Goal: Information Seeking & Learning: Understand process/instructions

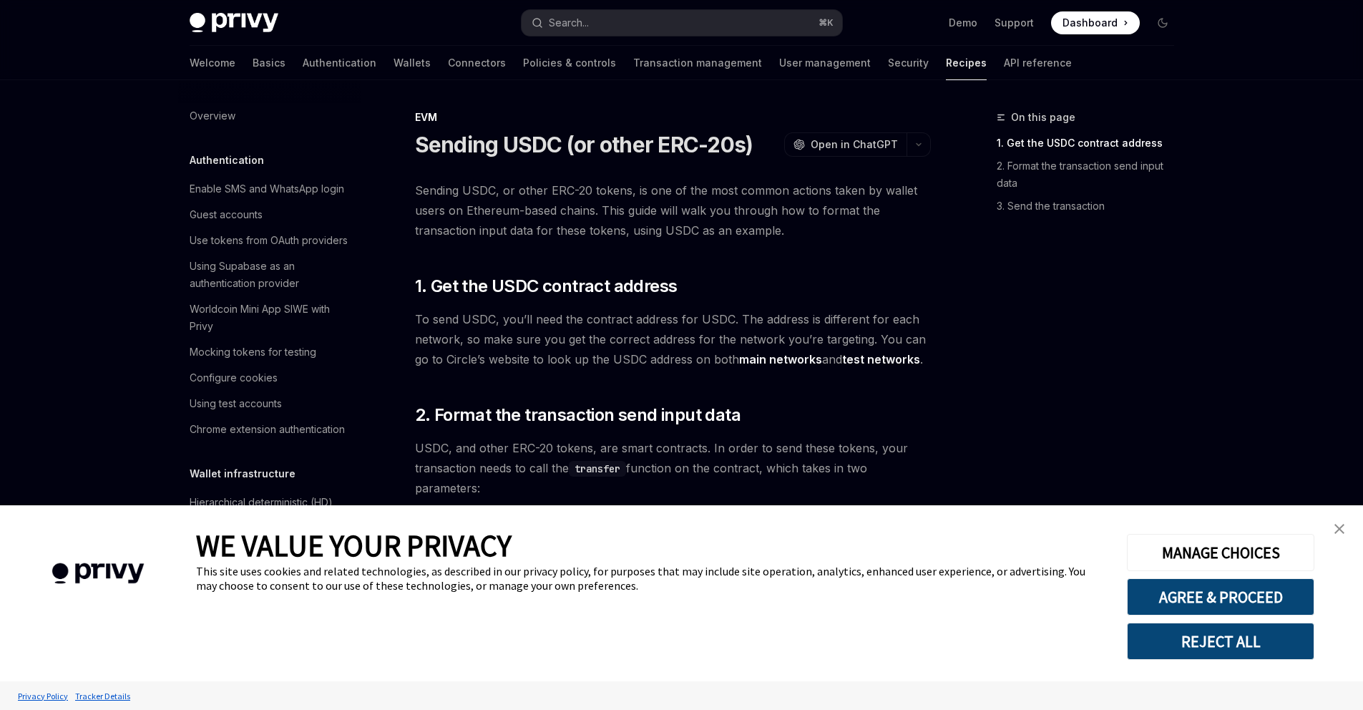
scroll to position [1893, 0]
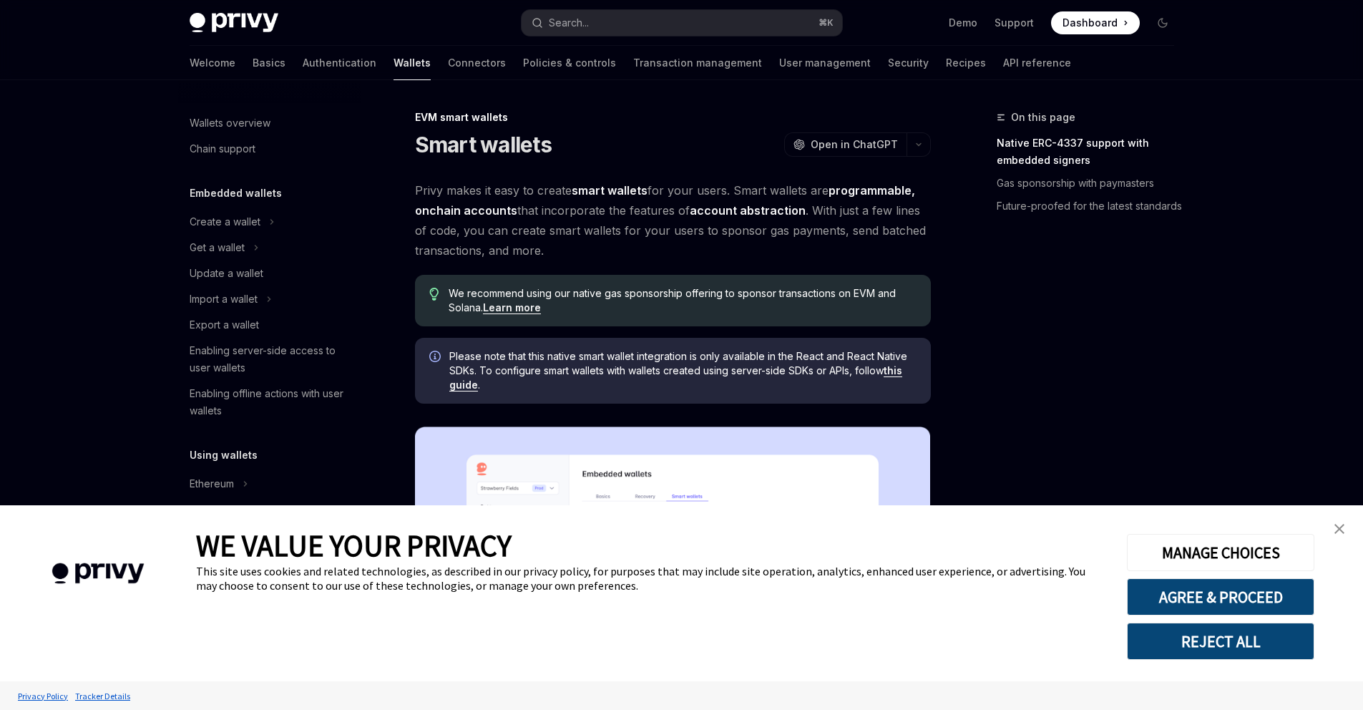
click at [1337, 525] on img "close banner" at bounding box center [1339, 529] width 10 height 10
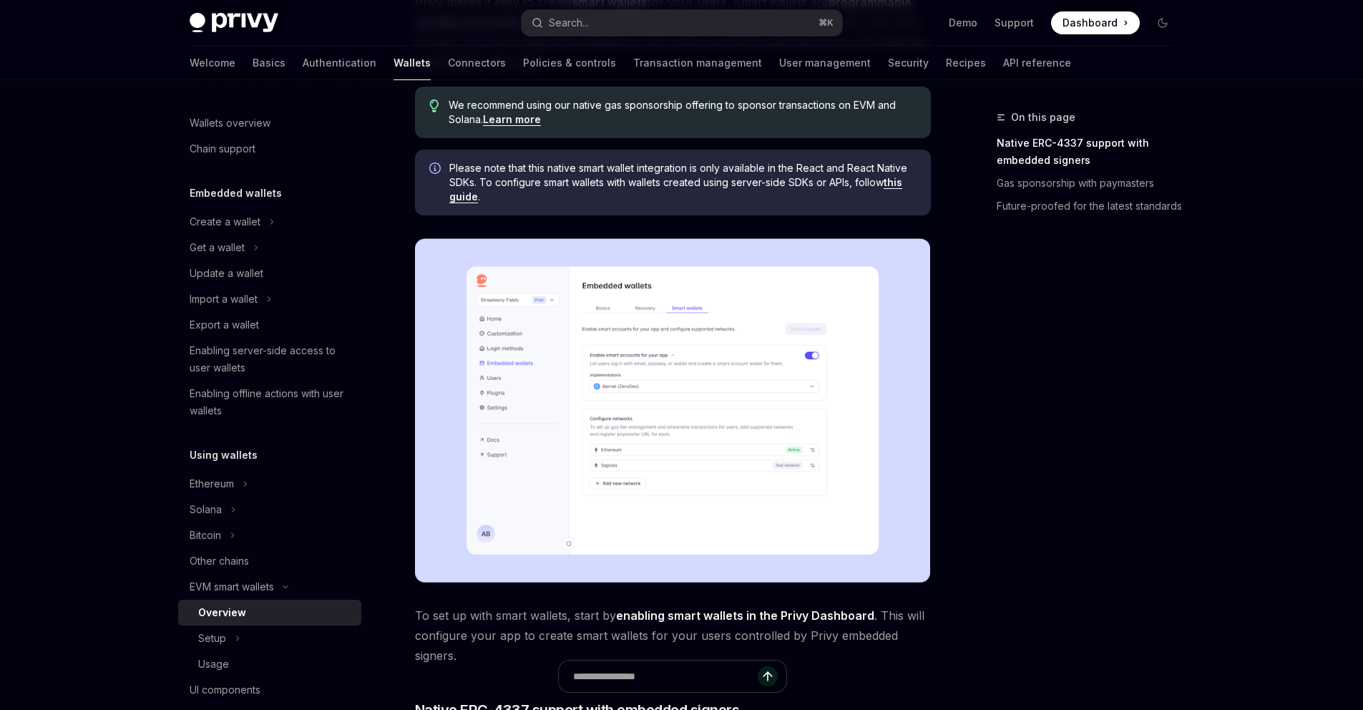
scroll to position [190, 0]
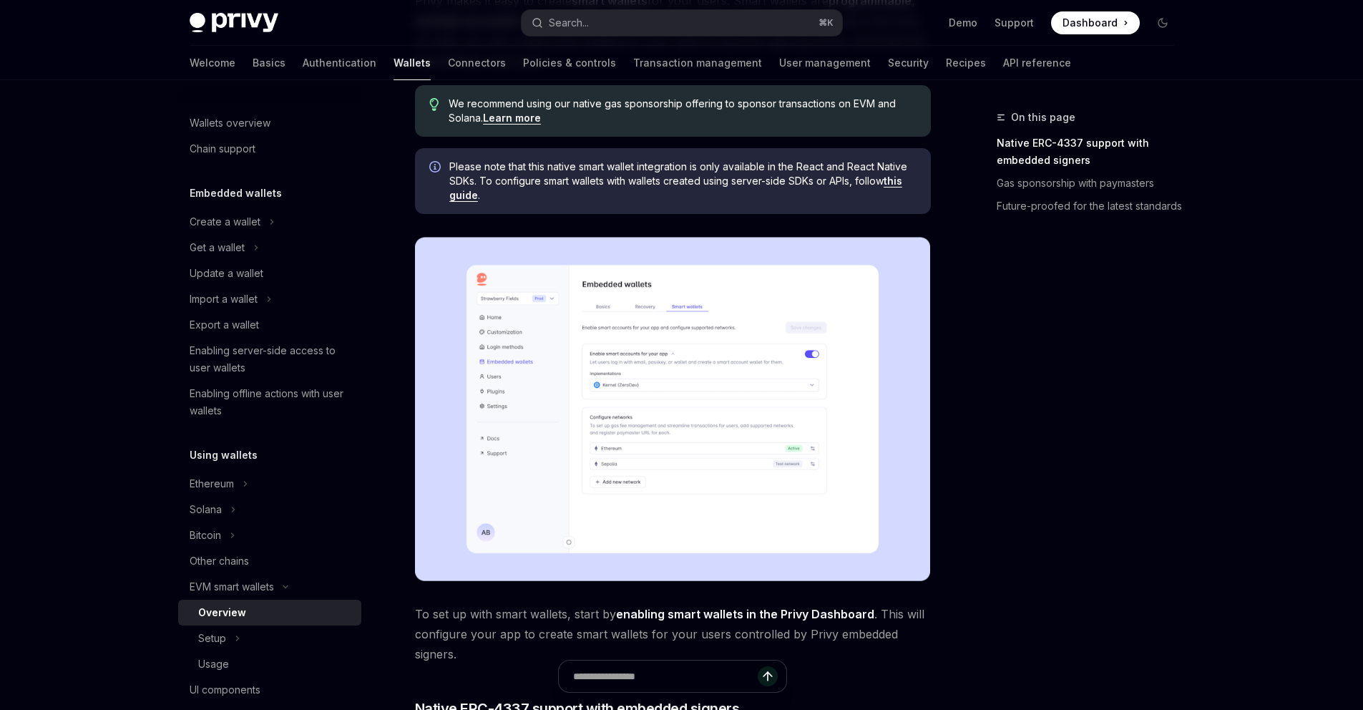
click at [736, 431] on img at bounding box center [673, 409] width 516 height 344
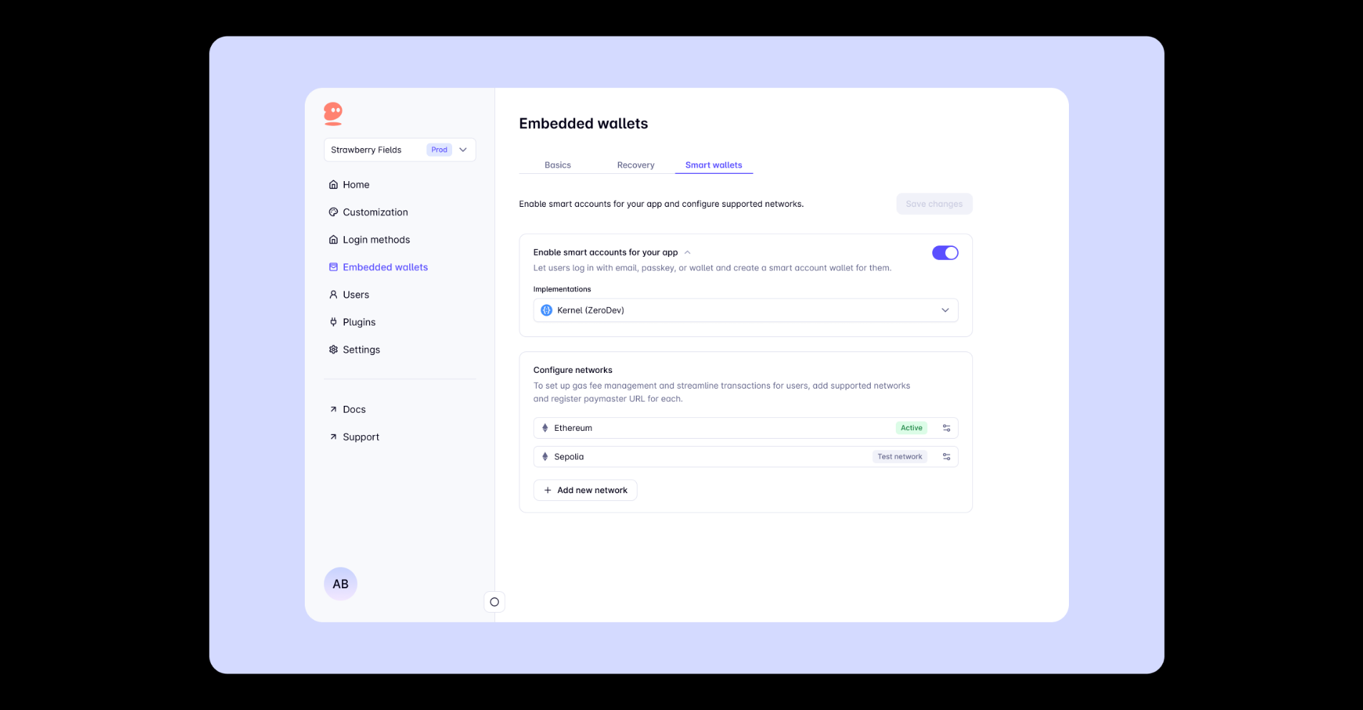
click at [755, 418] on img at bounding box center [687, 355] width 955 height 638
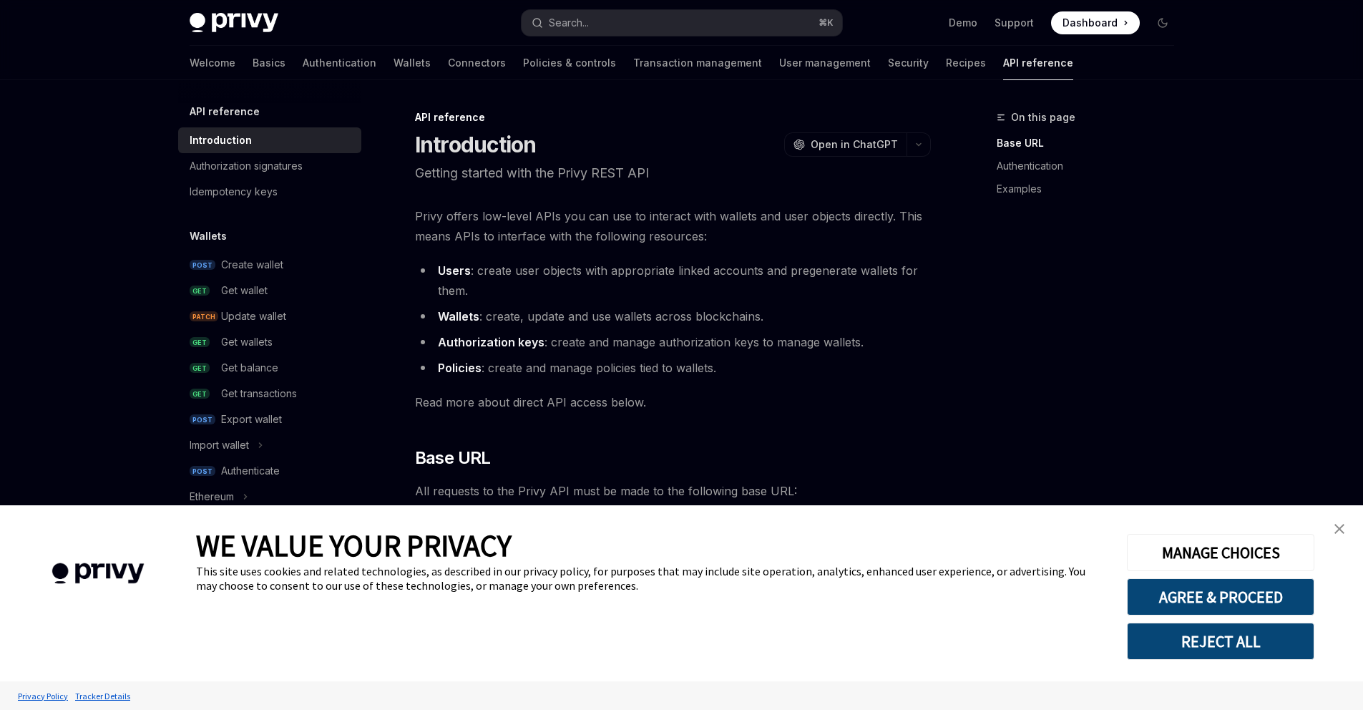
click at [1335, 529] on img "close banner" at bounding box center [1339, 529] width 10 height 10
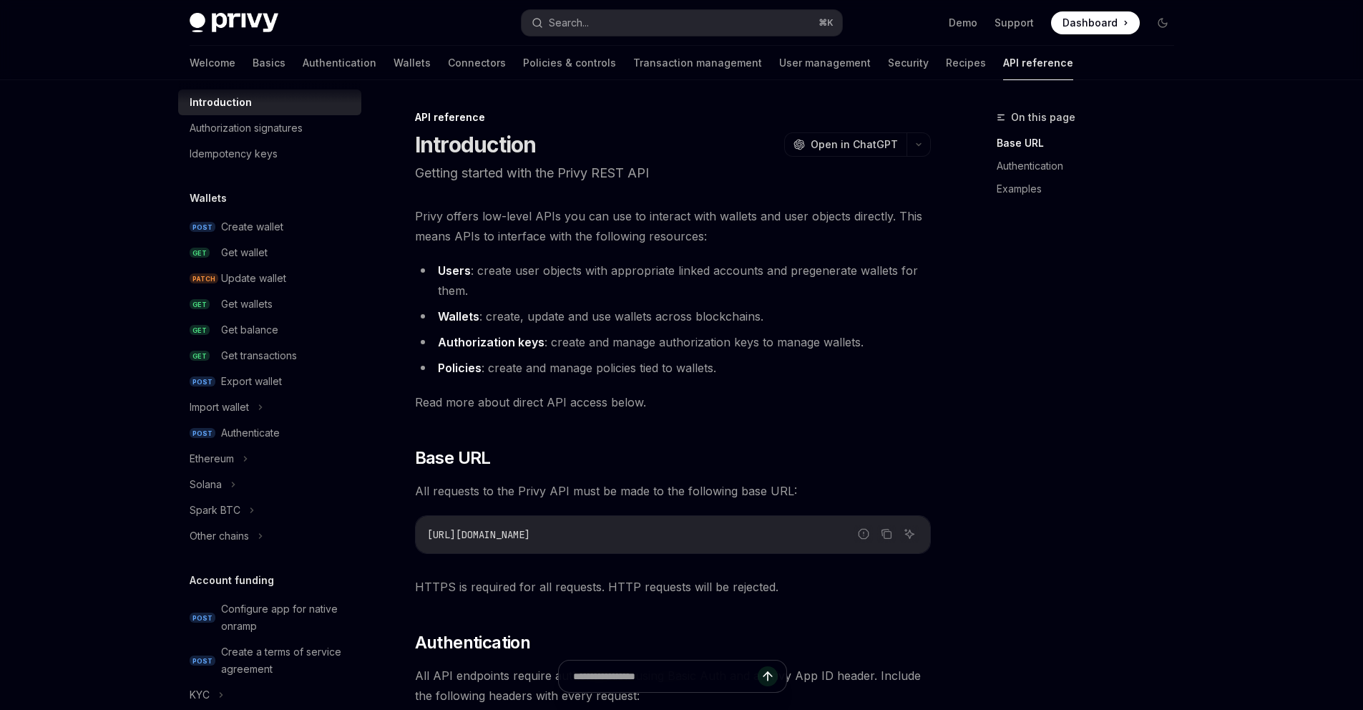
scroll to position [56, 0]
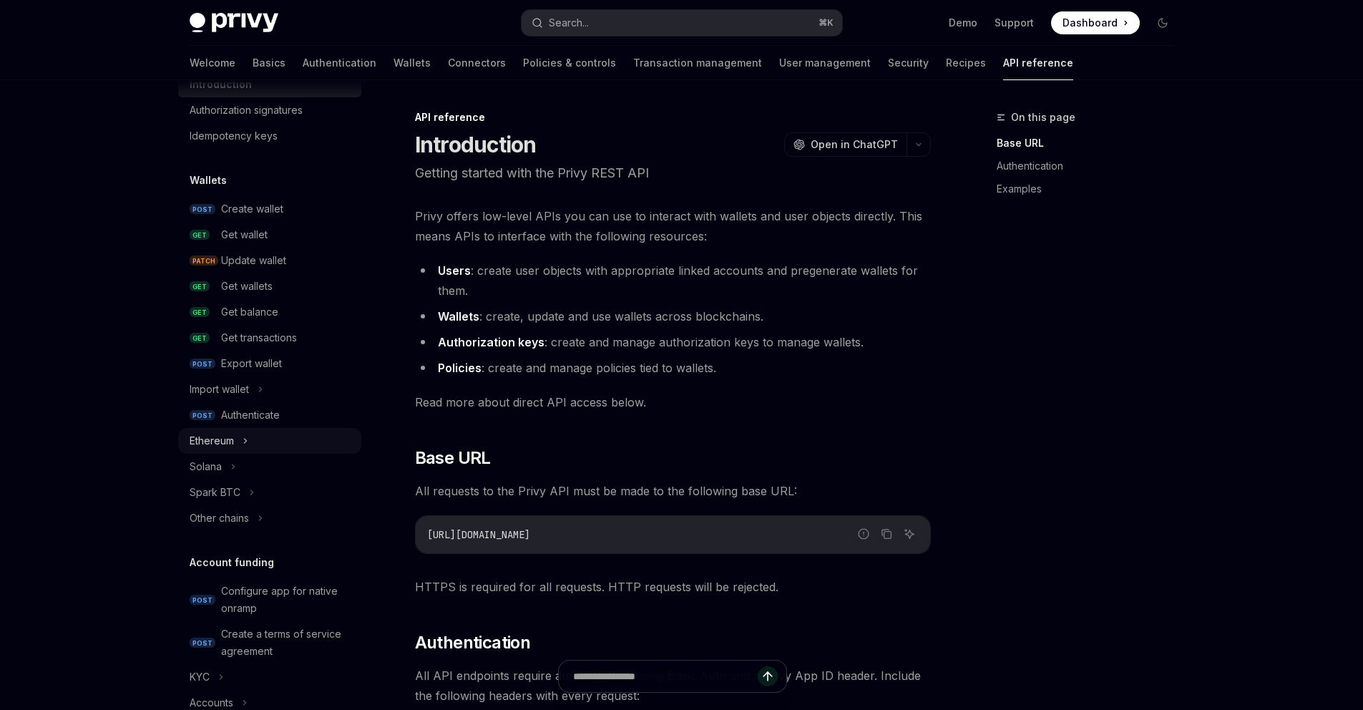
click at [248, 441] on icon at bounding box center [246, 440] width 6 height 17
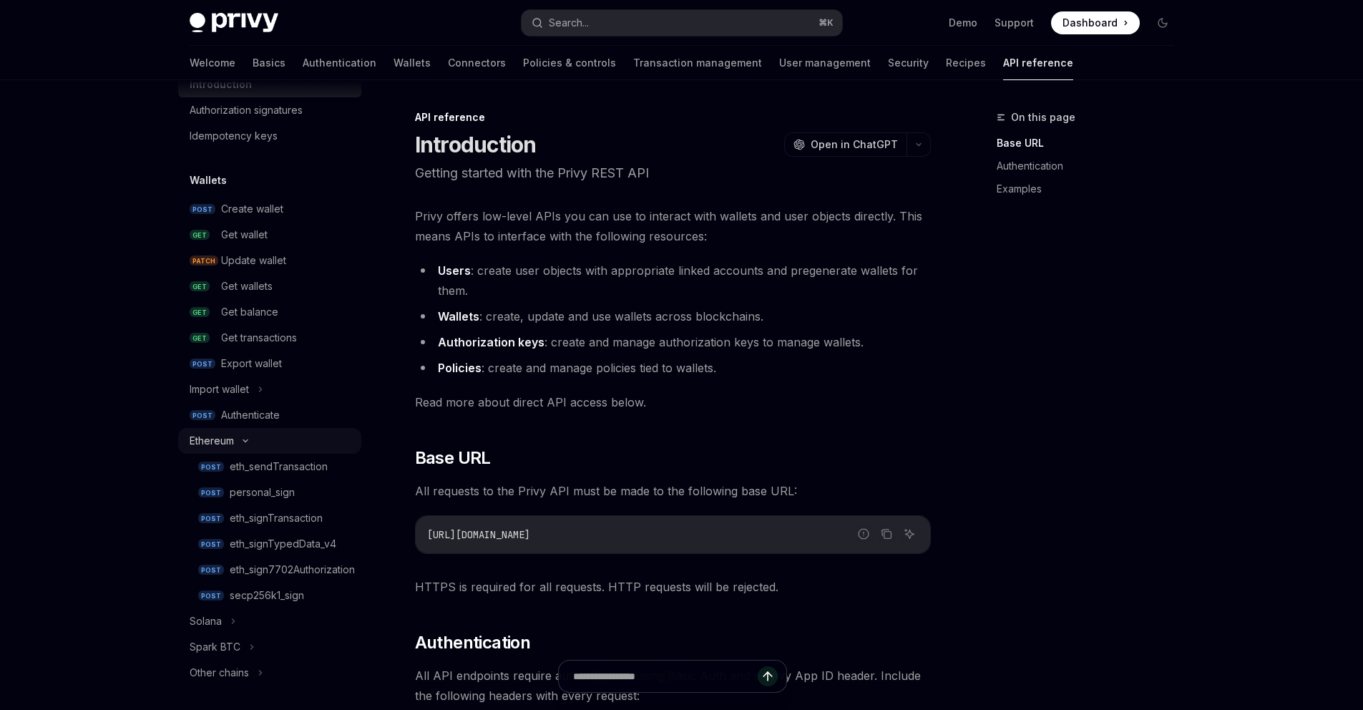
type textarea "*"
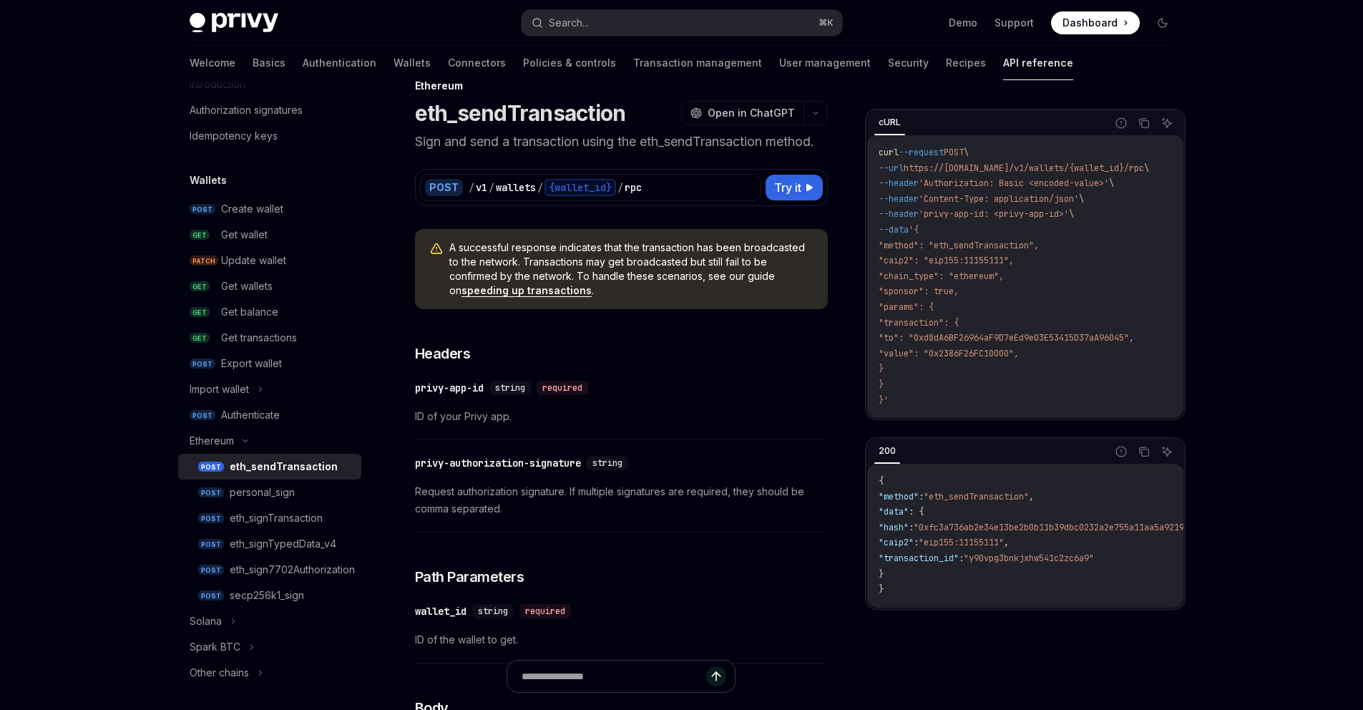
scroll to position [19, 0]
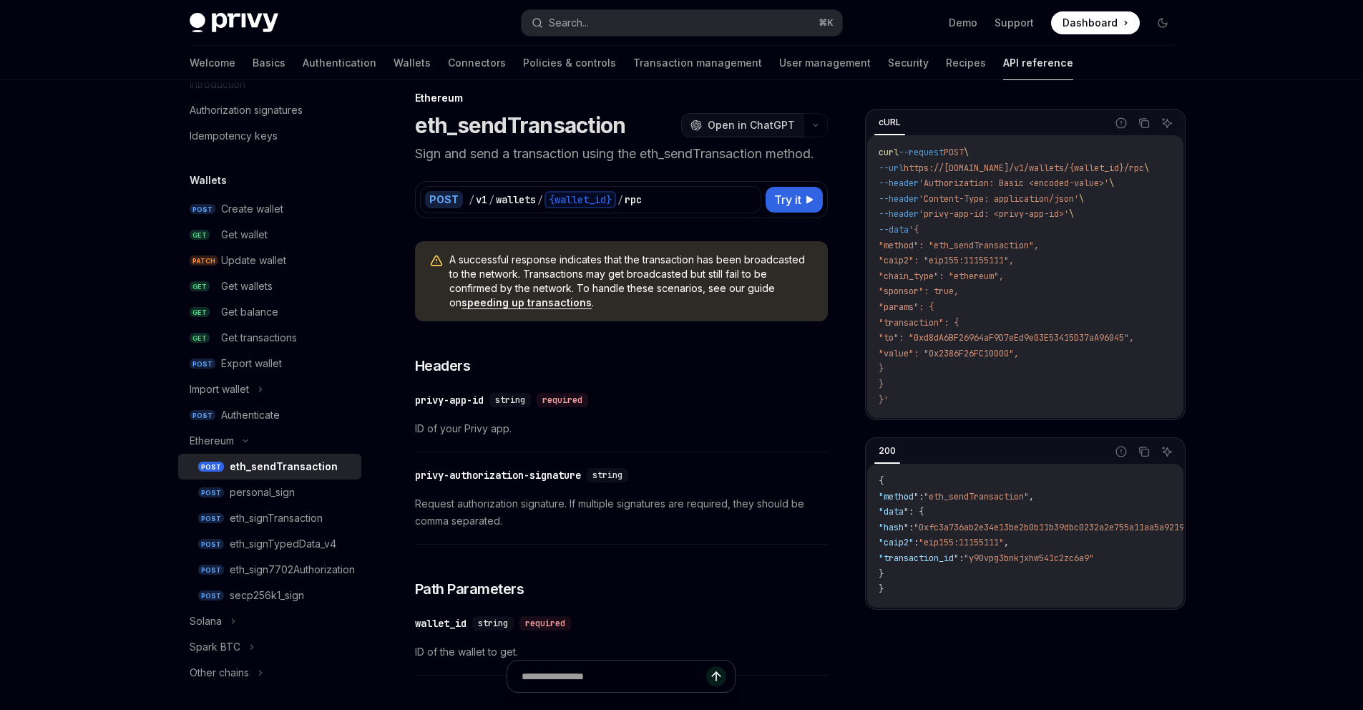
click at [756, 131] on span "Open in ChatGPT" at bounding box center [751, 125] width 87 height 14
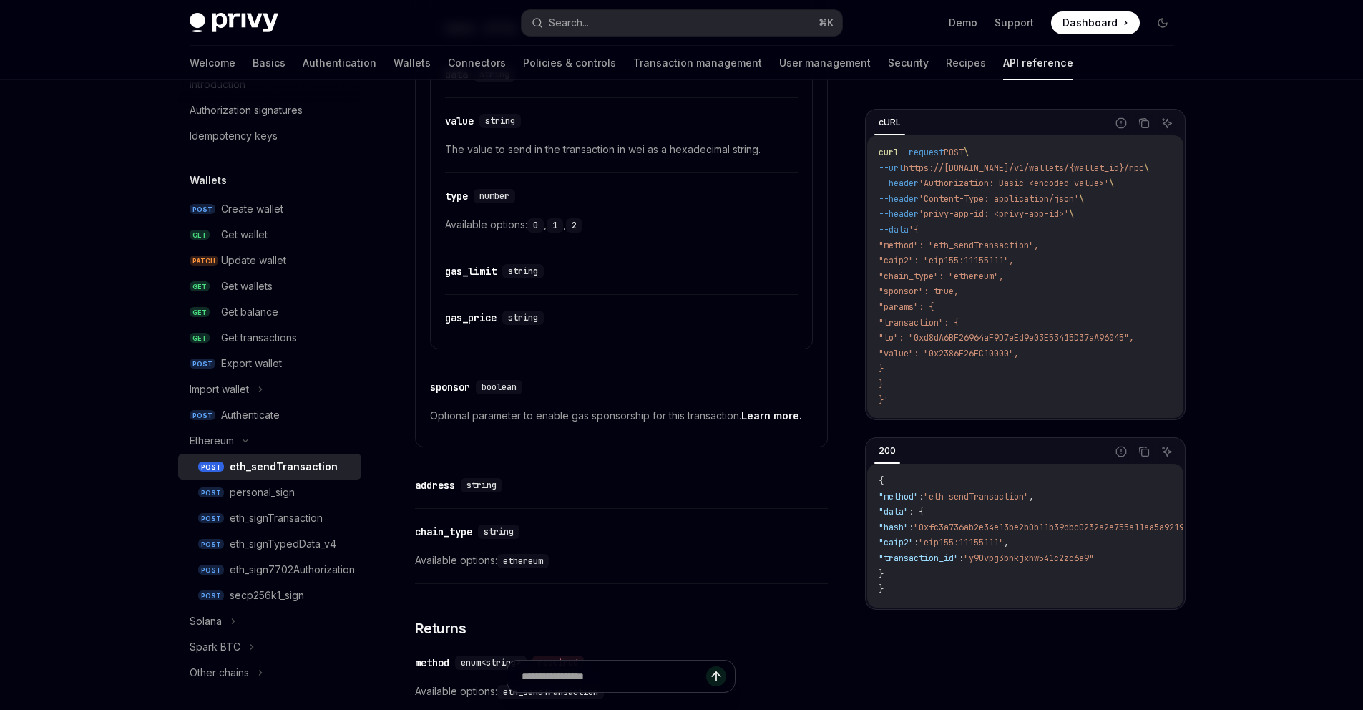
scroll to position [1165, 0]
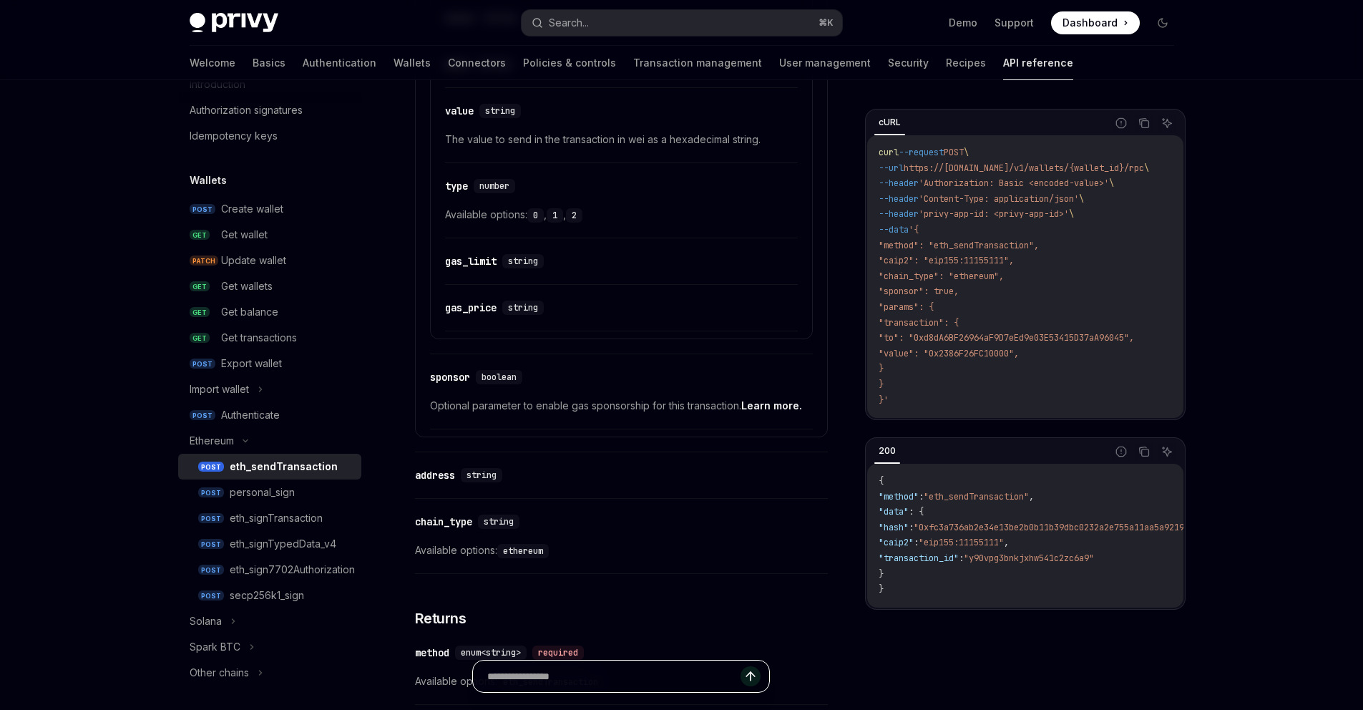
click at [589, 680] on input "text" at bounding box center [613, 675] width 253 height 31
type input "**********"
type textarea "*"
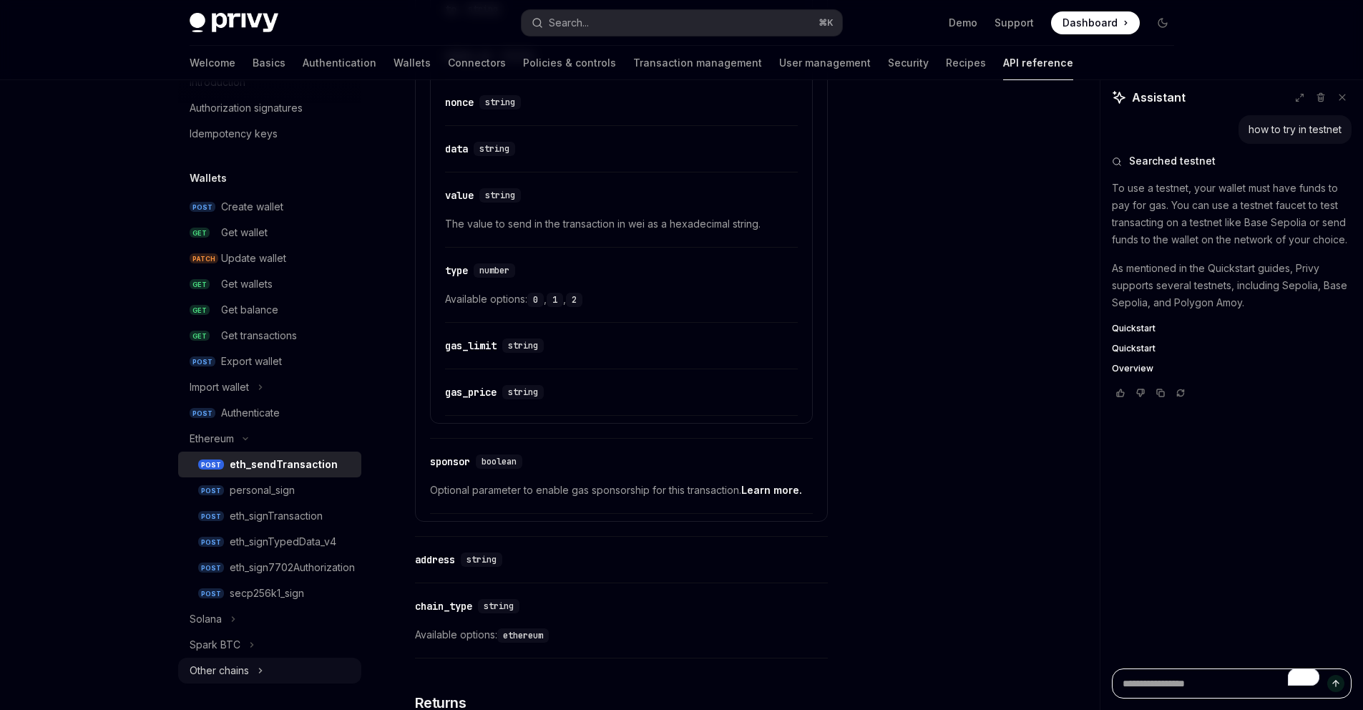
scroll to position [59, 0]
click at [264, 671] on div "Other chains" at bounding box center [269, 670] width 183 height 26
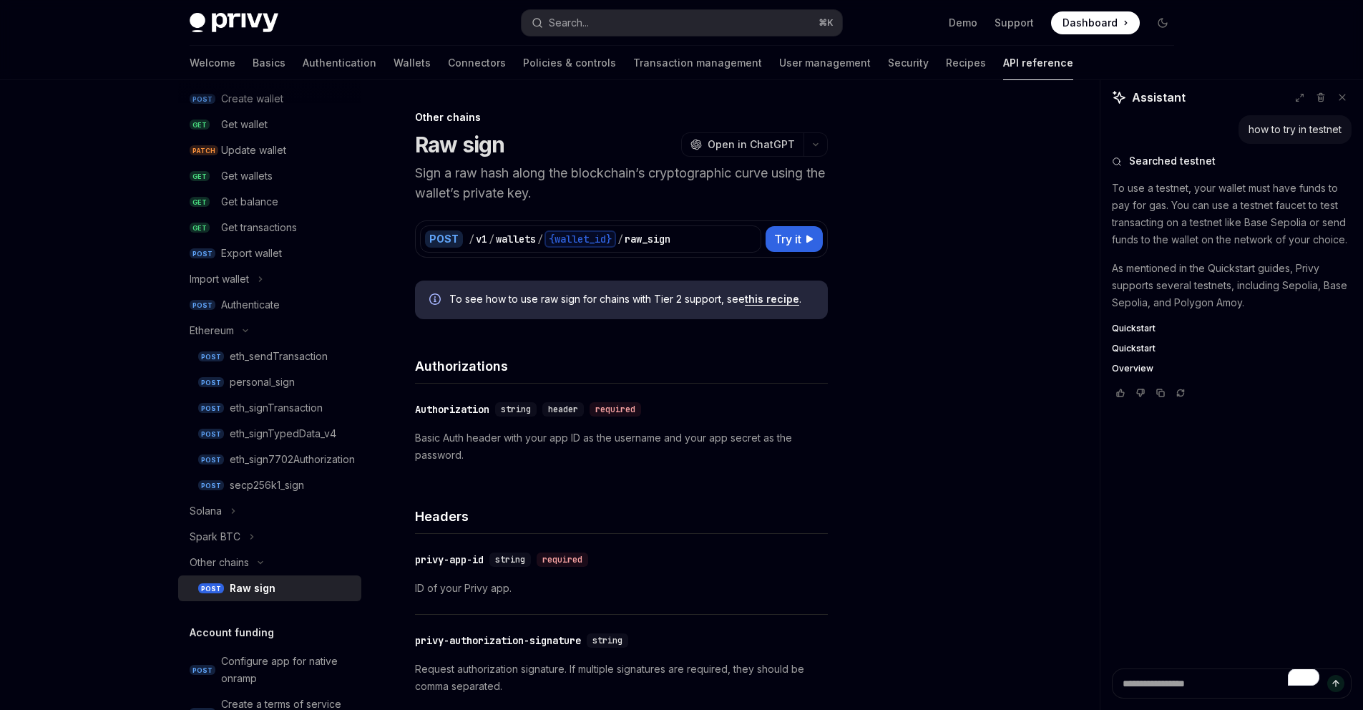
scroll to position [223, 0]
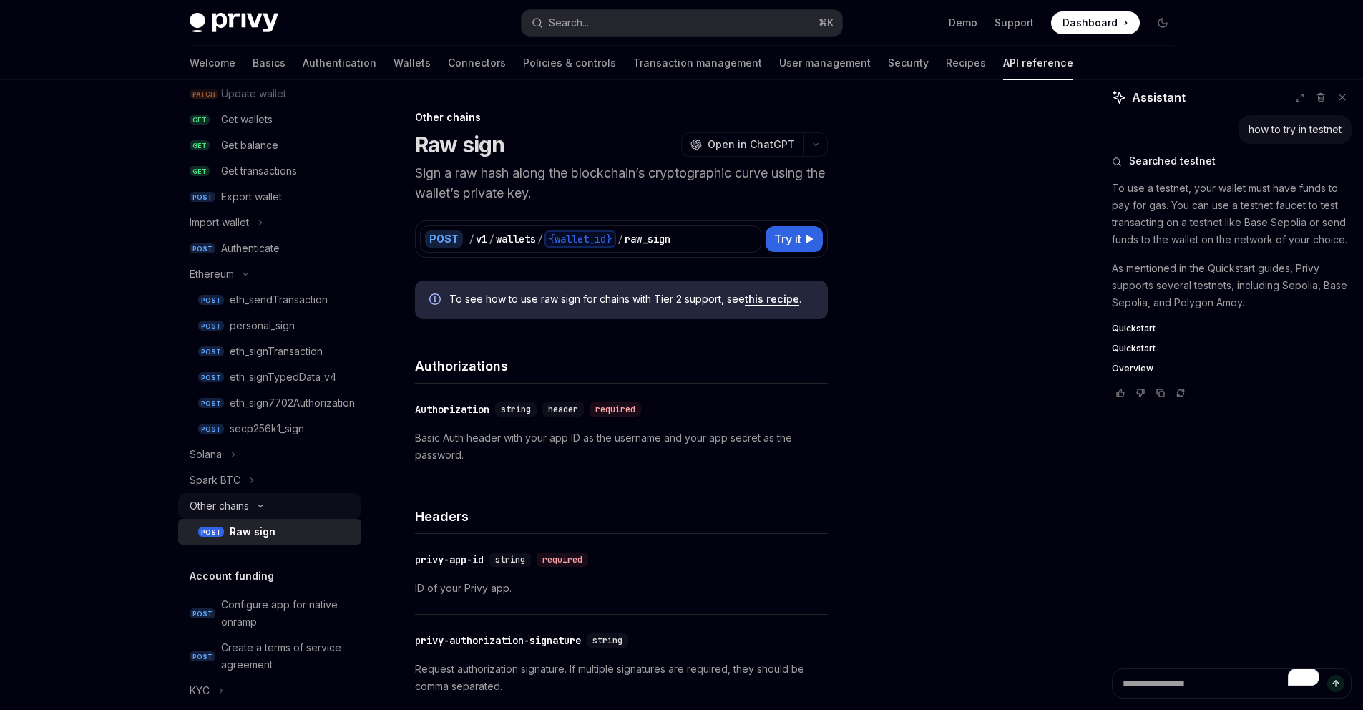
click at [263, 509] on div "Other chains" at bounding box center [269, 506] width 183 height 26
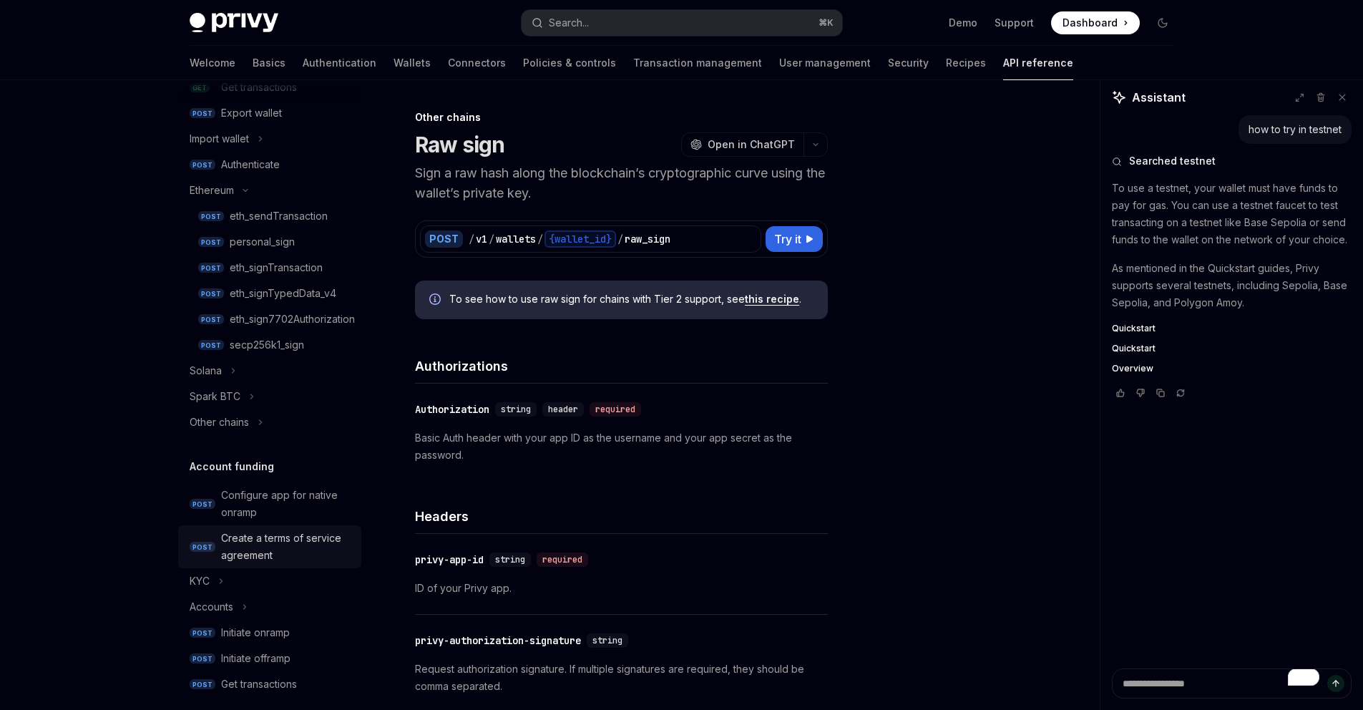
scroll to position [308, 0]
click at [222, 580] on icon at bounding box center [221, 579] width 2 height 4
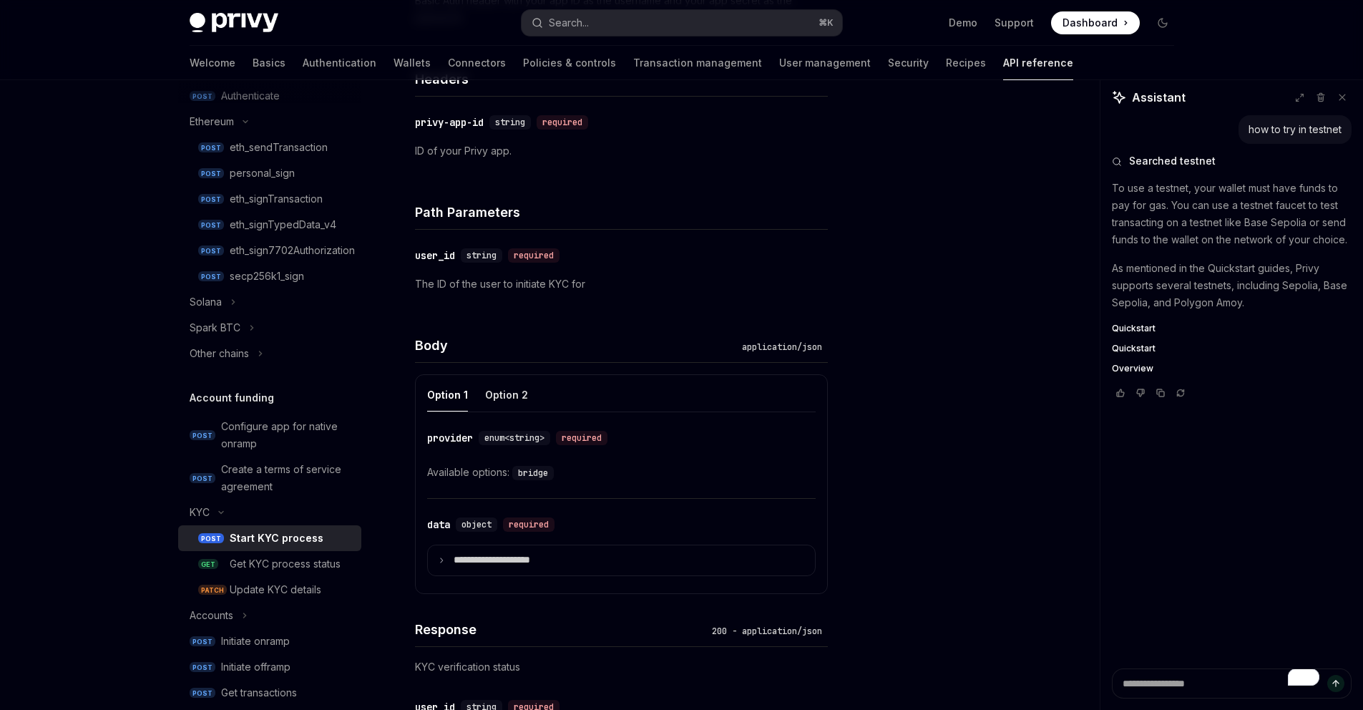
scroll to position [401, 0]
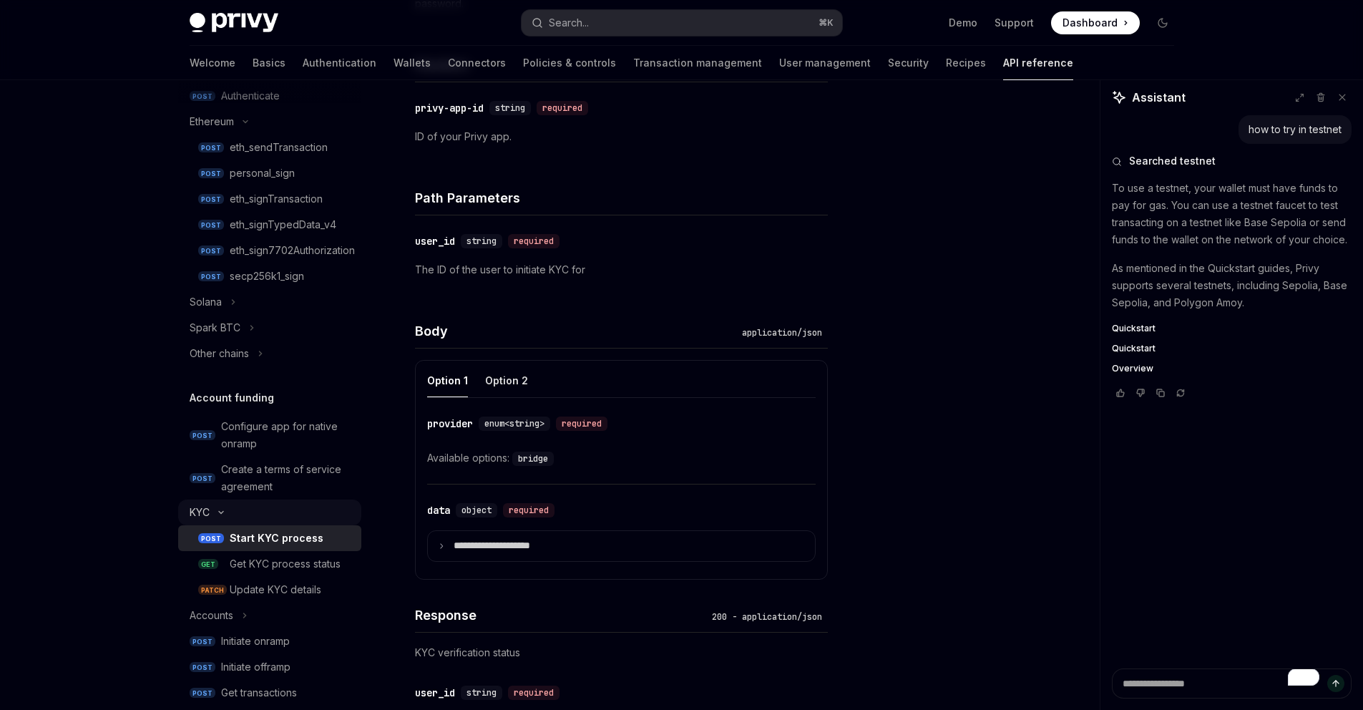
click at [220, 511] on icon at bounding box center [220, 512] width 17 height 6
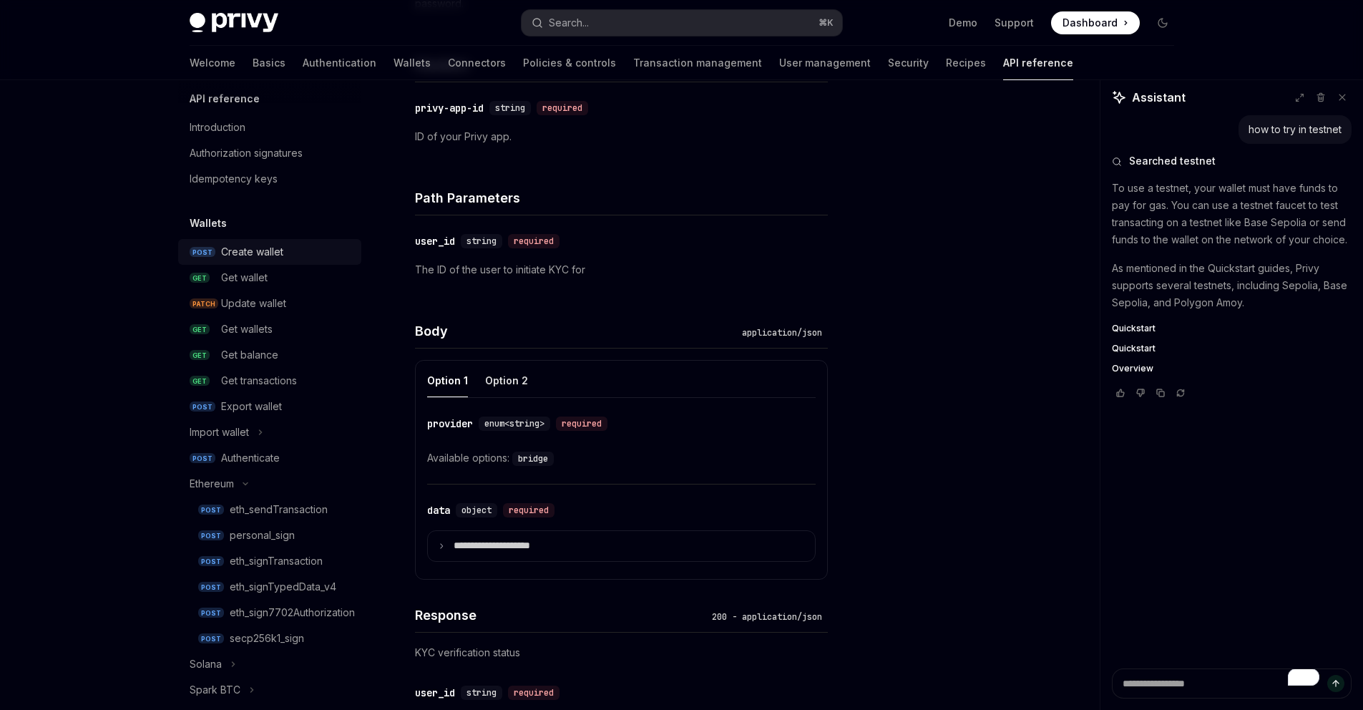
scroll to position [0, 0]
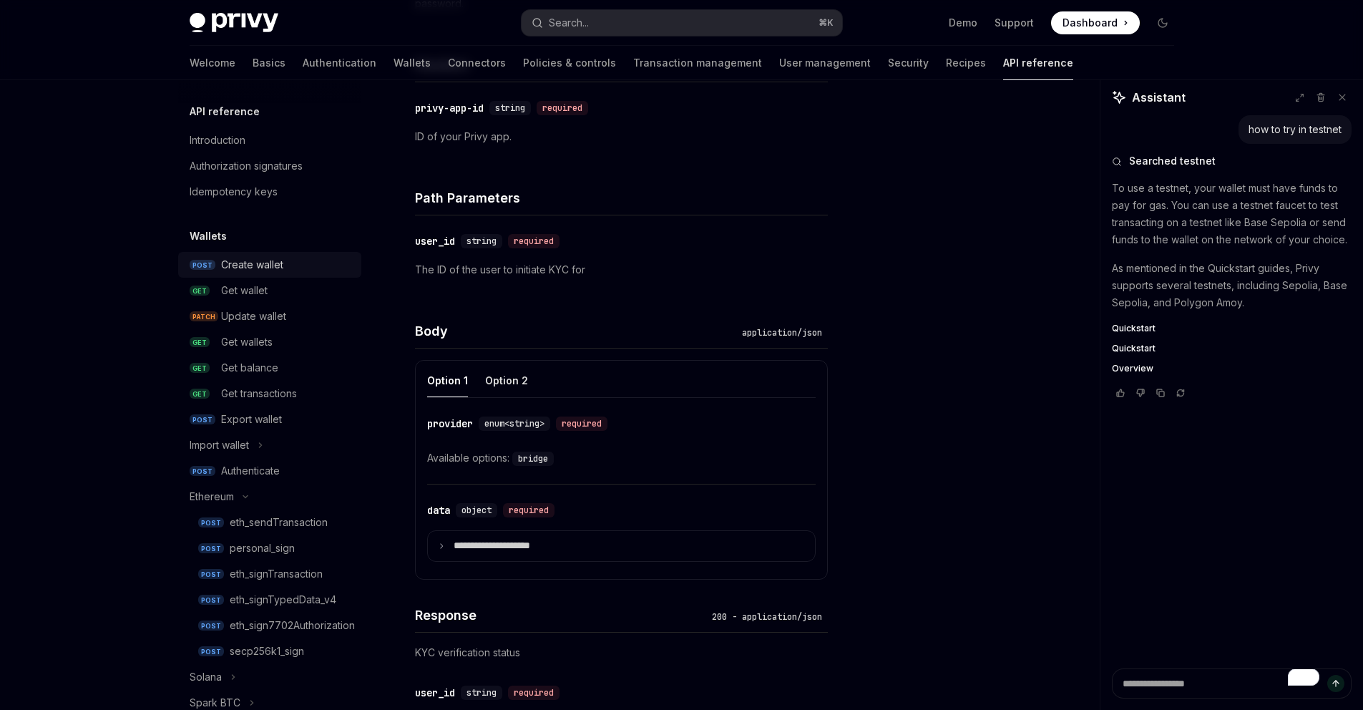
click at [253, 260] on div "Create wallet" at bounding box center [252, 264] width 62 height 17
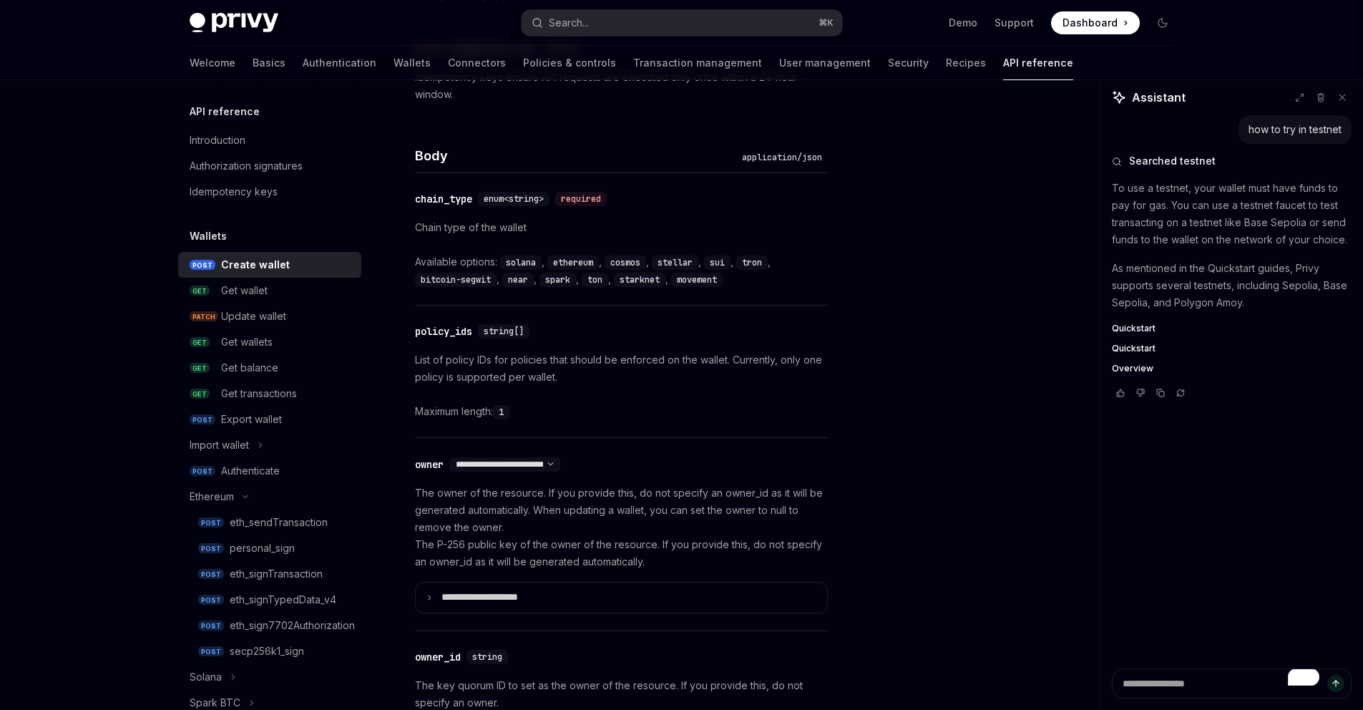
scroll to position [535, 0]
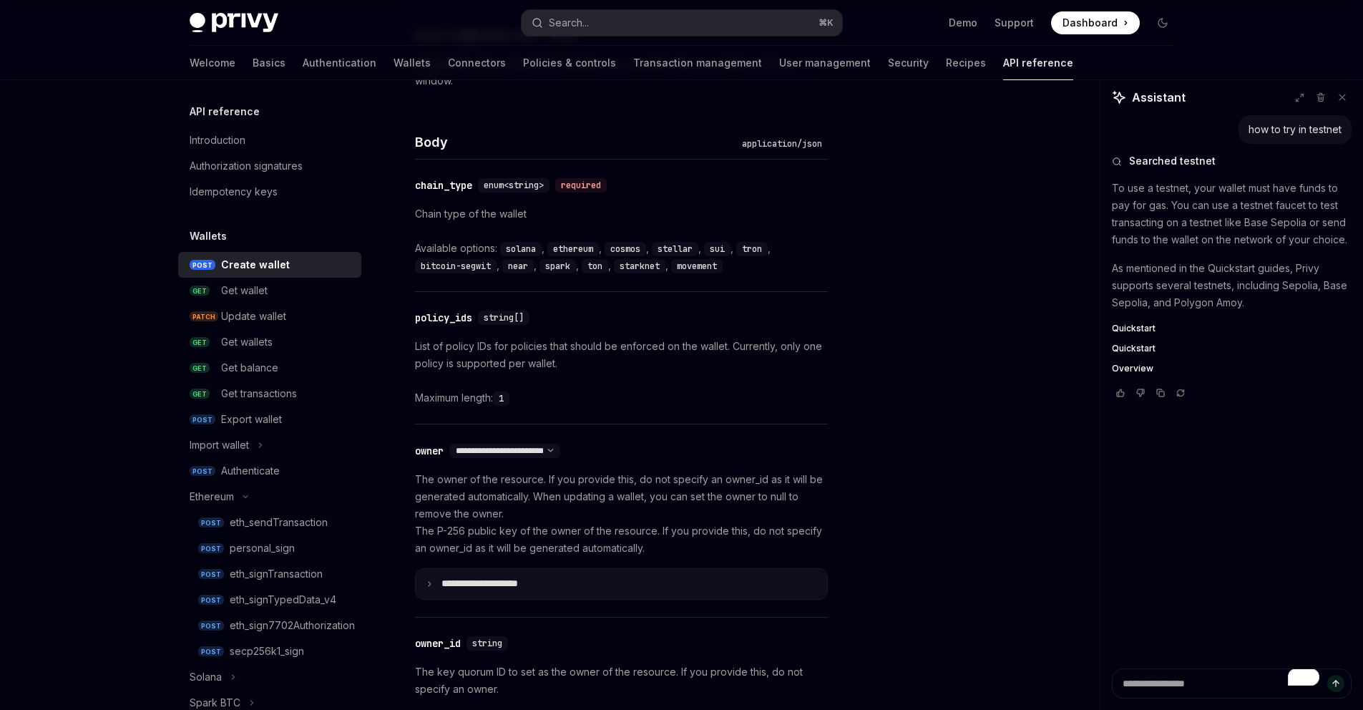
click at [563, 575] on summary "**********" at bounding box center [621, 584] width 411 height 30
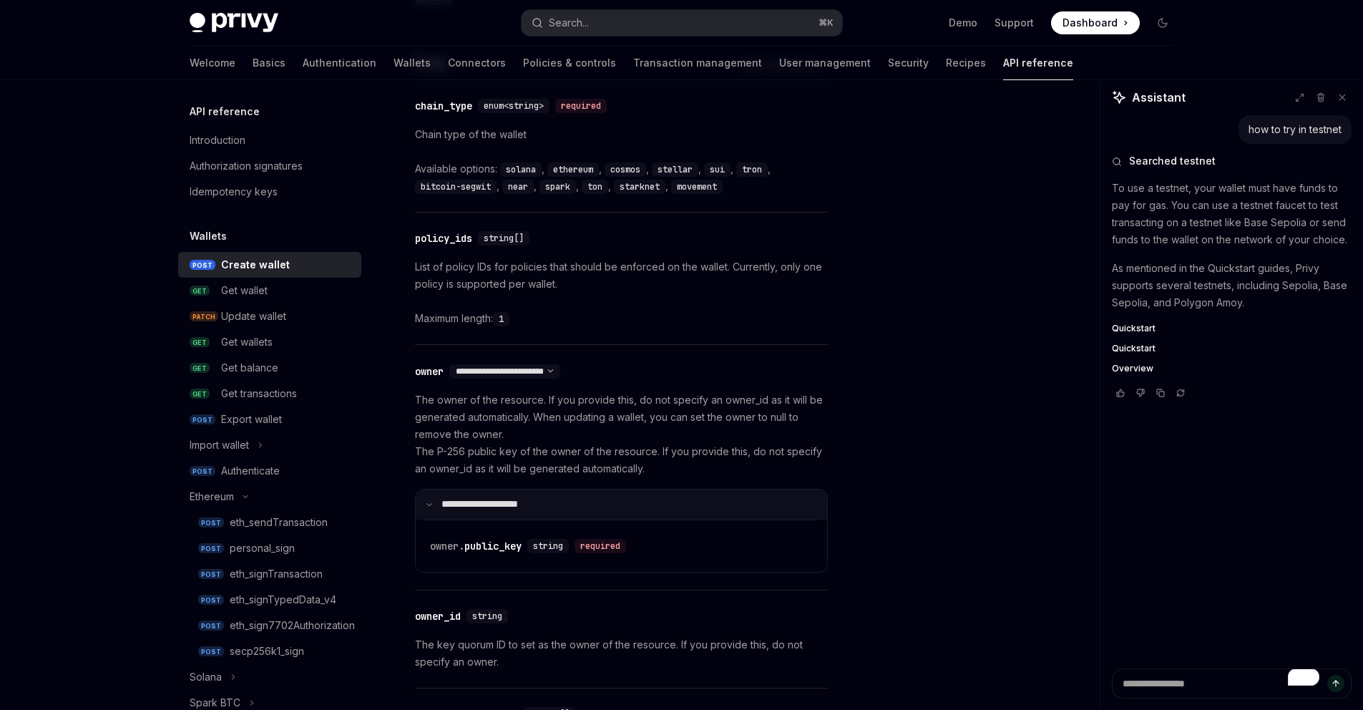
click at [542, 504] on summary "**********" at bounding box center [621, 504] width 411 height 30
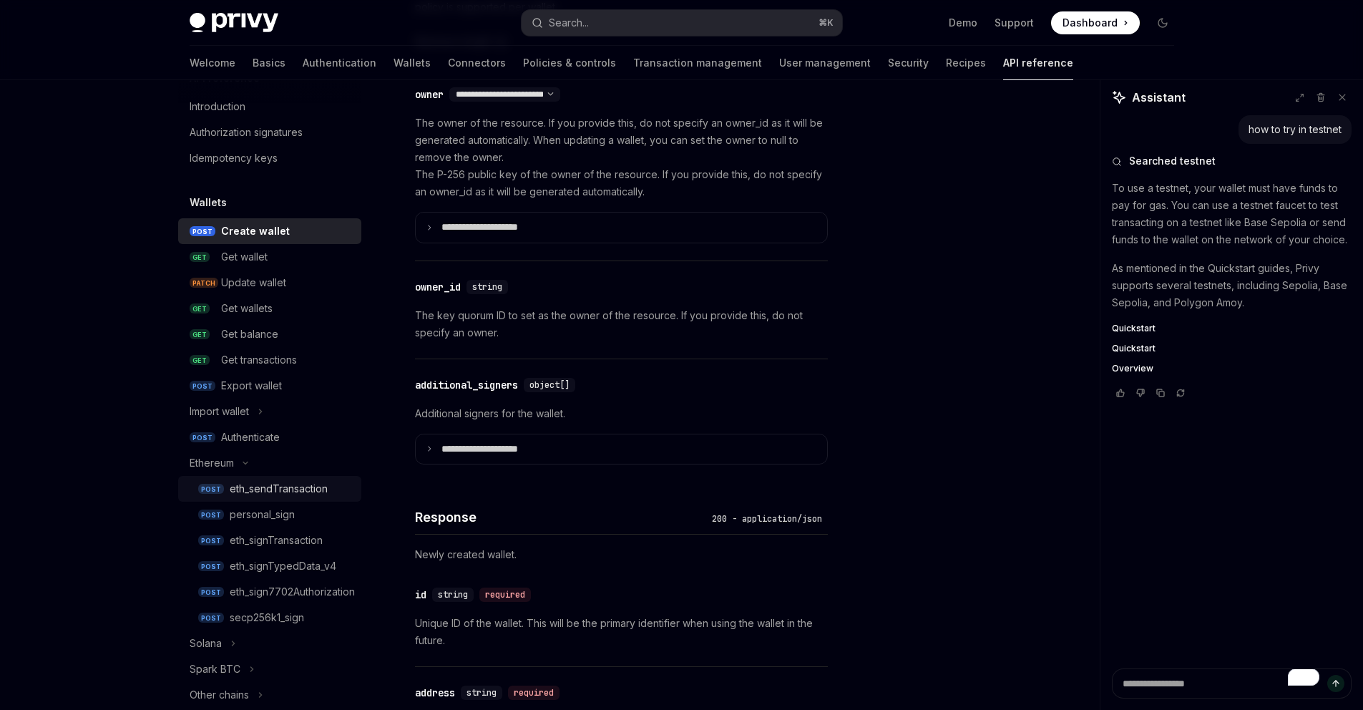
scroll to position [34, 0]
click at [275, 441] on div "Authenticate" at bounding box center [250, 436] width 59 height 17
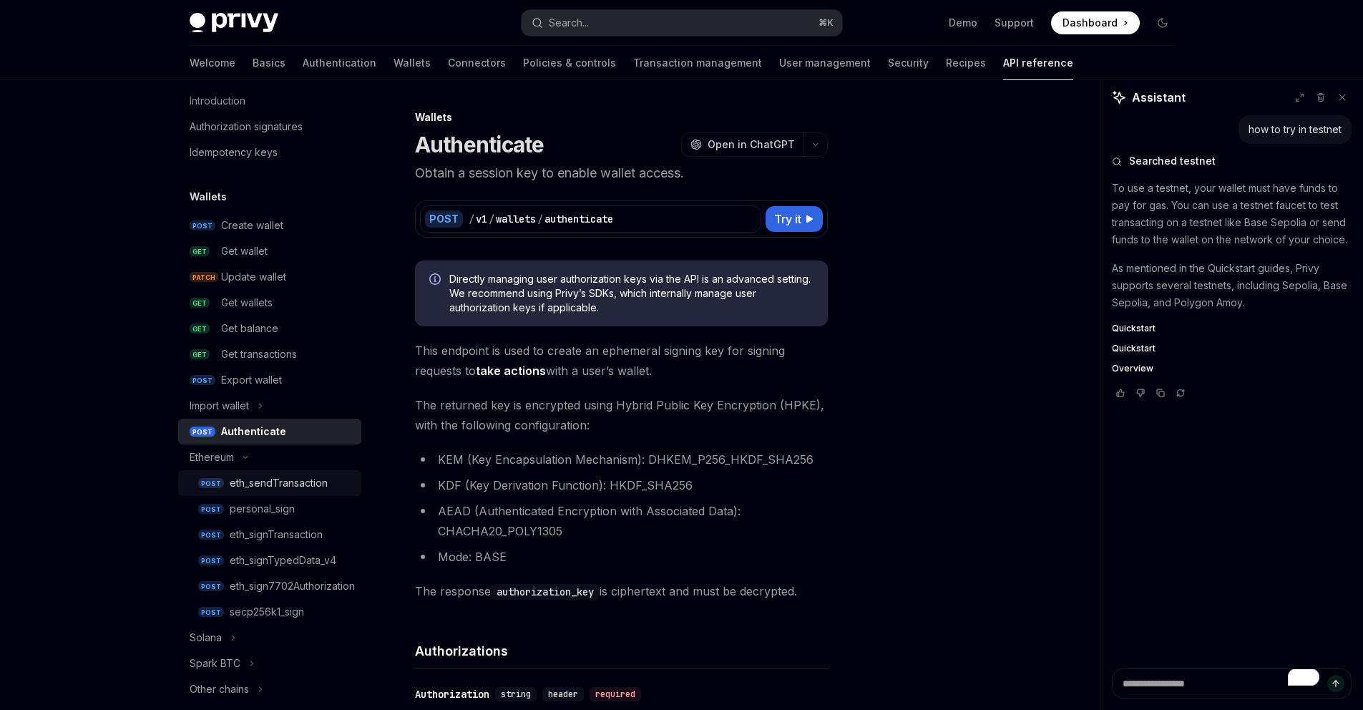
scroll to position [70, 0]
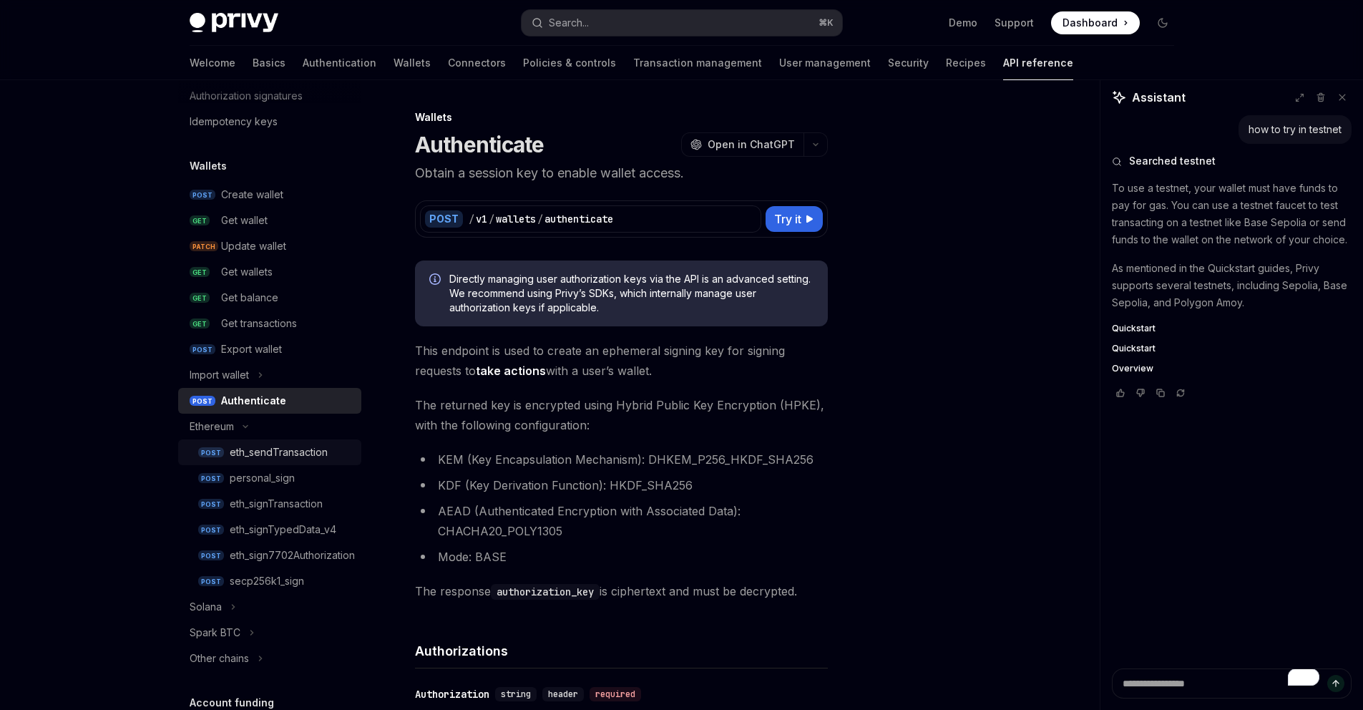
click at [301, 455] on div "eth_sendTransaction" at bounding box center [279, 452] width 98 height 17
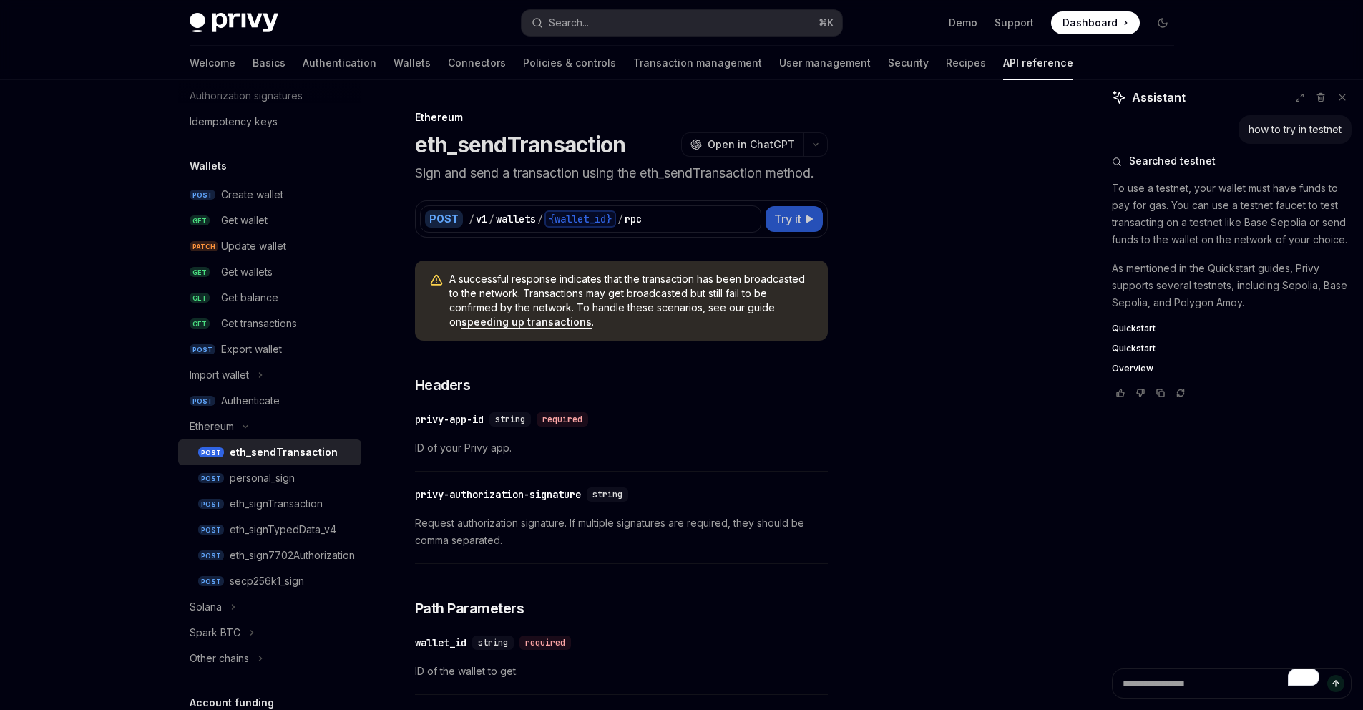
click at [796, 223] on span "Try it" at bounding box center [787, 218] width 27 height 17
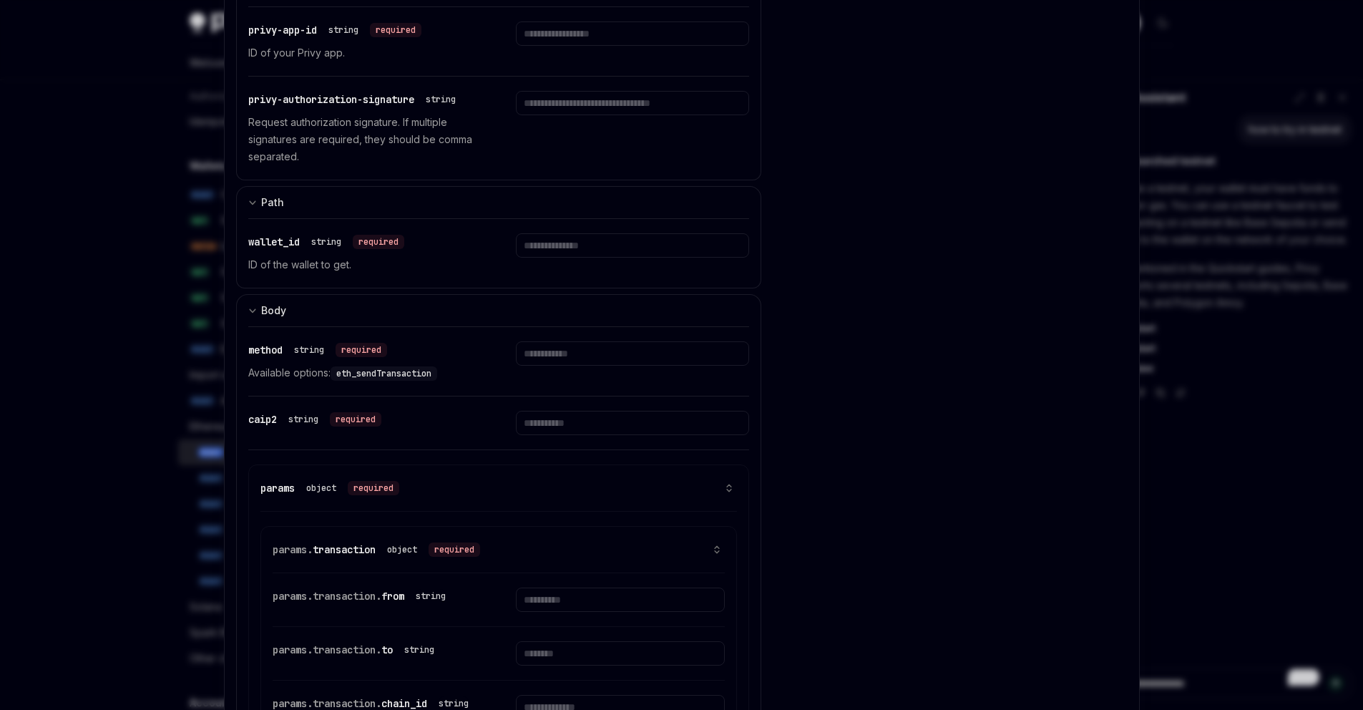
scroll to position [315, 0]
click at [393, 373] on span "eth_sendTransaction" at bounding box center [383, 372] width 95 height 11
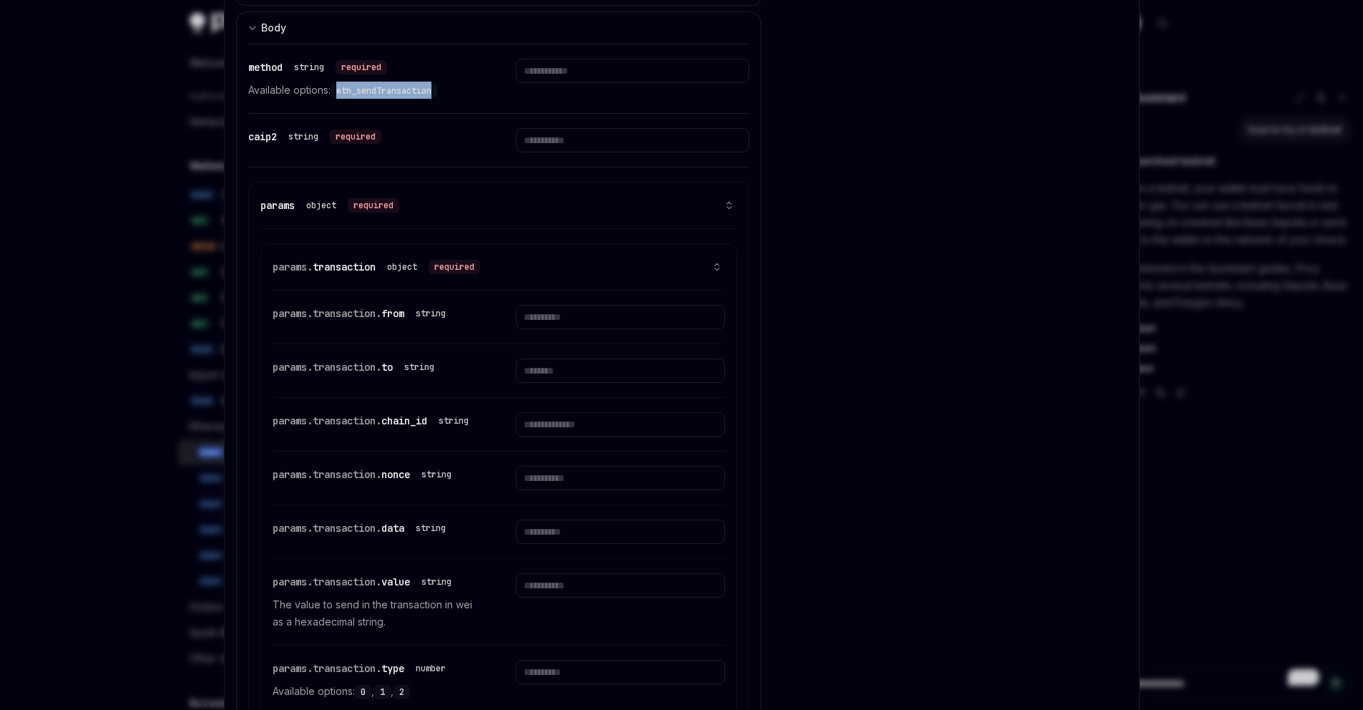
scroll to position [645, 0]
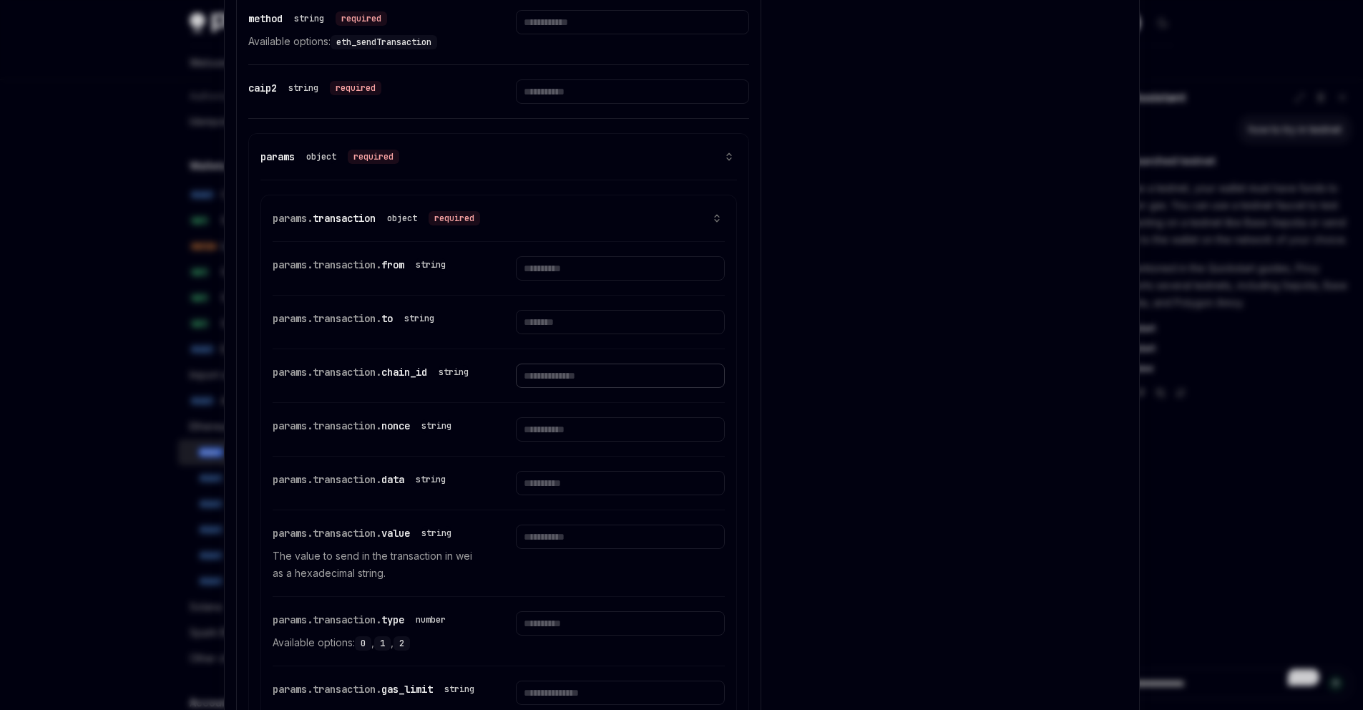
click at [530, 378] on input "text" at bounding box center [620, 375] width 209 height 24
click at [477, 385] on div "params.transaction. chain_id string" at bounding box center [499, 375] width 453 height 53
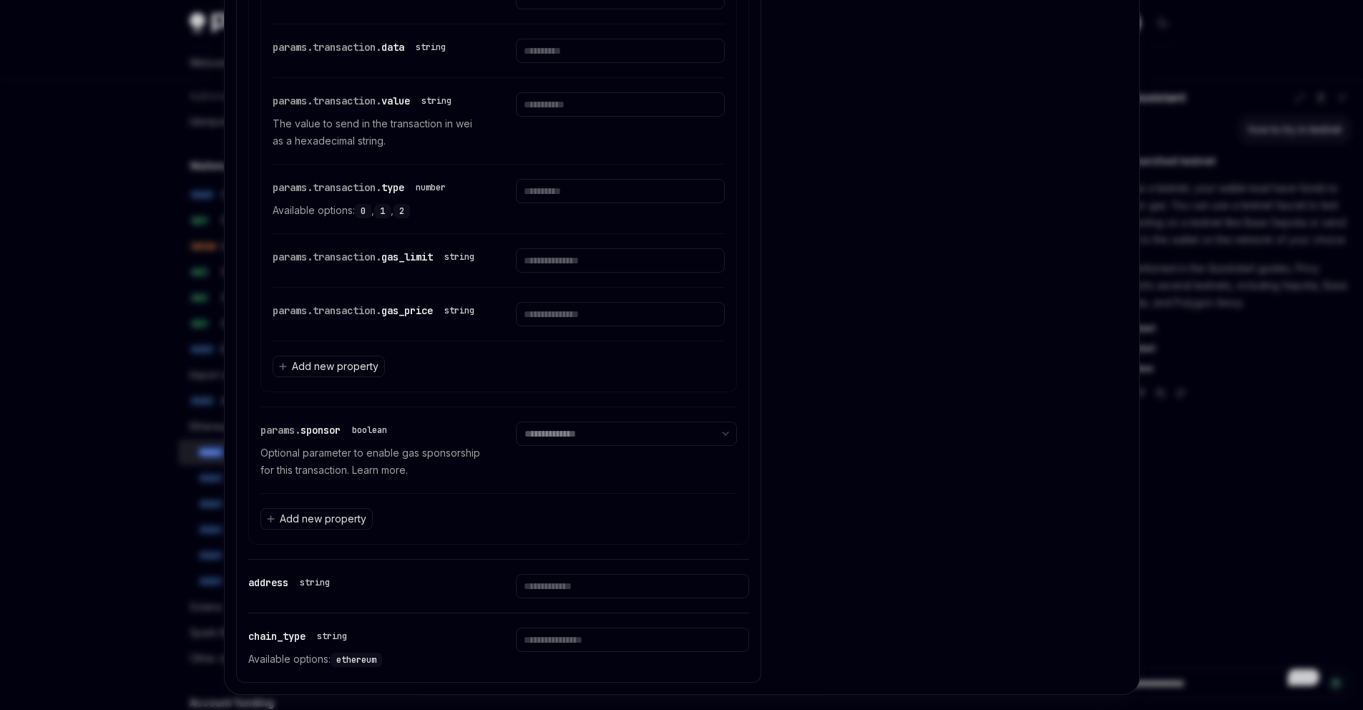
scroll to position [1135, 0]
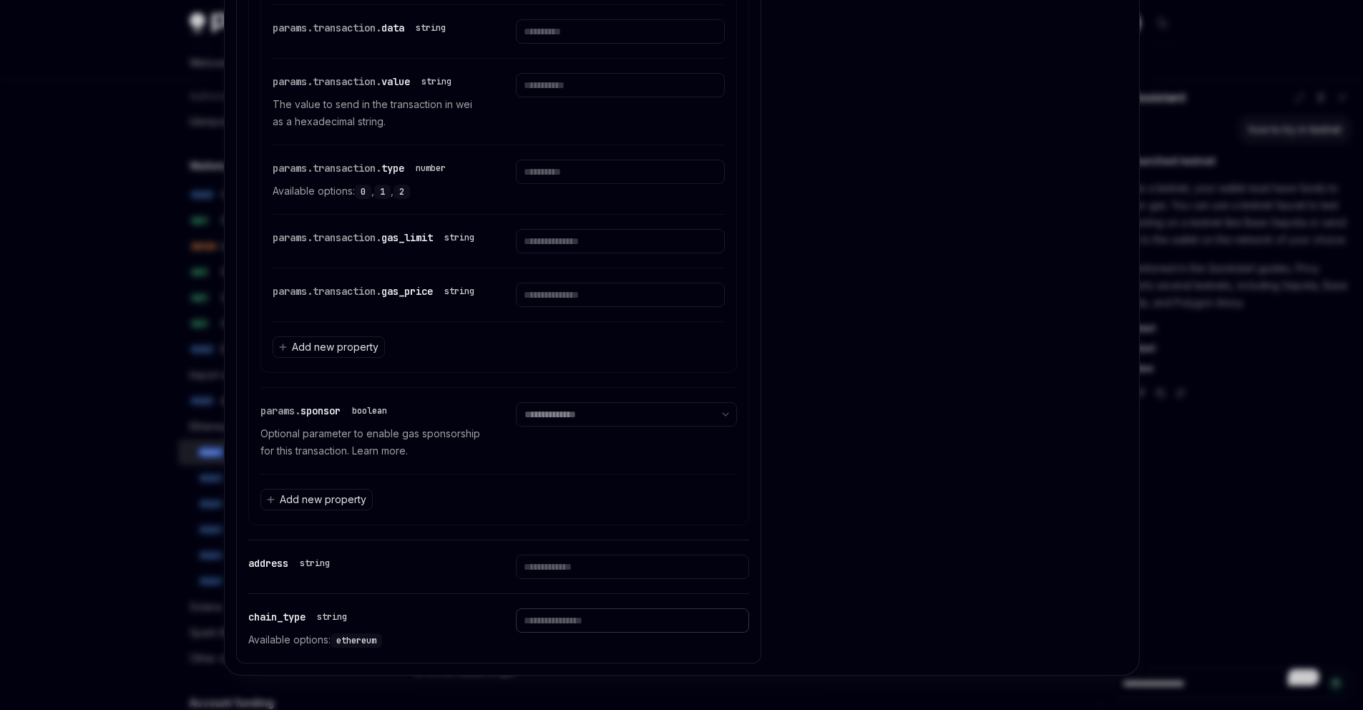
click at [565, 617] on input "text" at bounding box center [632, 620] width 233 height 24
click at [834, 439] on div "cURL Report incorrect code Copy Ask AI curl --request POST \ --url https://api.…" at bounding box center [955, 339] width 343 height 647
click at [955, 253] on div "cURL Report incorrect code Copy Ask AI curl --request POST \ --url https://api.…" at bounding box center [955, 339] width 343 height 647
click at [160, 230] on div at bounding box center [681, 355] width 1363 height 710
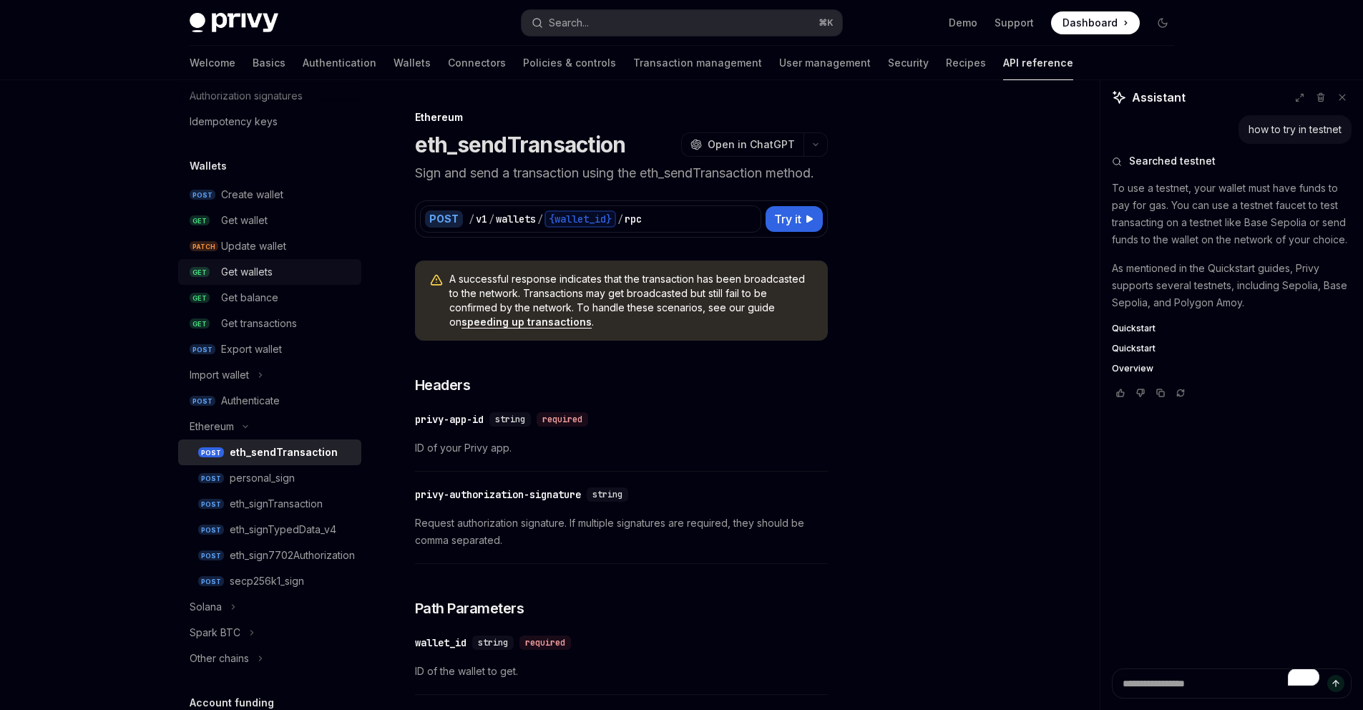
click at [278, 267] on div "Get wallets" at bounding box center [287, 271] width 132 height 17
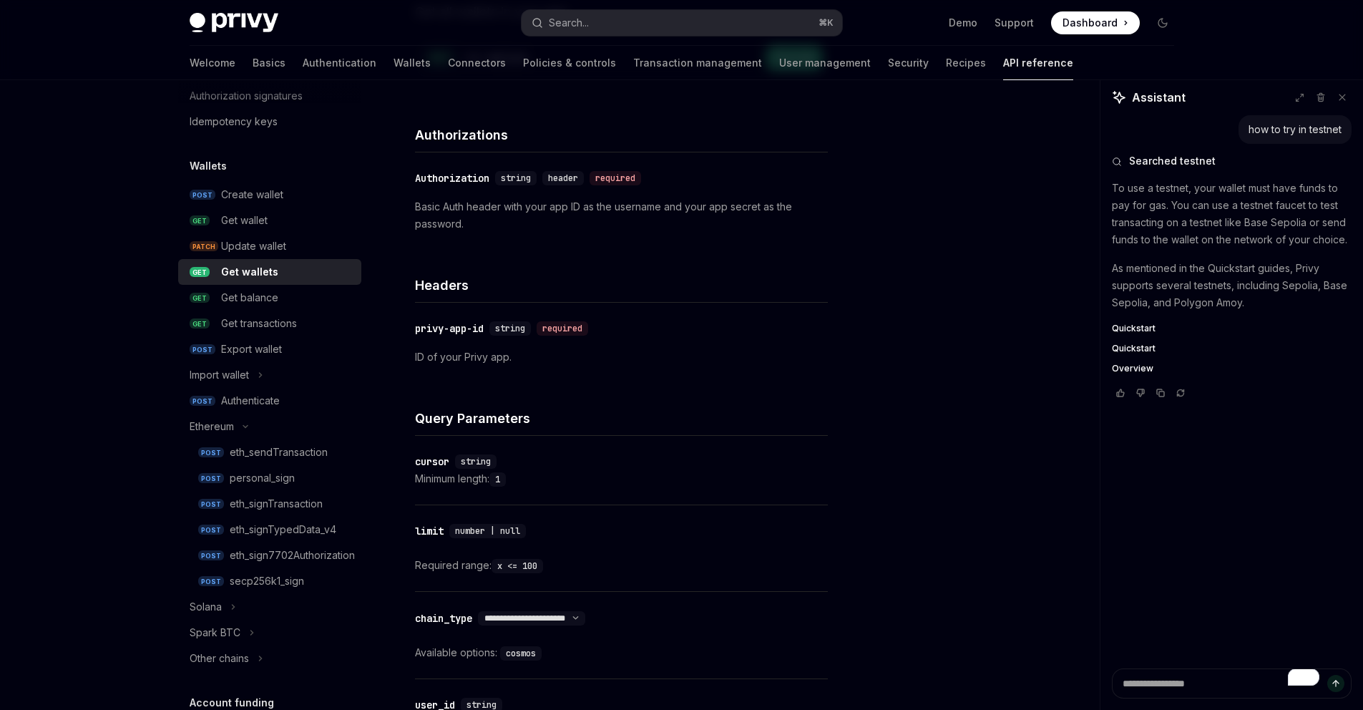
scroll to position [66, 0]
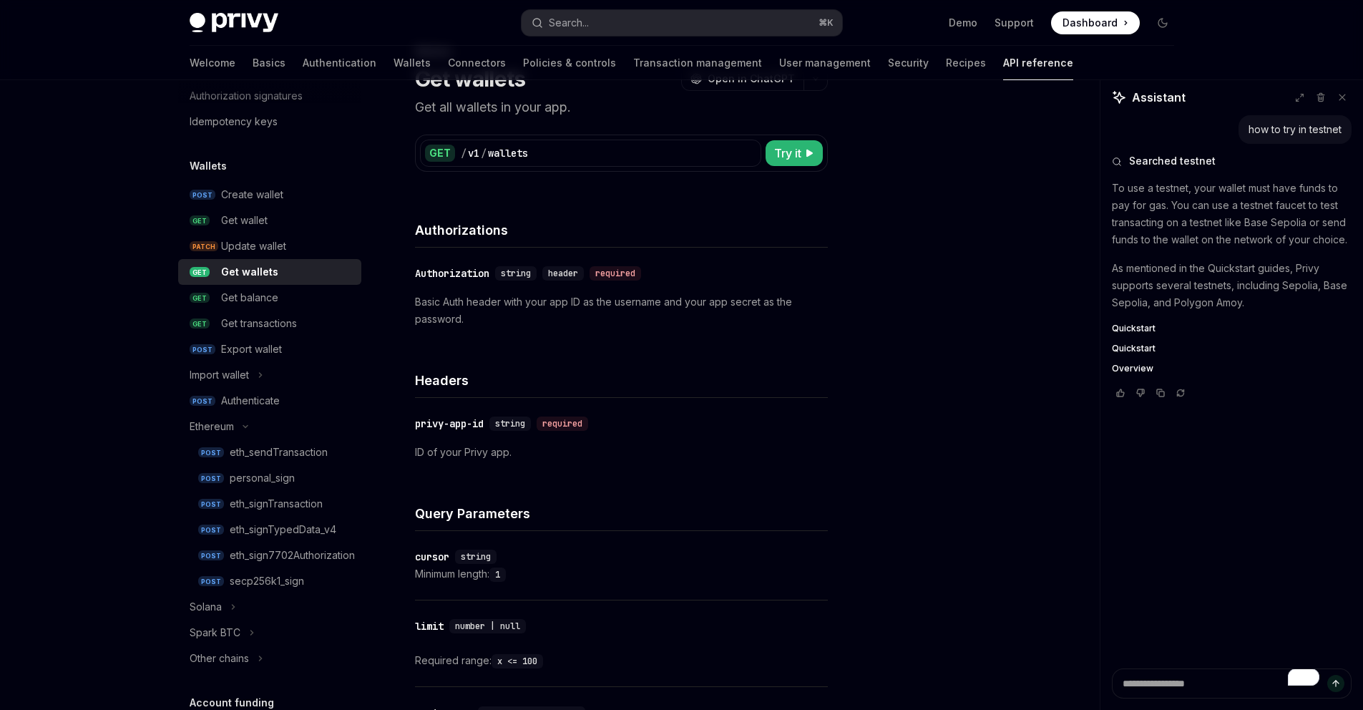
click at [1339, 100] on icon at bounding box center [1342, 97] width 10 height 10
type textarea "*"
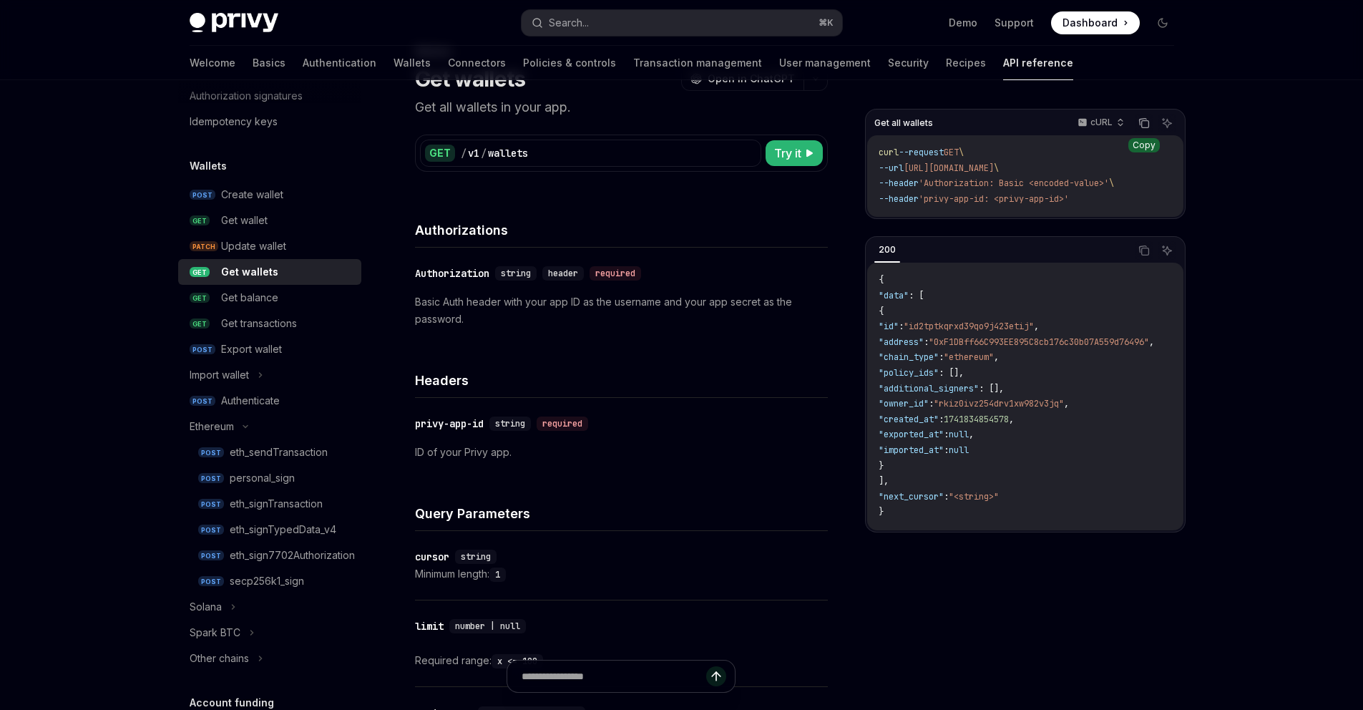
click at [1142, 127] on icon "Copy the contents from the code block" at bounding box center [1144, 124] width 7 height 7
click at [1081, 119] on icon "button" at bounding box center [1083, 122] width 10 height 10
click at [1045, 228] on div "PHP" at bounding box center [1069, 228] width 74 height 11
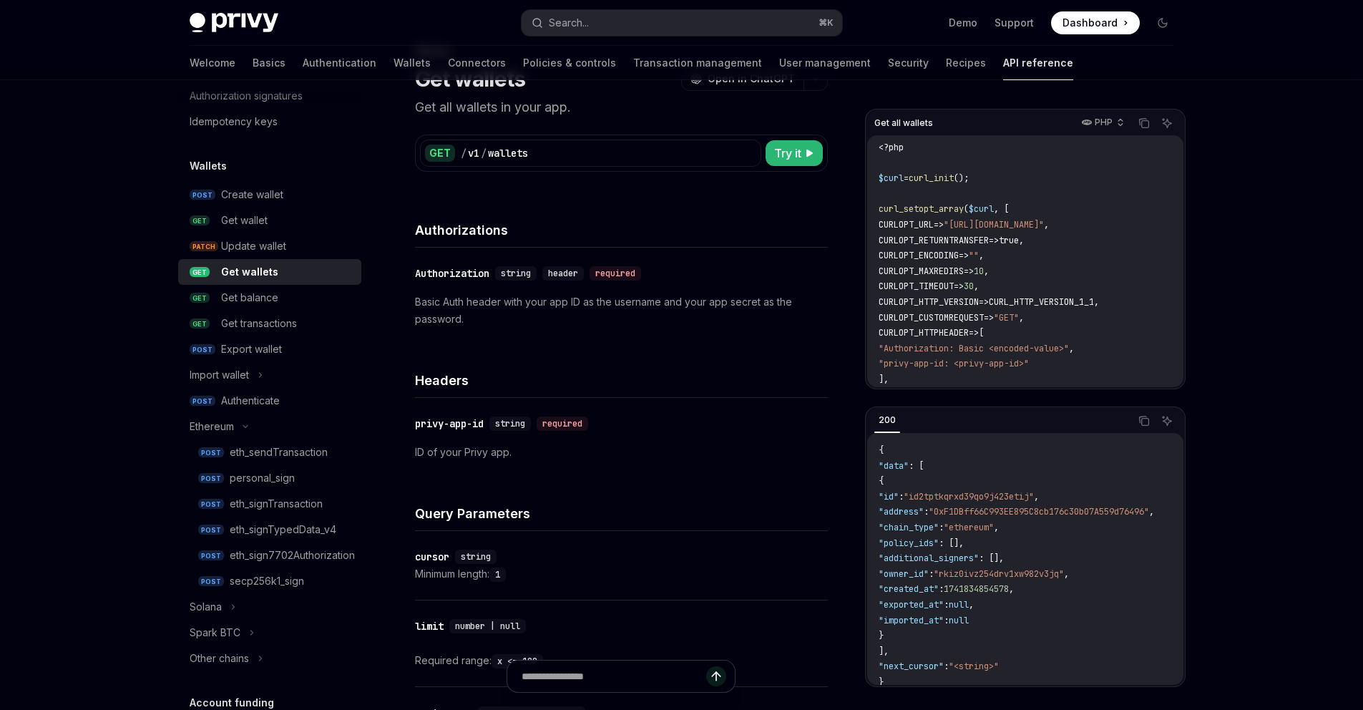
scroll to position [0, 0]
click at [1096, 123] on p "PHP" at bounding box center [1104, 122] width 18 height 11
click at [1100, 123] on p "PHP" at bounding box center [1104, 122] width 18 height 11
click at [1144, 126] on icon "Copy the contents from the code block" at bounding box center [1143, 122] width 11 height 11
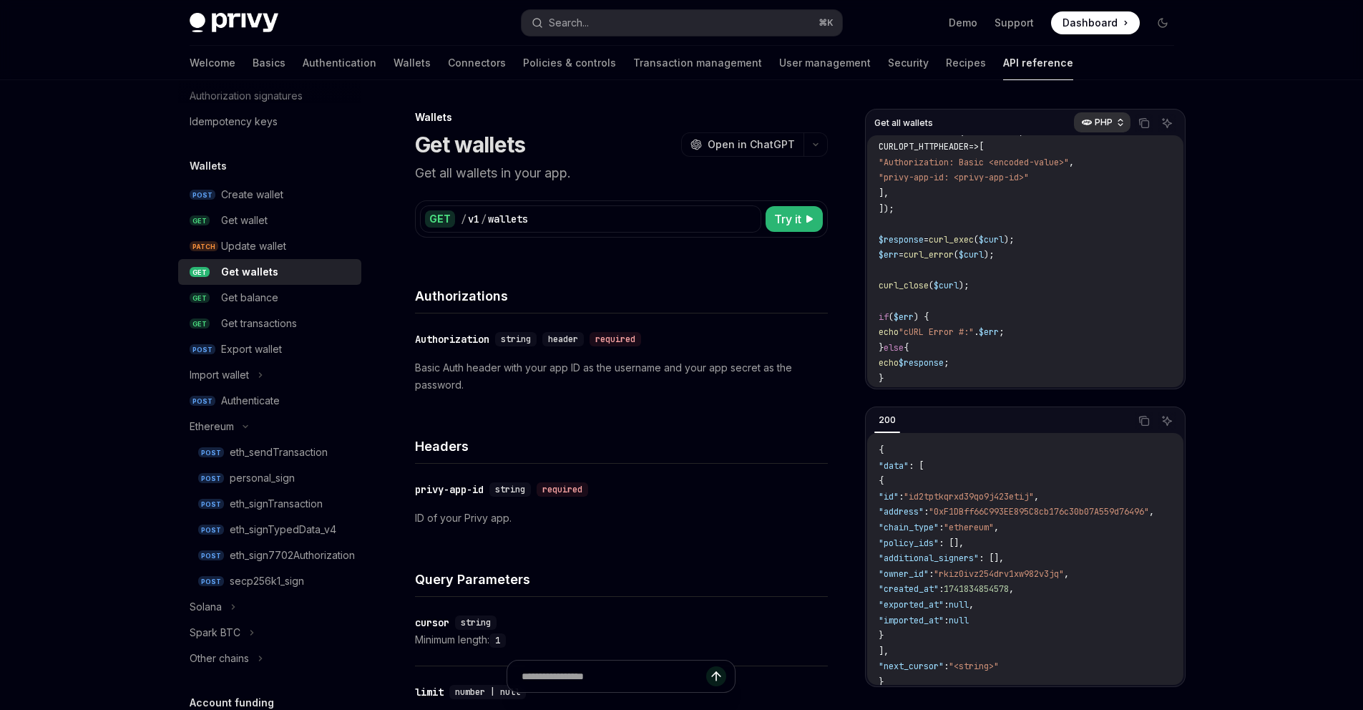
click at [1096, 121] on p "PHP" at bounding box center [1104, 122] width 18 height 11
click at [1063, 207] on div "Javascript" at bounding box center [1069, 208] width 74 height 11
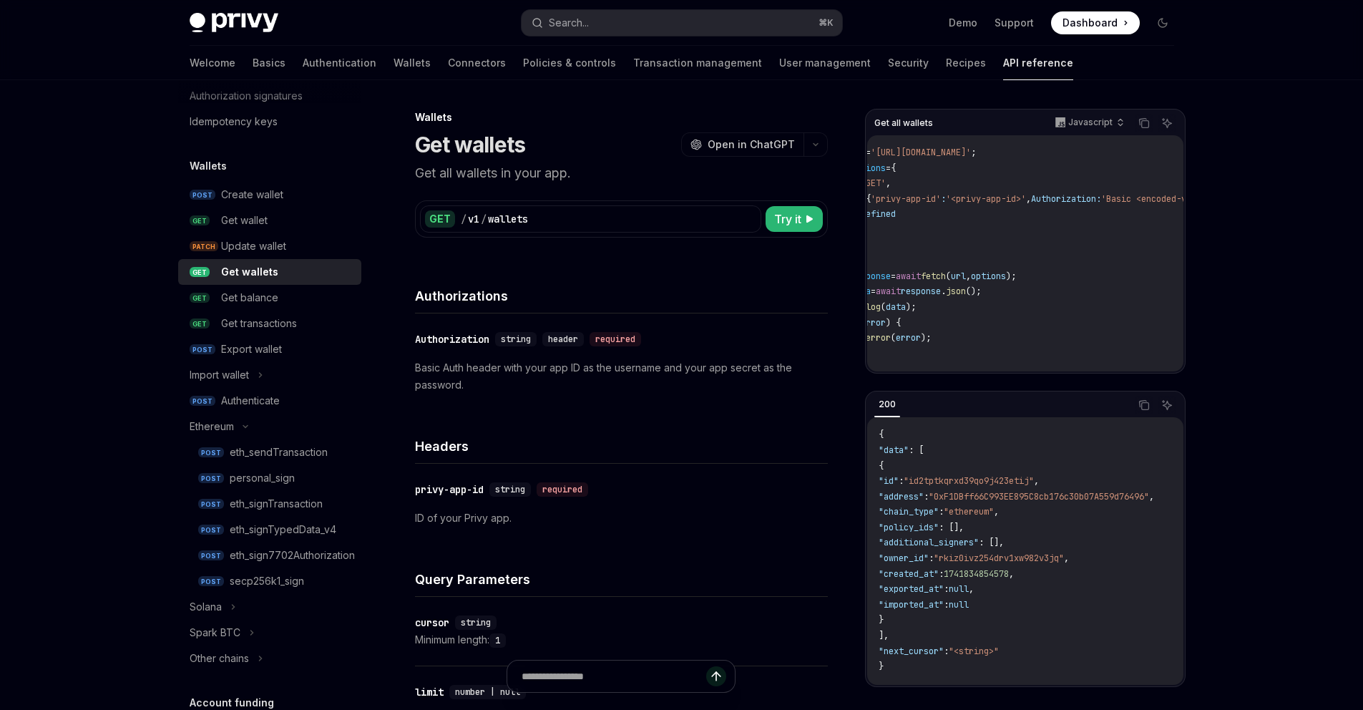
scroll to position [0, 57]
click at [629, 674] on input "text" at bounding box center [613, 675] width 253 height 31
type input "**********"
type textarea "*"
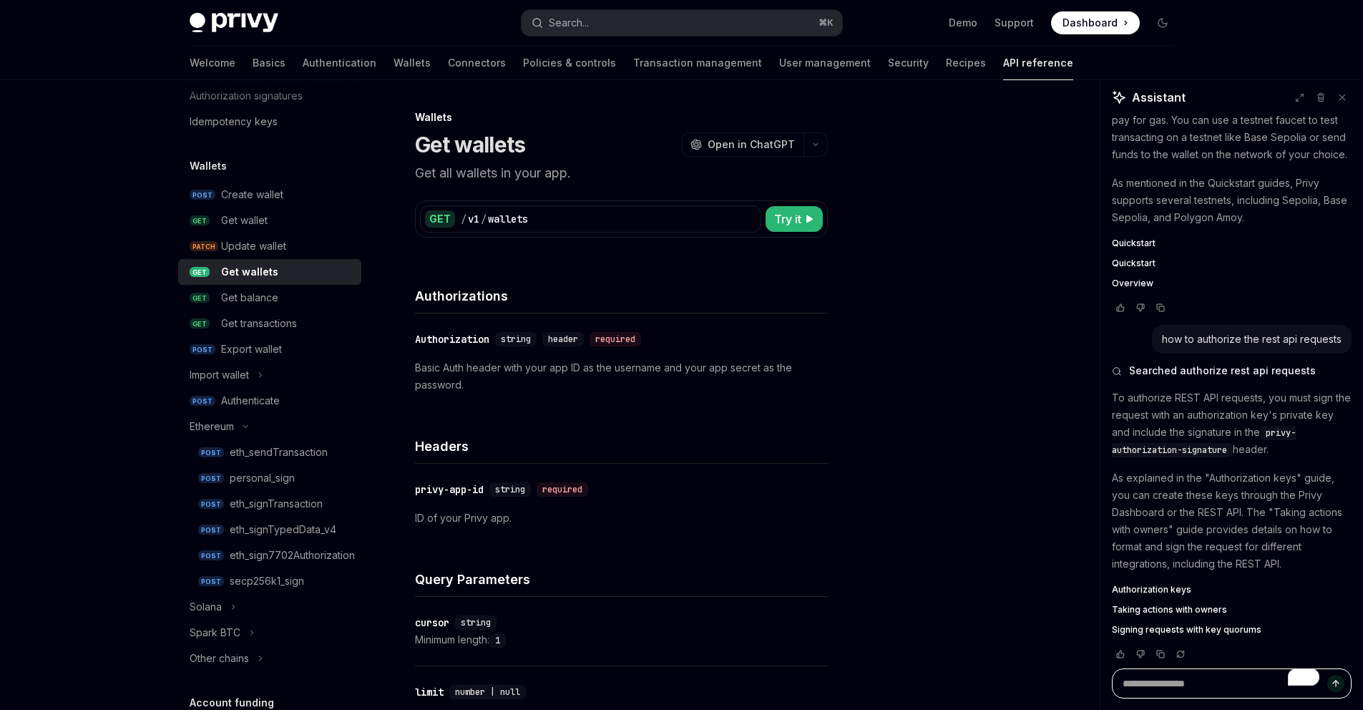
scroll to position [0, 0]
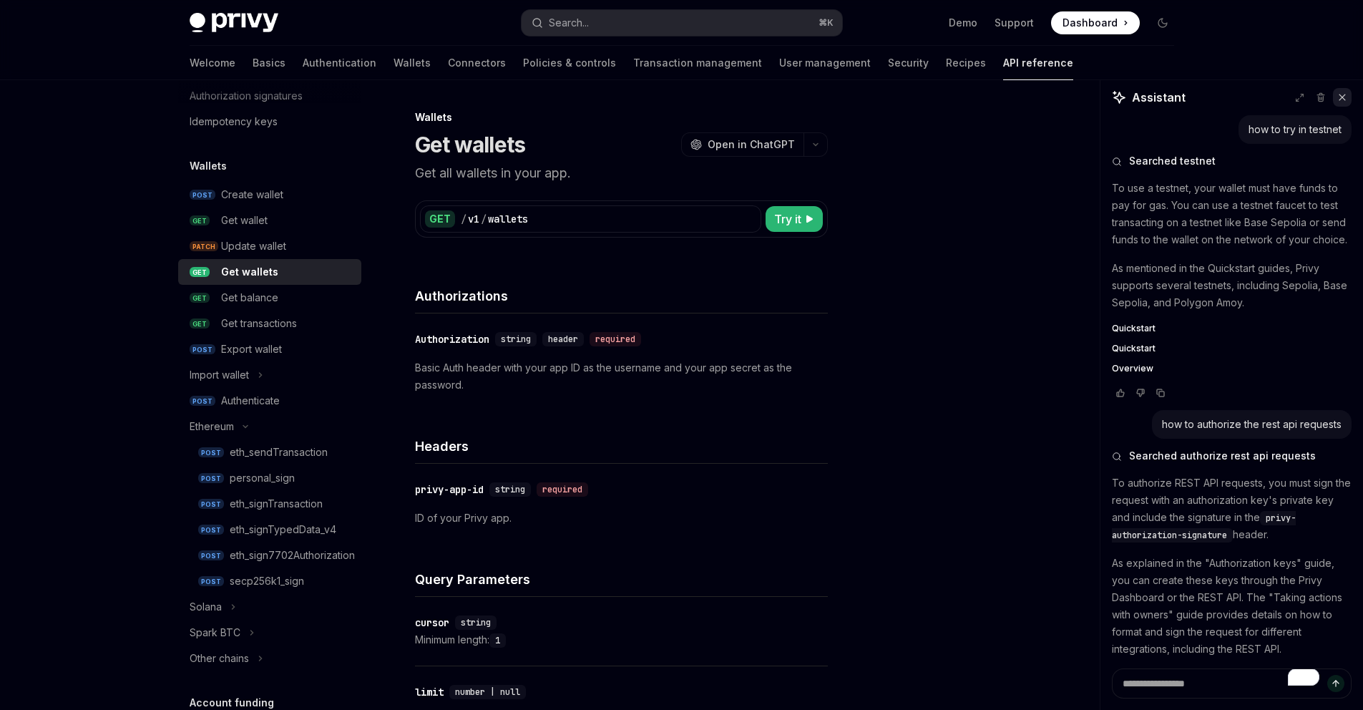
click at [1338, 99] on icon at bounding box center [1342, 97] width 10 height 10
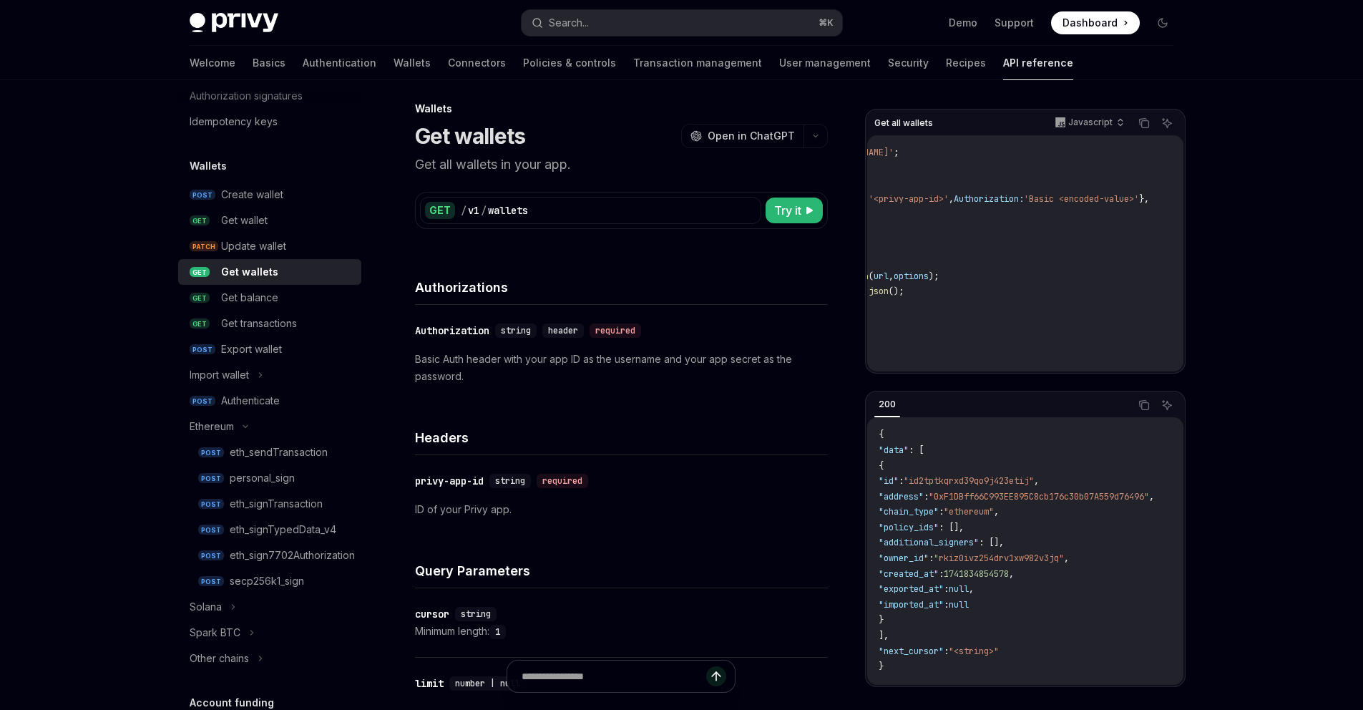
scroll to position [9, 0]
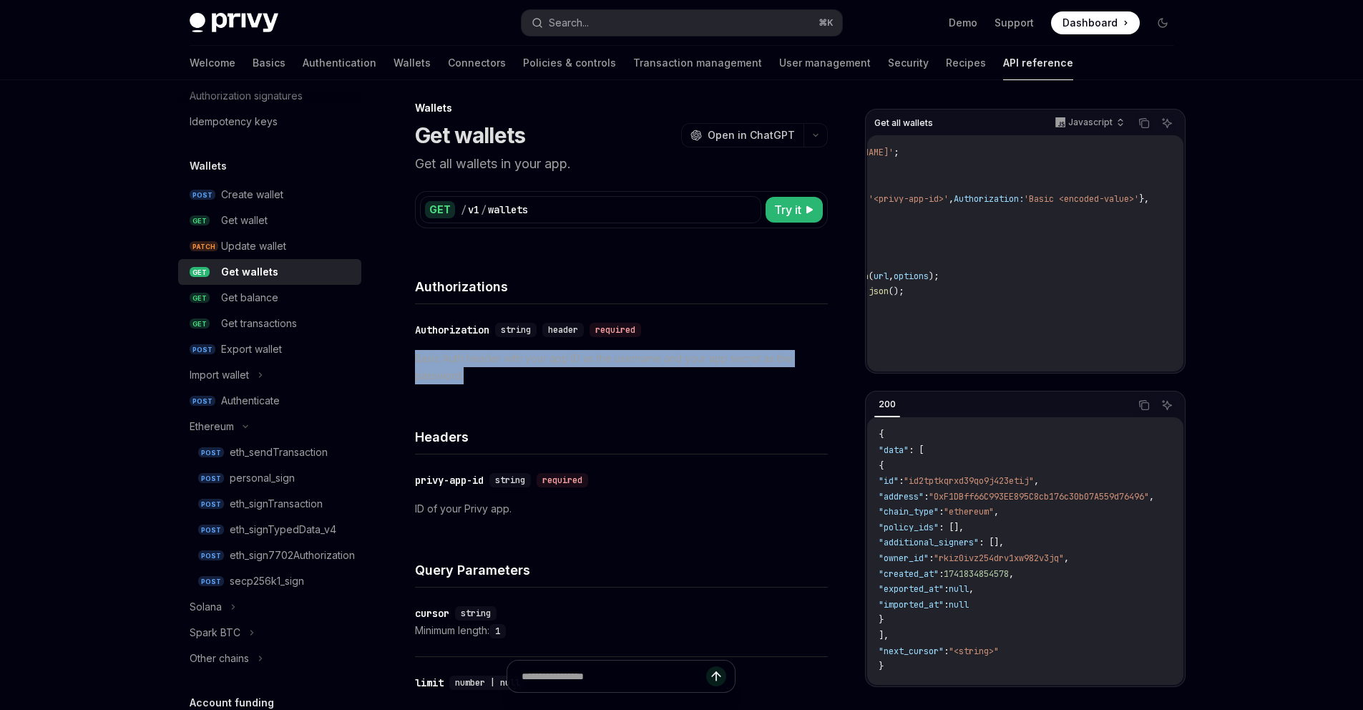
drag, startPoint x: 487, startPoint y: 378, endPoint x: 410, endPoint y: 357, distance: 80.0
click at [410, 357] on div "Wallets Get wallets OpenAI Open in ChatGPT Get all wallets in your app. OpenAI …" at bounding box center [487, 723] width 687 height 1248
copy p "Basic Auth header with your app ID as the username and your app secret as the p…"
click at [257, 222] on div "Get wallet" at bounding box center [244, 220] width 47 height 17
click at [259, 194] on div "Create wallet" at bounding box center [252, 194] width 62 height 17
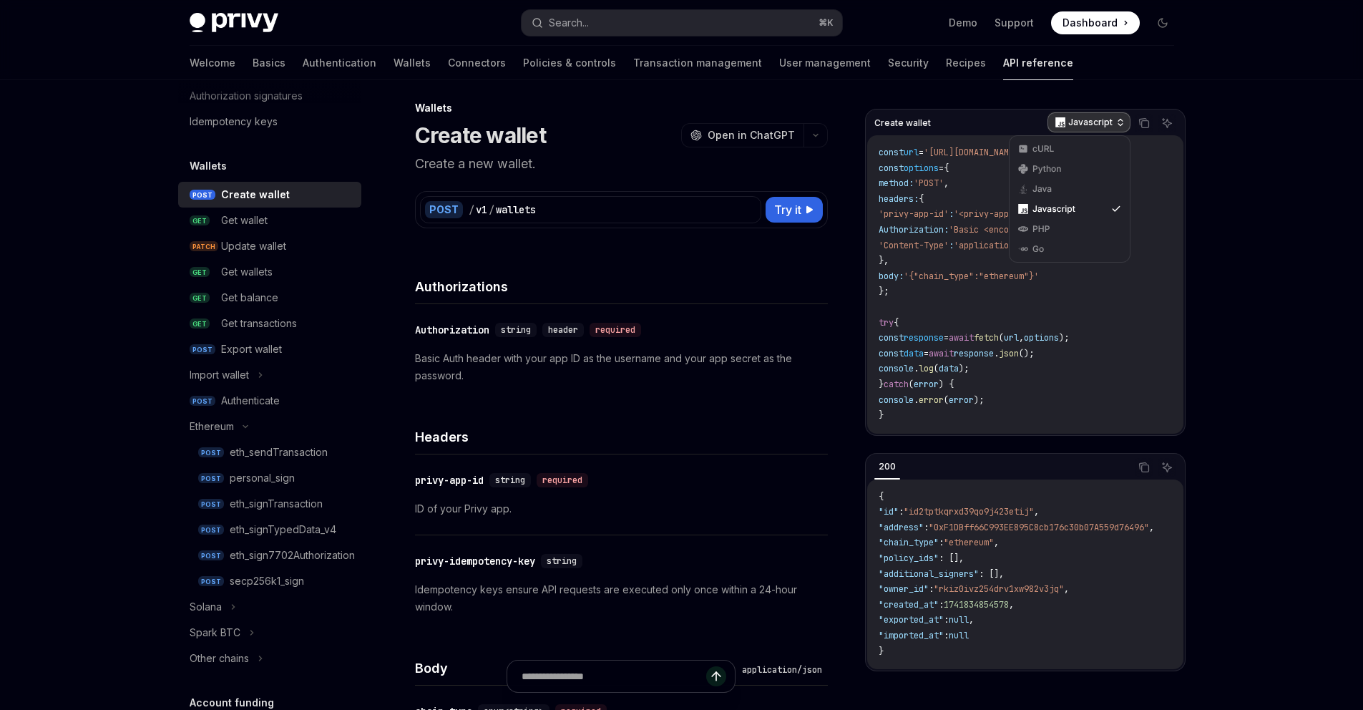
click at [1093, 126] on p "Javascript" at bounding box center [1090, 122] width 44 height 11
click at [791, 396] on div "​ Authorization string header required Basic Auth header with your app ID as th…" at bounding box center [621, 352] width 413 height 97
click at [948, 276] on span "'{"chain_type":"ethereum"}'" at bounding box center [971, 275] width 135 height 11
copy span "chain_type"
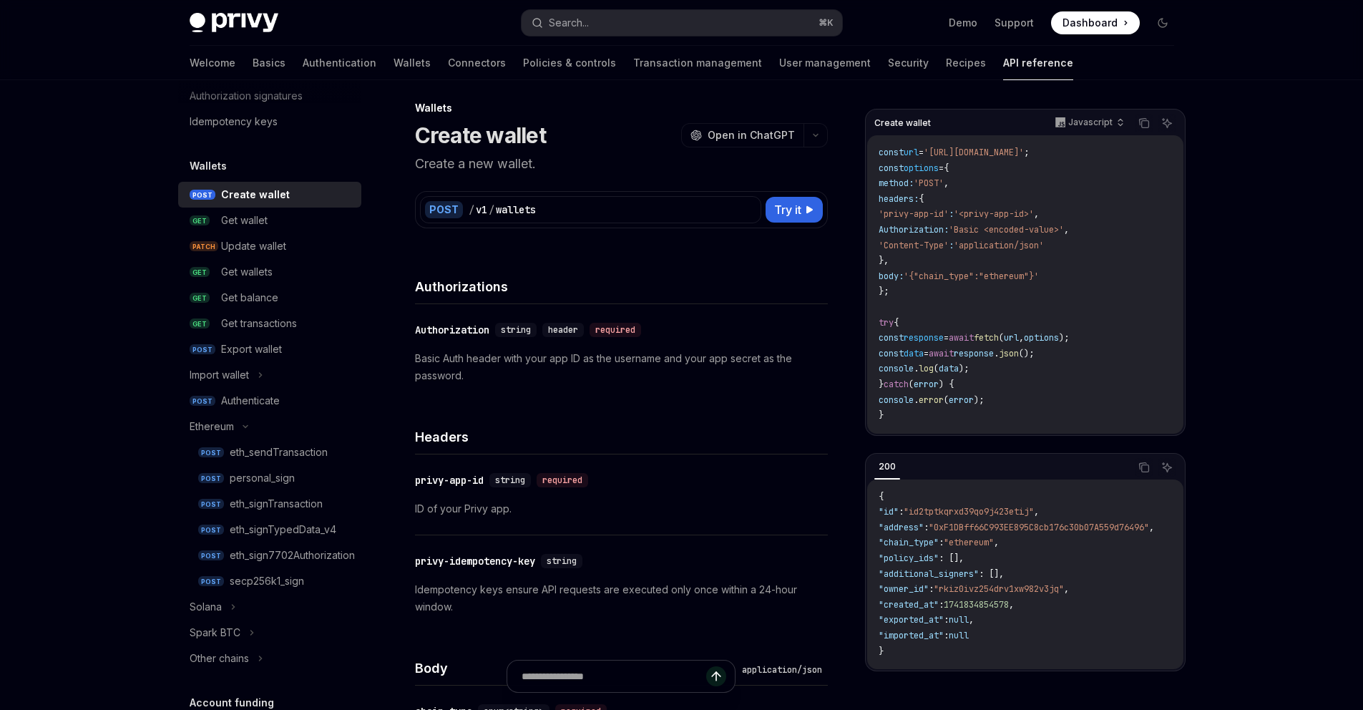
click at [927, 544] on span ""chain_type"" at bounding box center [909, 542] width 60 height 11
copy span "chain_type"
click at [306, 344] on div "Export wallet" at bounding box center [287, 349] width 132 height 17
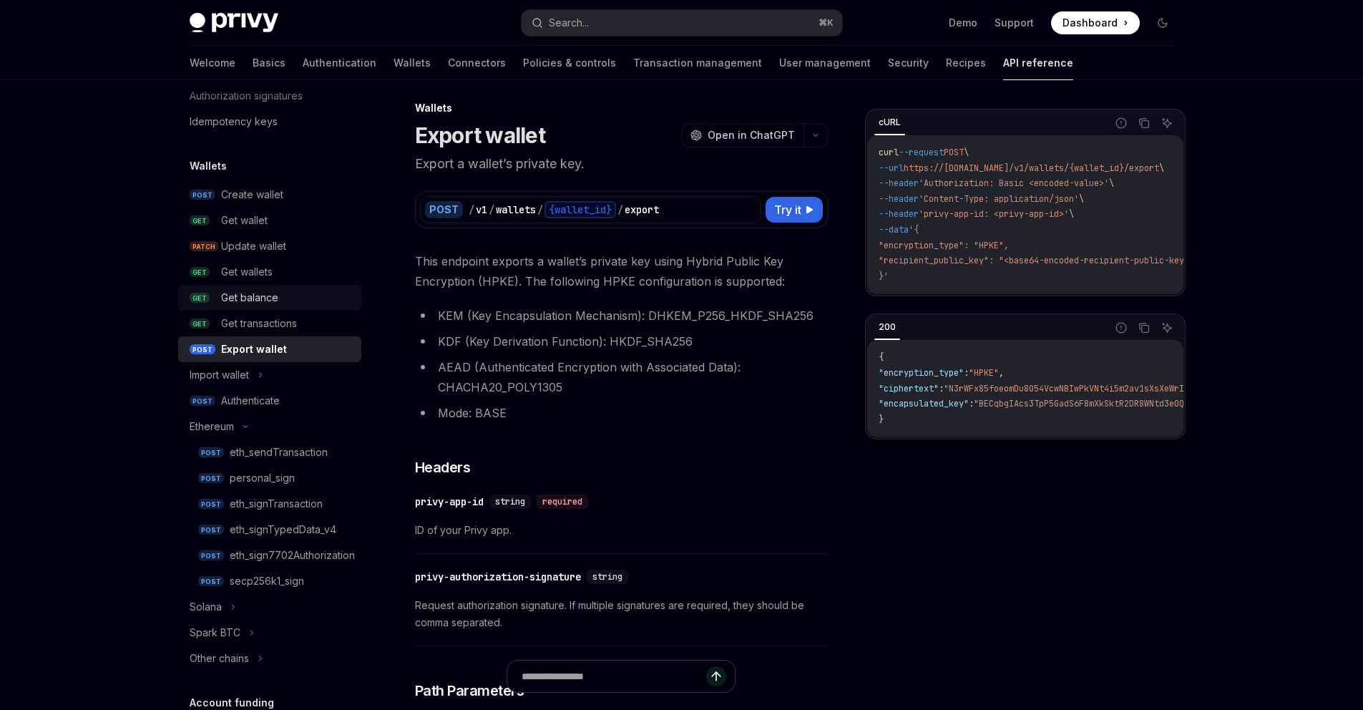
click at [284, 295] on div "Get balance" at bounding box center [287, 297] width 132 height 17
type textarea "*"
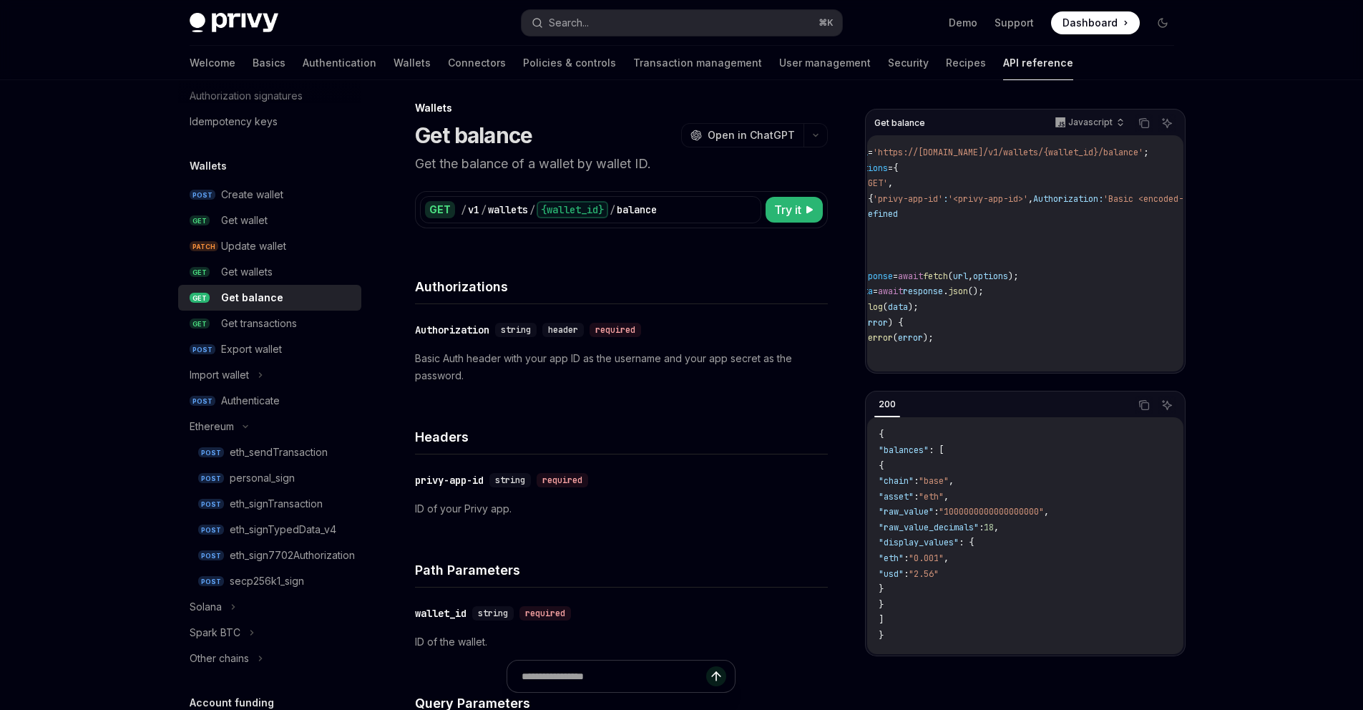
scroll to position [0, 57]
click at [1128, 152] on span "'https://api.privy.io/v1/wallets/{wallet_id}/balance'" at bounding box center [1001, 152] width 270 height 11
copy span "balance"
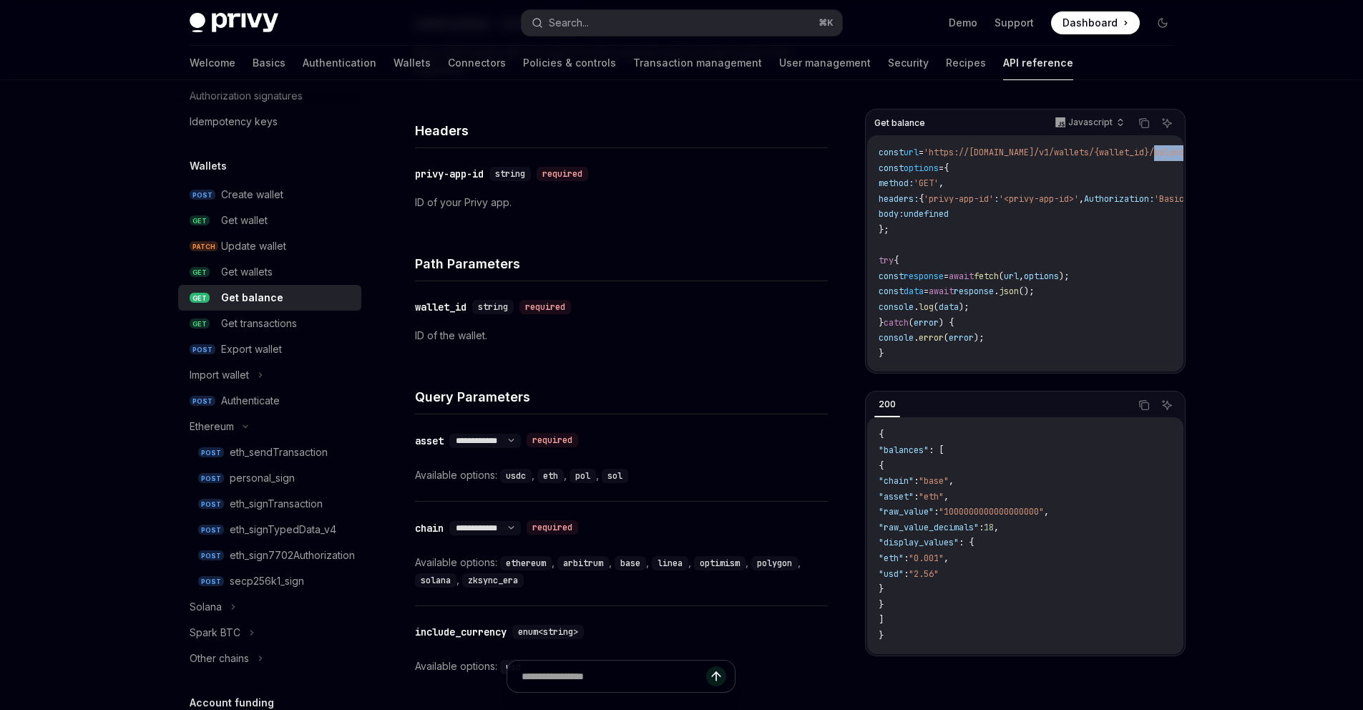
scroll to position [308, 0]
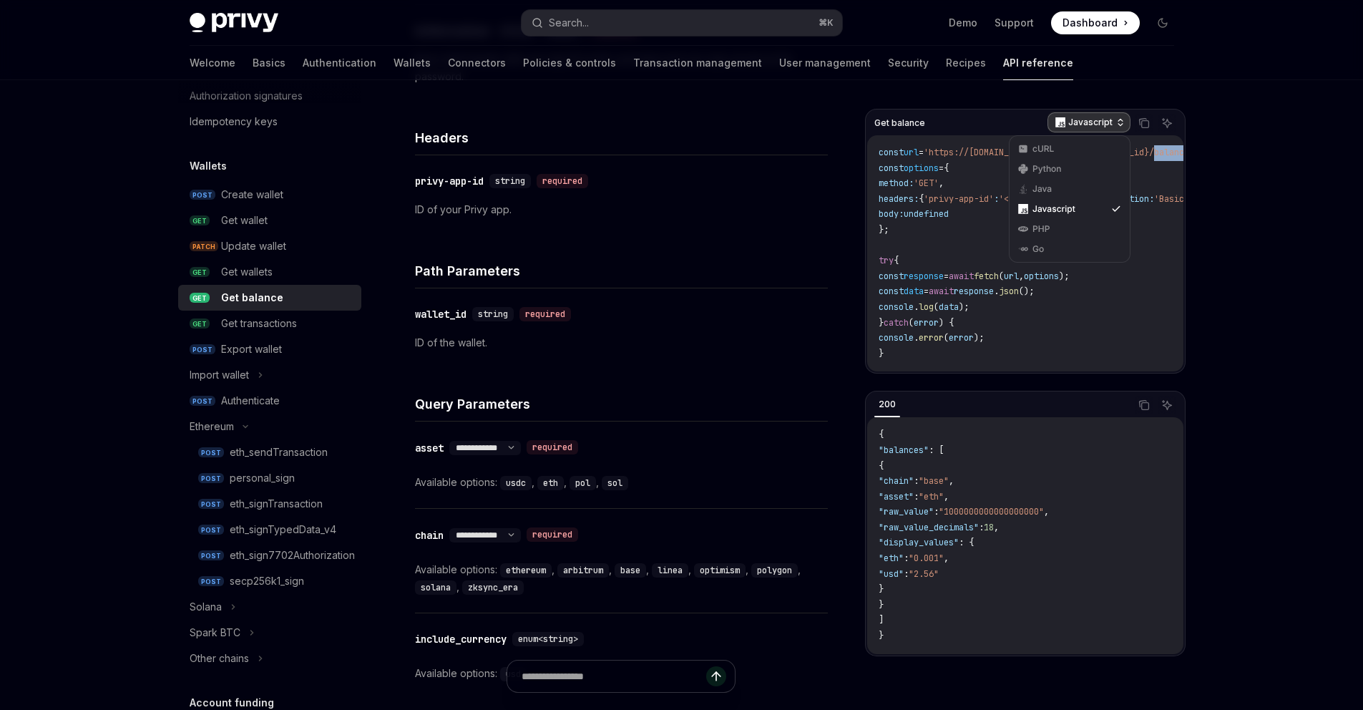
click at [1098, 117] on p "Javascript" at bounding box center [1090, 122] width 44 height 11
click at [1052, 232] on div "PHP" at bounding box center [1069, 228] width 74 height 11
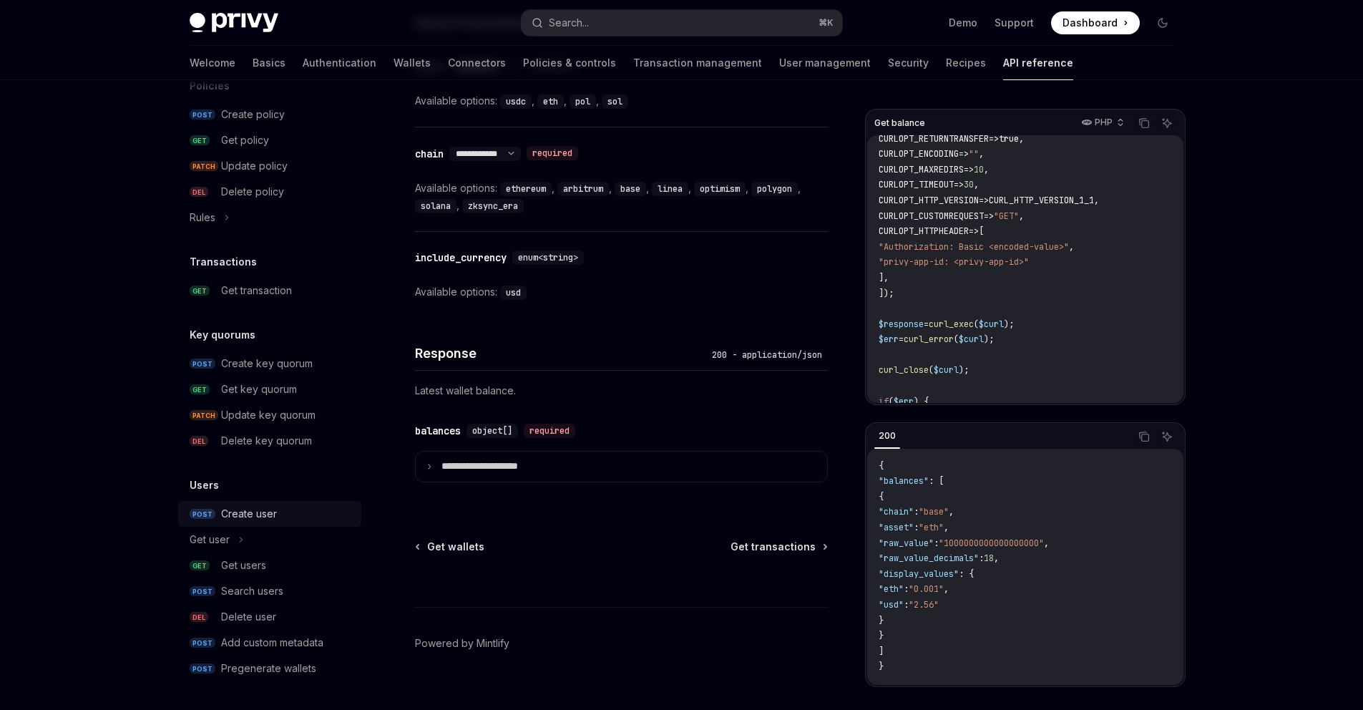
scroll to position [709, 0]
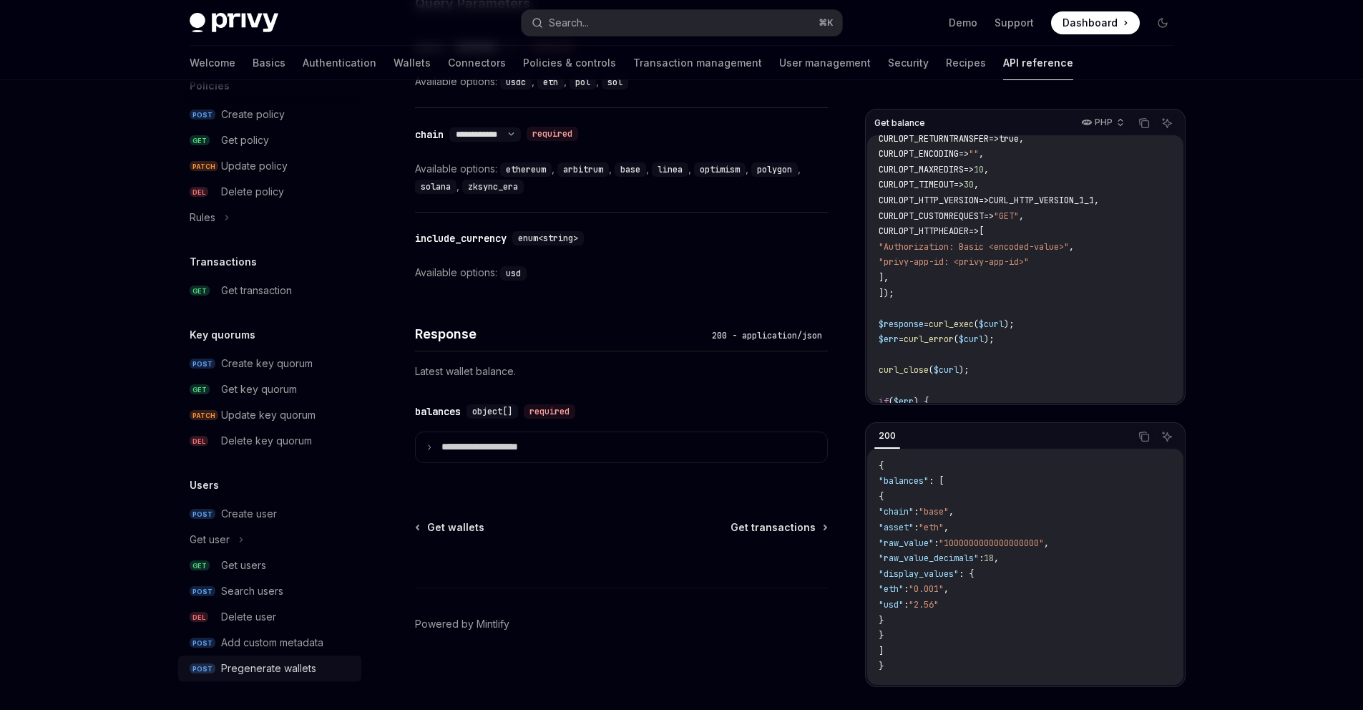
click at [293, 657] on link "POST Pregenerate wallets" at bounding box center [269, 668] width 183 height 26
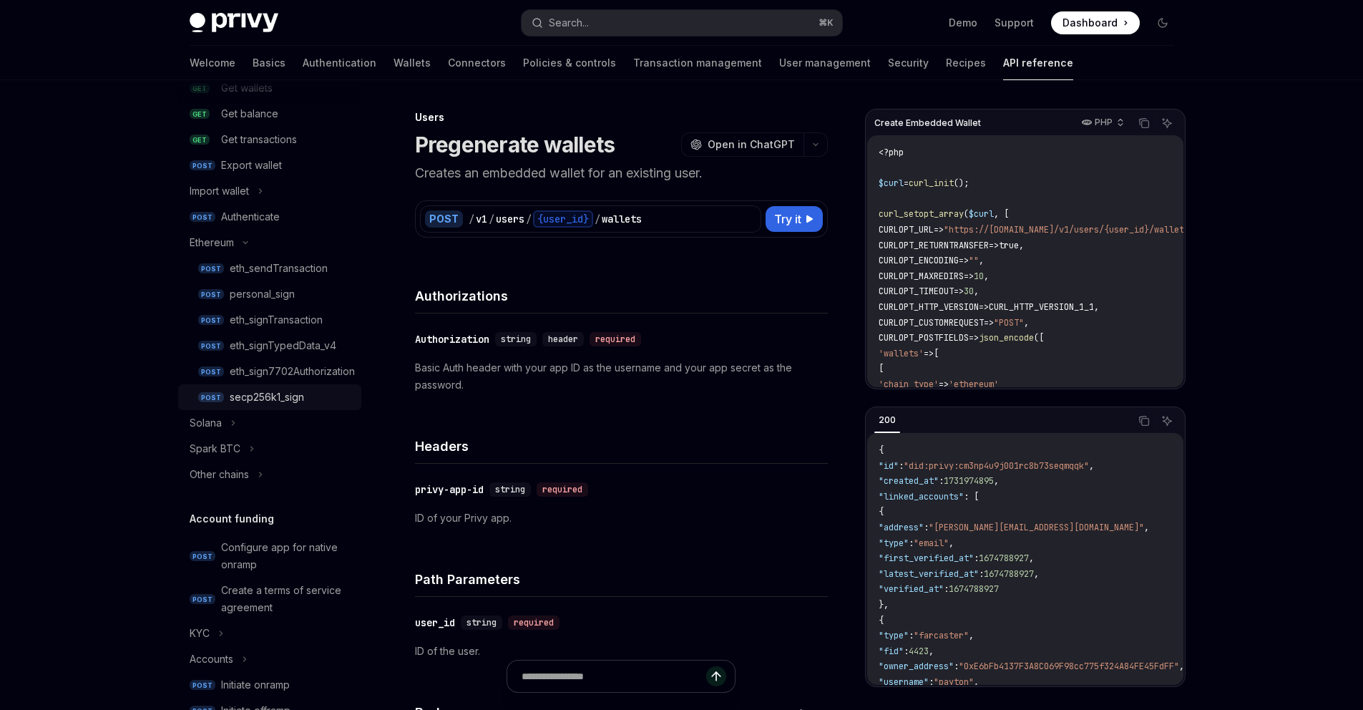
scroll to position [243, 0]
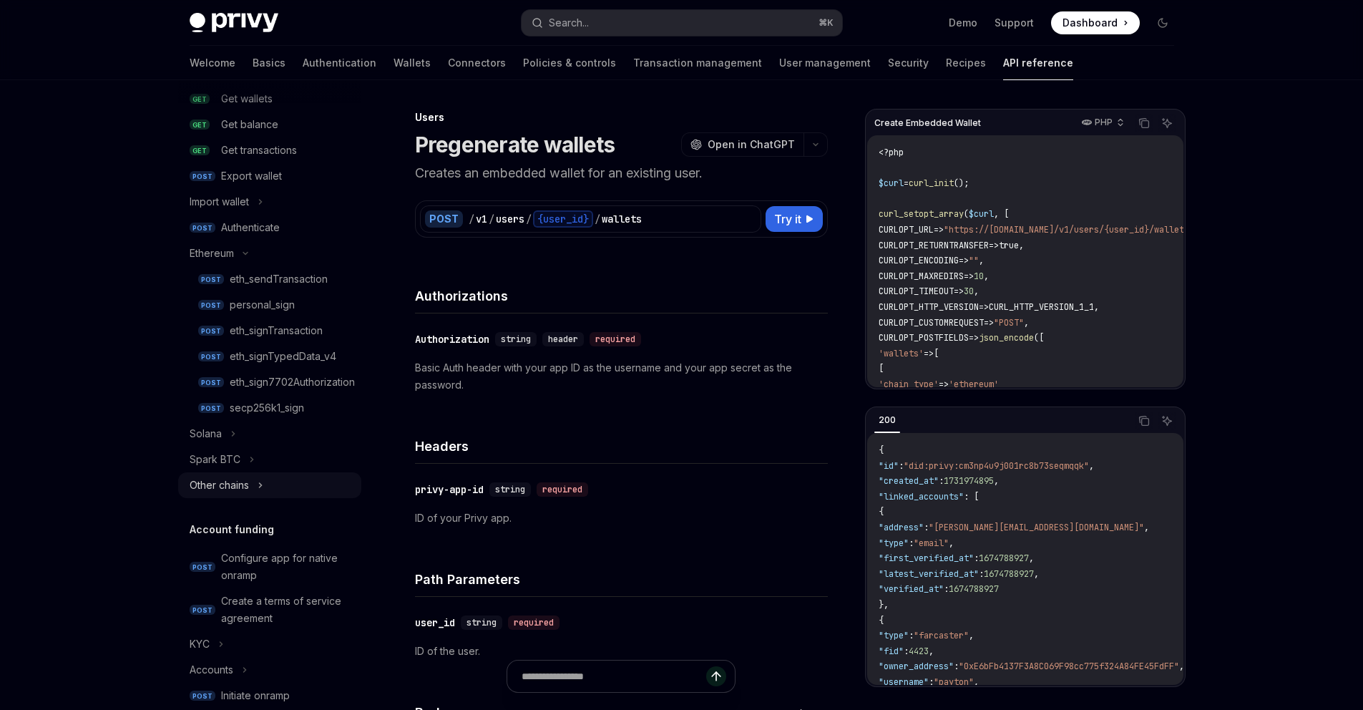
click at [257, 485] on div "Other chains" at bounding box center [269, 485] width 183 height 26
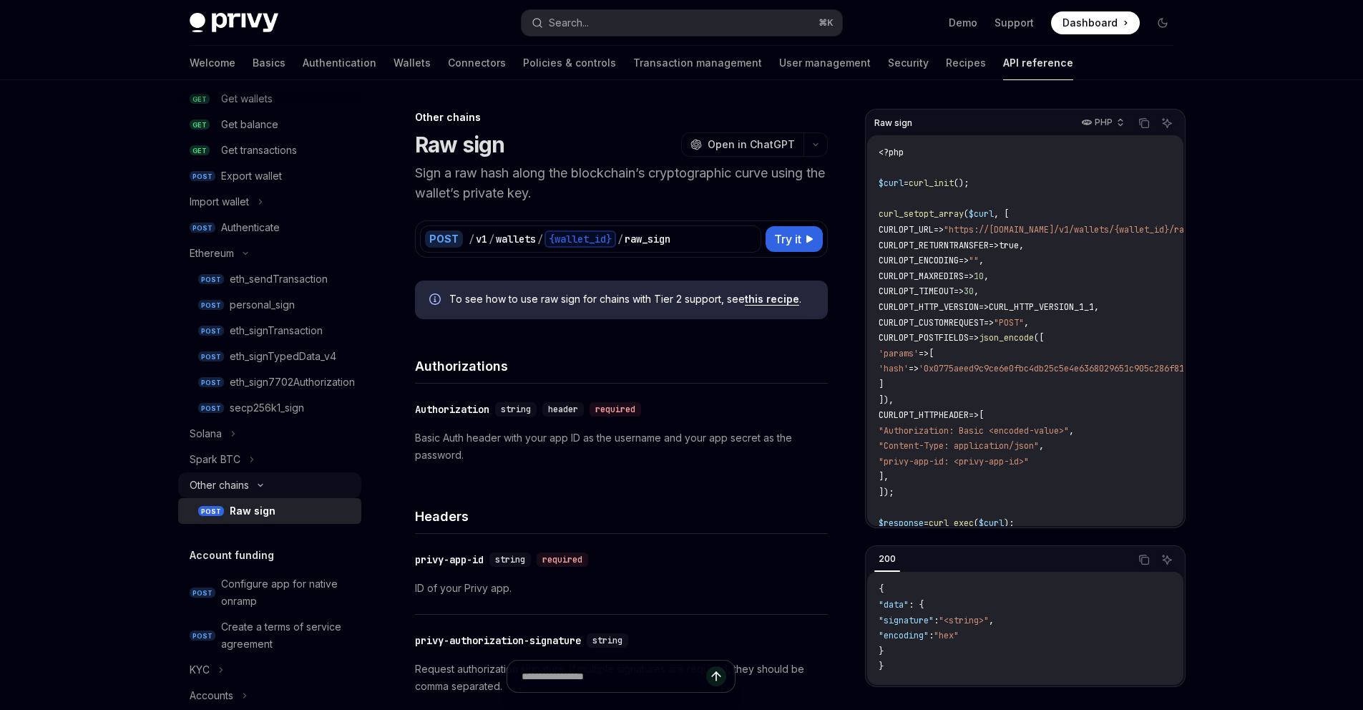
click at [257, 484] on icon at bounding box center [260, 485] width 17 height 6
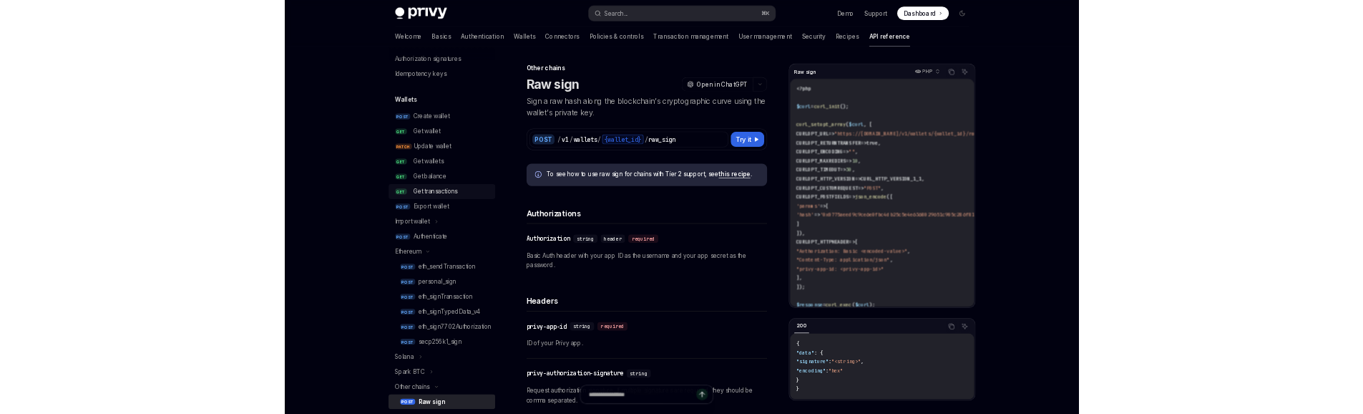
scroll to position [53, 0]
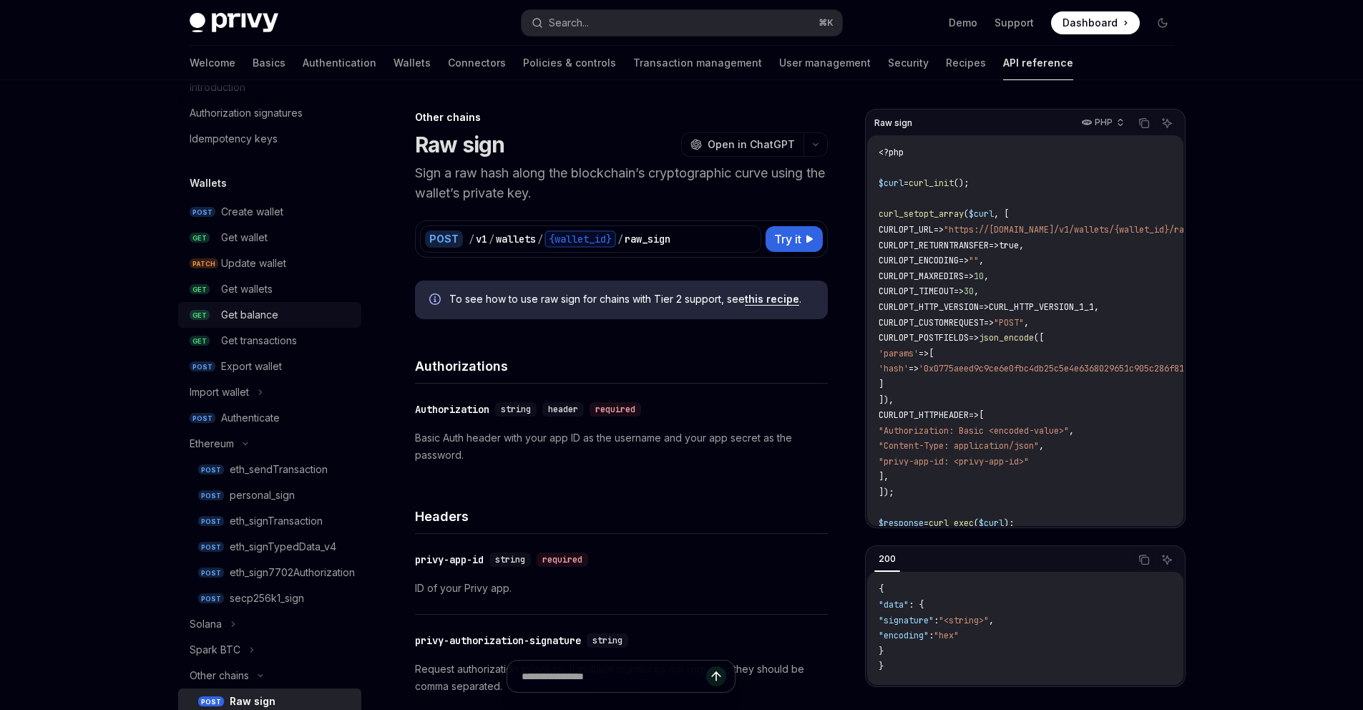
click at [273, 314] on div "Get balance" at bounding box center [249, 314] width 57 height 17
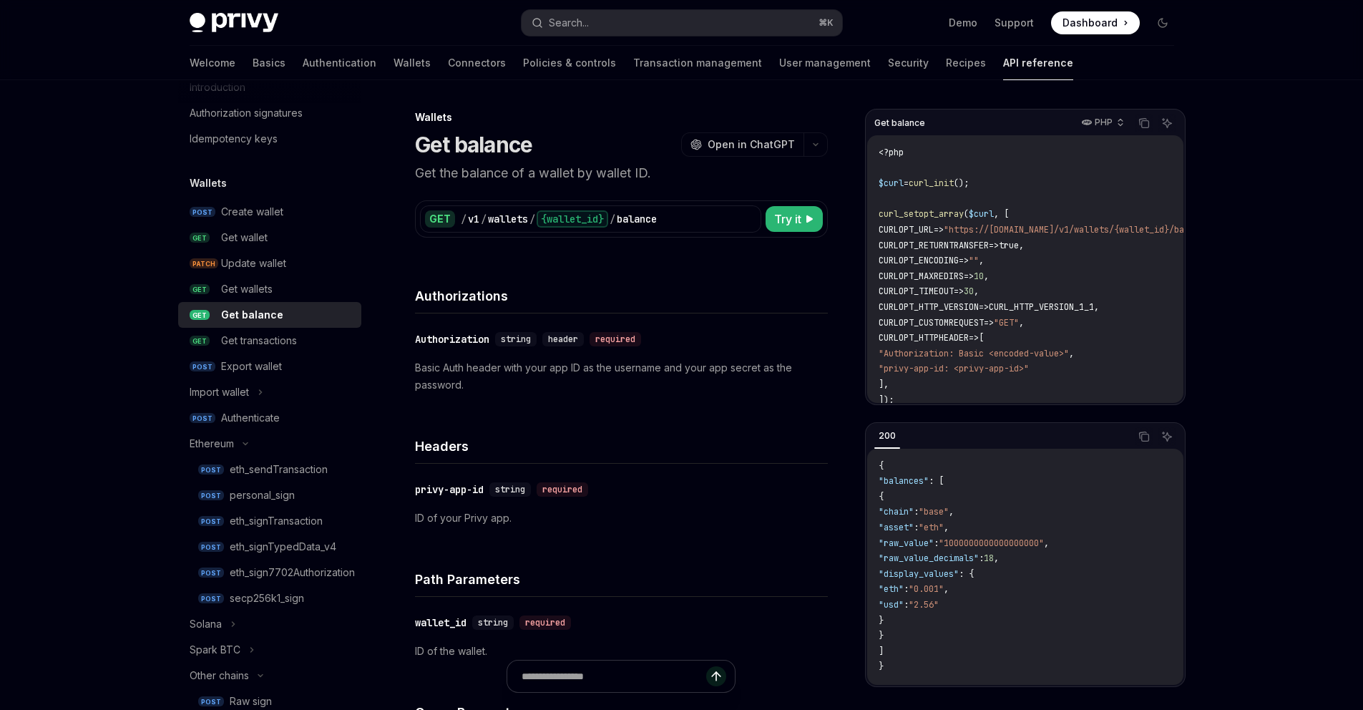
type textarea "*"
click at [1102, 124] on p "PHP" at bounding box center [1104, 122] width 18 height 11
click at [1078, 155] on div "cURL" at bounding box center [1069, 149] width 114 height 20
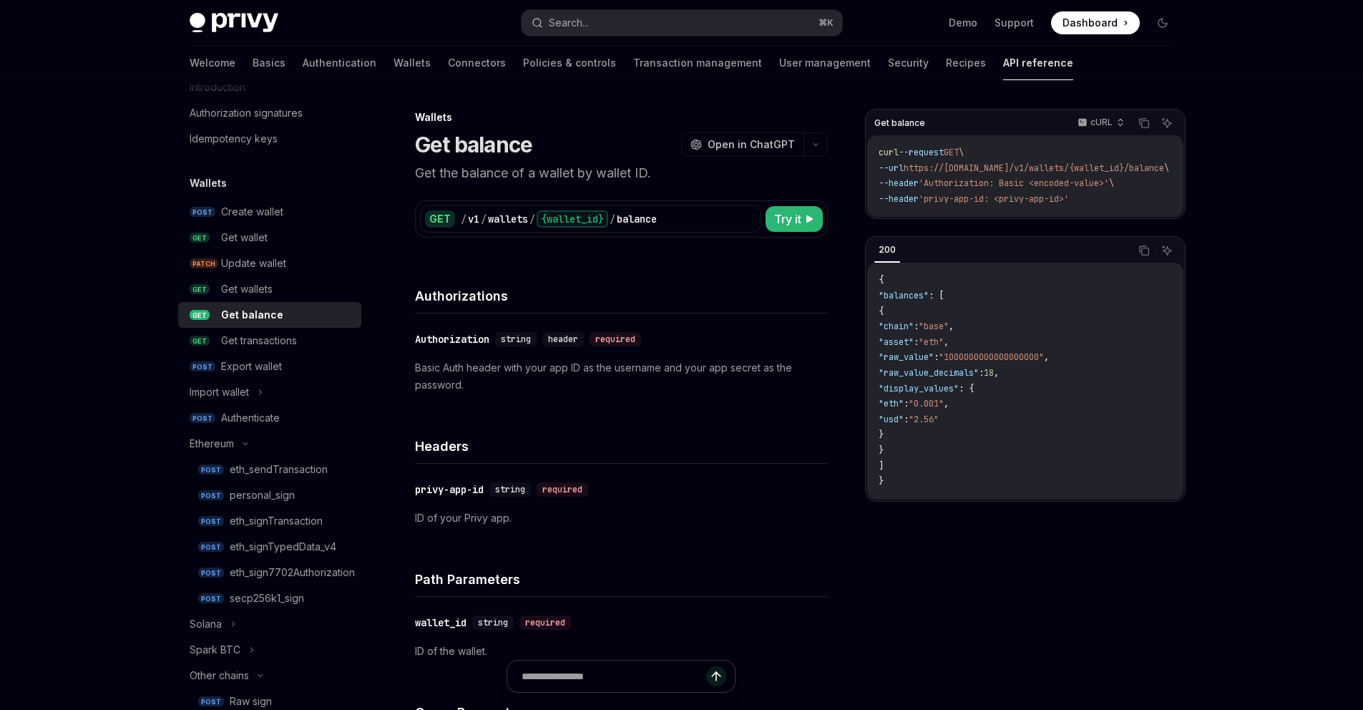
click at [1045, 189] on code "curl --request GET \ --url https://api.privy.io/v1/wallets/{wallet_id}/balance …" at bounding box center [1041, 176] width 325 height 62
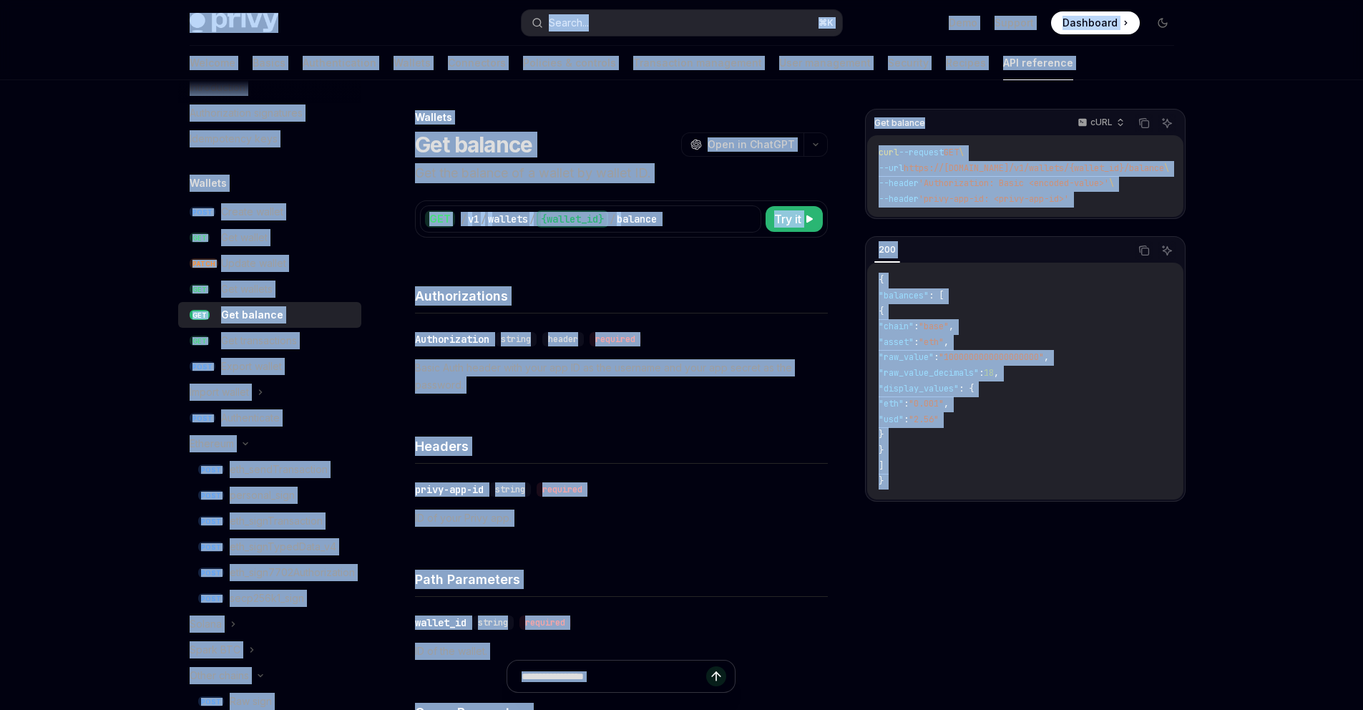
copy div "Privy Docs home page Search... ⌘ K Demo Support Dashboard Dashboard Search... N…"
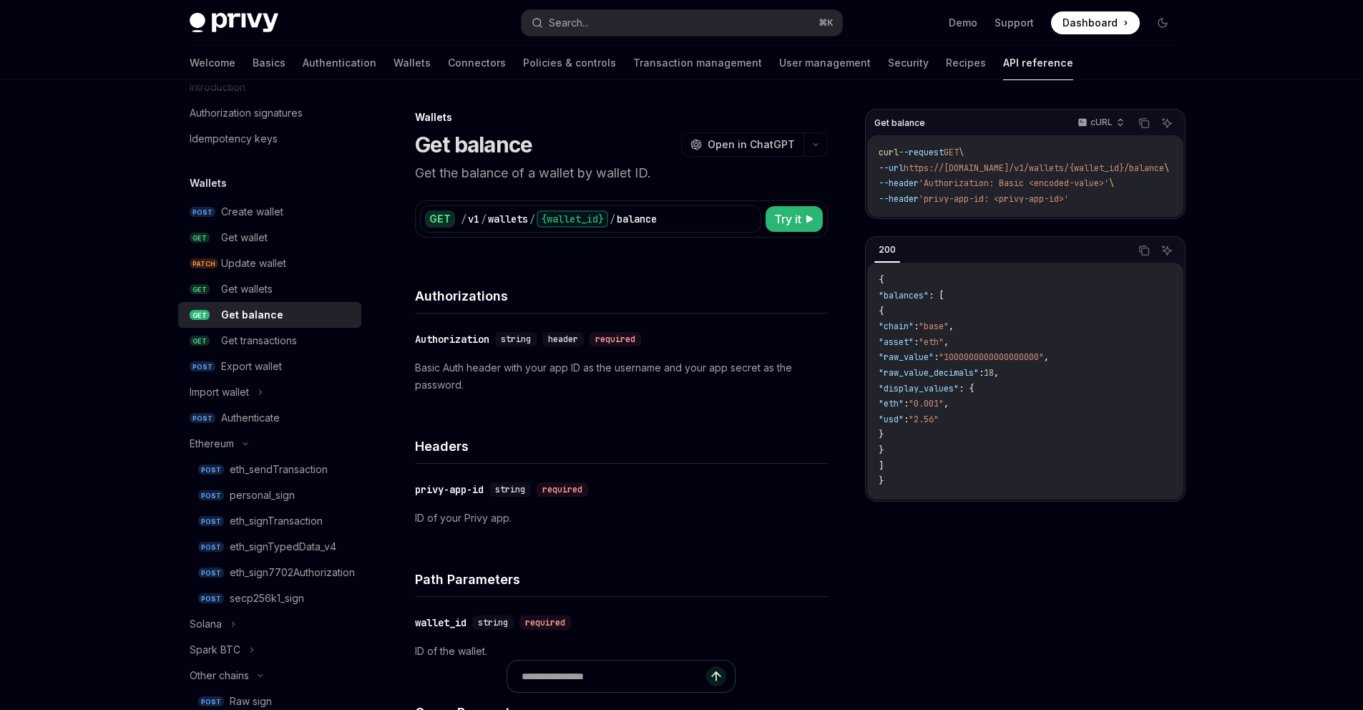
click at [1019, 185] on span "'Authorization: Basic <encoded-value>'" at bounding box center [1014, 182] width 190 height 11
click at [997, 175] on code "curl --request GET \ --url https://api.privy.io/v1/wallets/{wallet_id}/balance …" at bounding box center [1041, 176] width 325 height 62
click at [1147, 123] on icon "Copy the contents from the code block" at bounding box center [1143, 122] width 11 height 11
click at [1100, 122] on p "cURL" at bounding box center [1101, 122] width 22 height 11
click at [1076, 205] on div "Javascript" at bounding box center [1069, 208] width 74 height 11
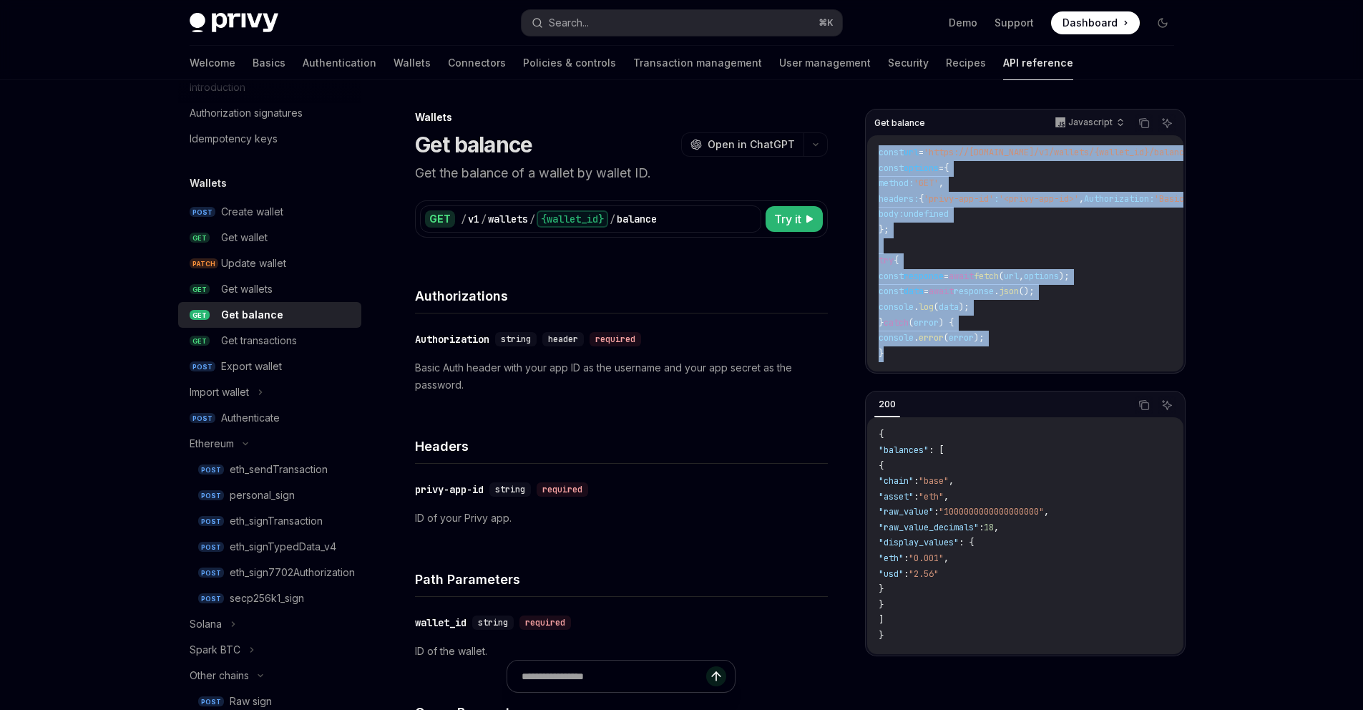
drag, startPoint x: 911, startPoint y: 358, endPoint x: 876, endPoint y: 149, distance: 212.5
click at [876, 149] on div "const url = 'https://api.privy.io/v1/wallets/{wallet_id}/balance' ; const optio…" at bounding box center [1025, 253] width 316 height 236
copy code "const url = 'https://api.privy.io/v1/wallets/{wallet_id}/balance' ; const optio…"
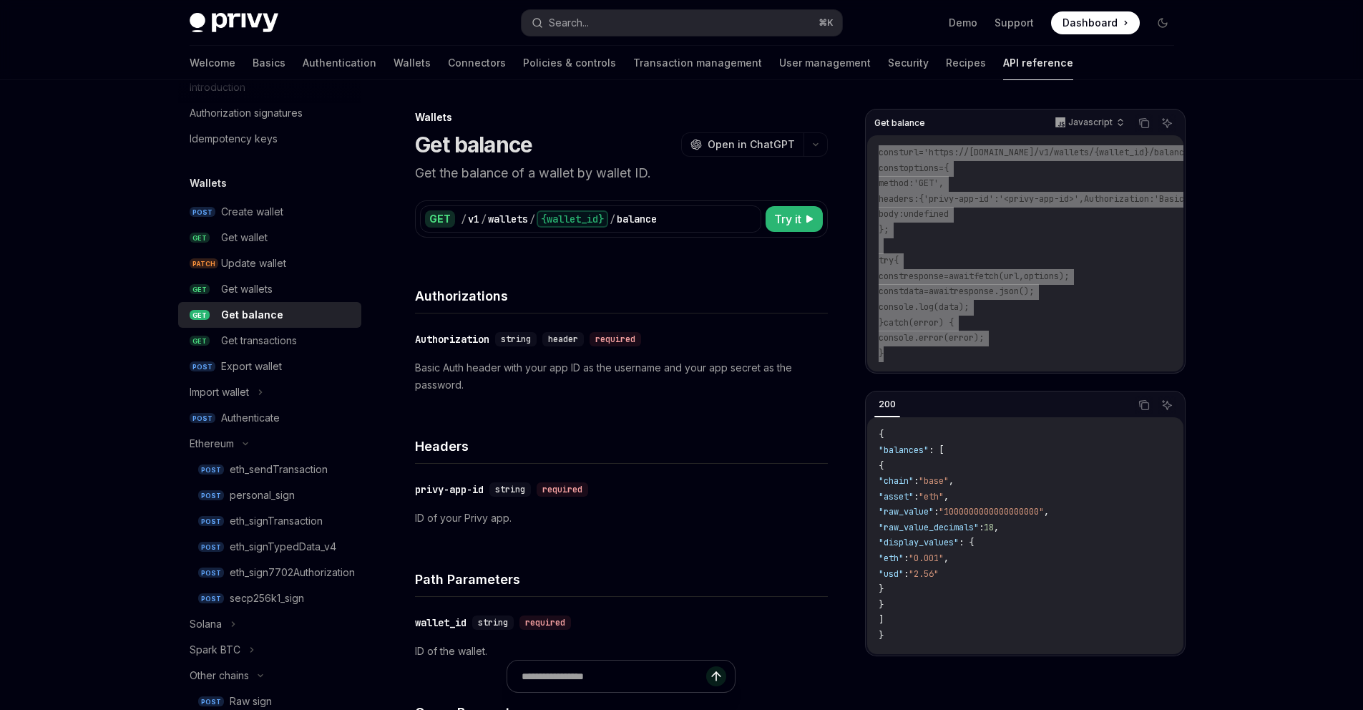
type textarea "*"
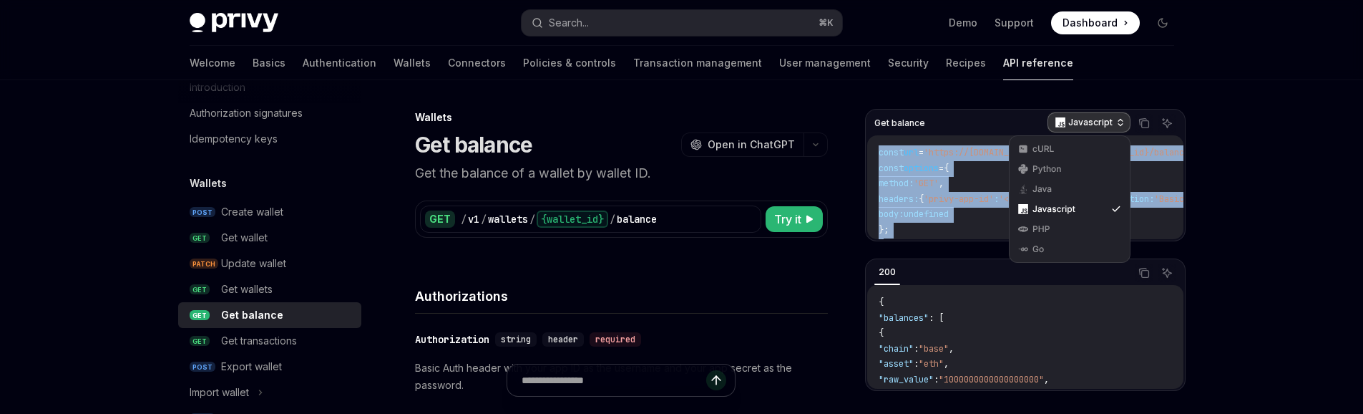
click at [1091, 130] on div "Javascript" at bounding box center [1088, 122] width 83 height 20
click at [1072, 147] on div "cURL" at bounding box center [1069, 148] width 74 height 11
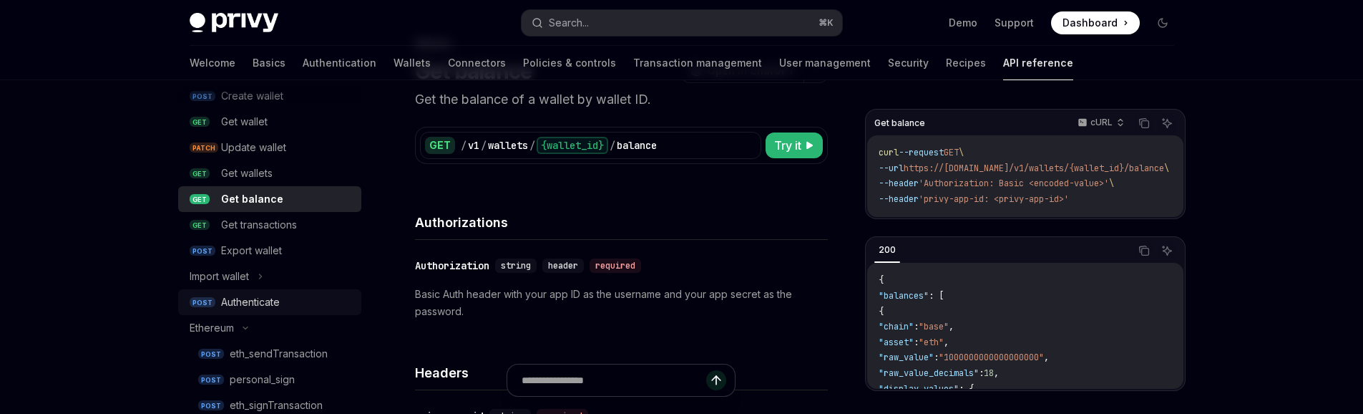
scroll to position [170, 0]
click at [265, 351] on div "eth_sendTransaction" at bounding box center [279, 352] width 98 height 17
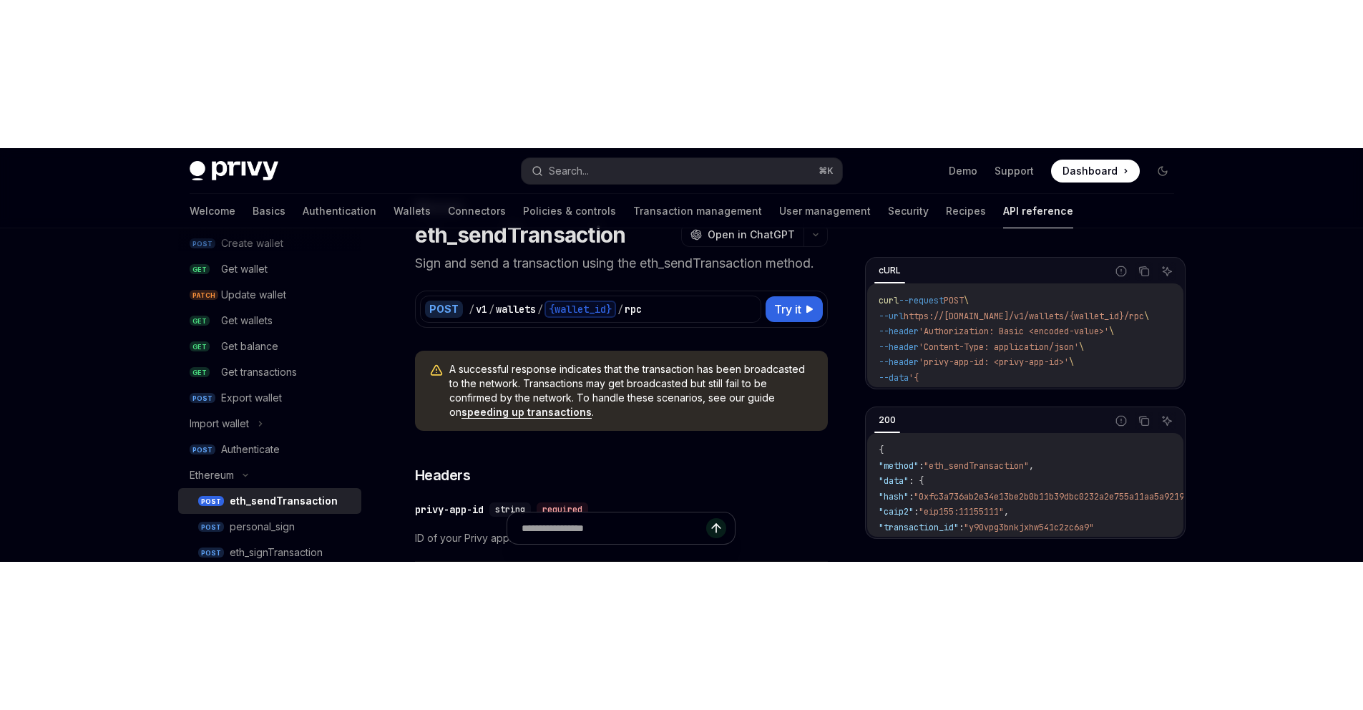
scroll to position [50, 0]
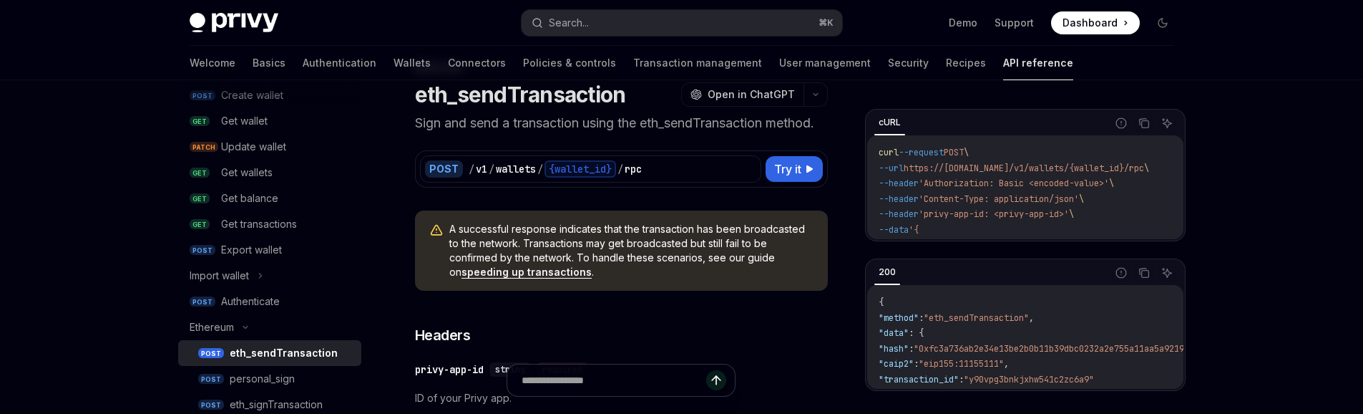
type textarea "*"
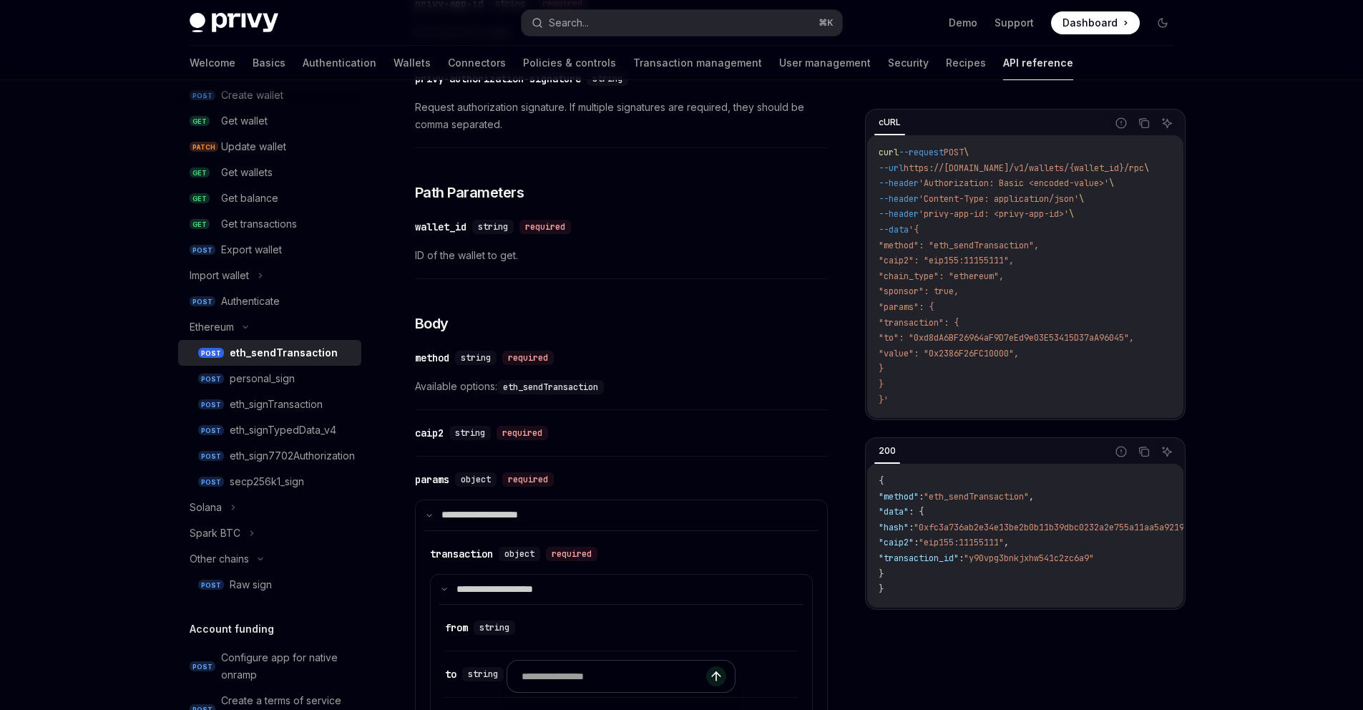
scroll to position [479, 0]
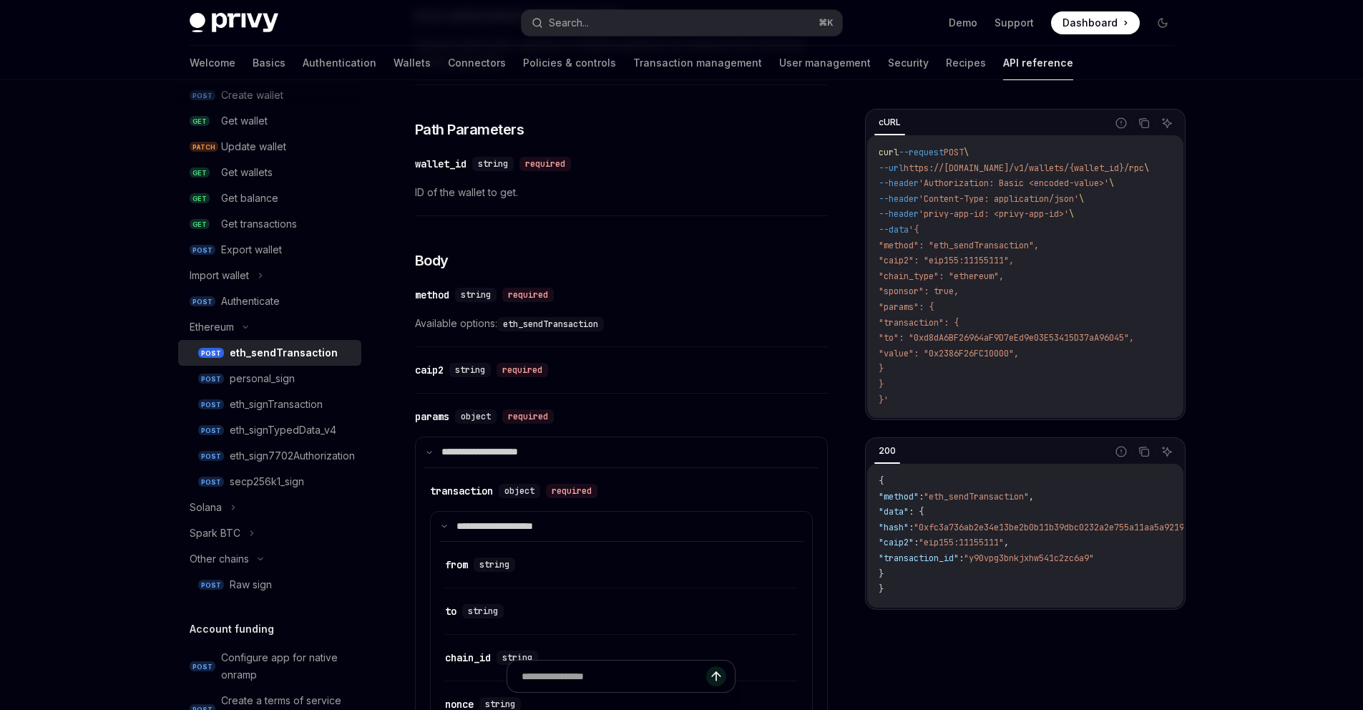
drag, startPoint x: 886, startPoint y: 243, endPoint x: 911, endPoint y: 377, distance: 136.0
click at [912, 377] on code "curl --request POST \ --url https://api.privy.io/v1/wallets/{wallet_id}/rpc \ -…" at bounding box center [1031, 276] width 305 height 263
copy code ""method": "eth_sendTransaction", "caip2": "eip155:11155111", "chain_type": "eth…"
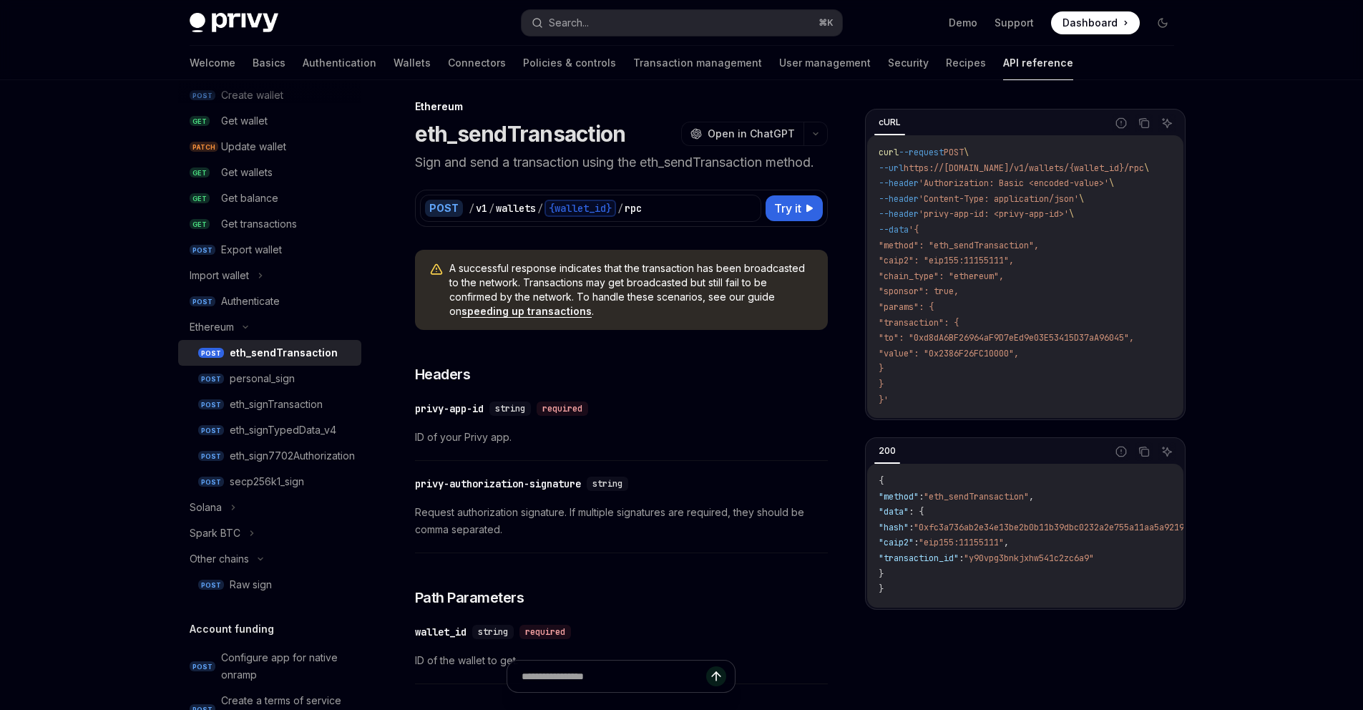
scroll to position [0, 0]
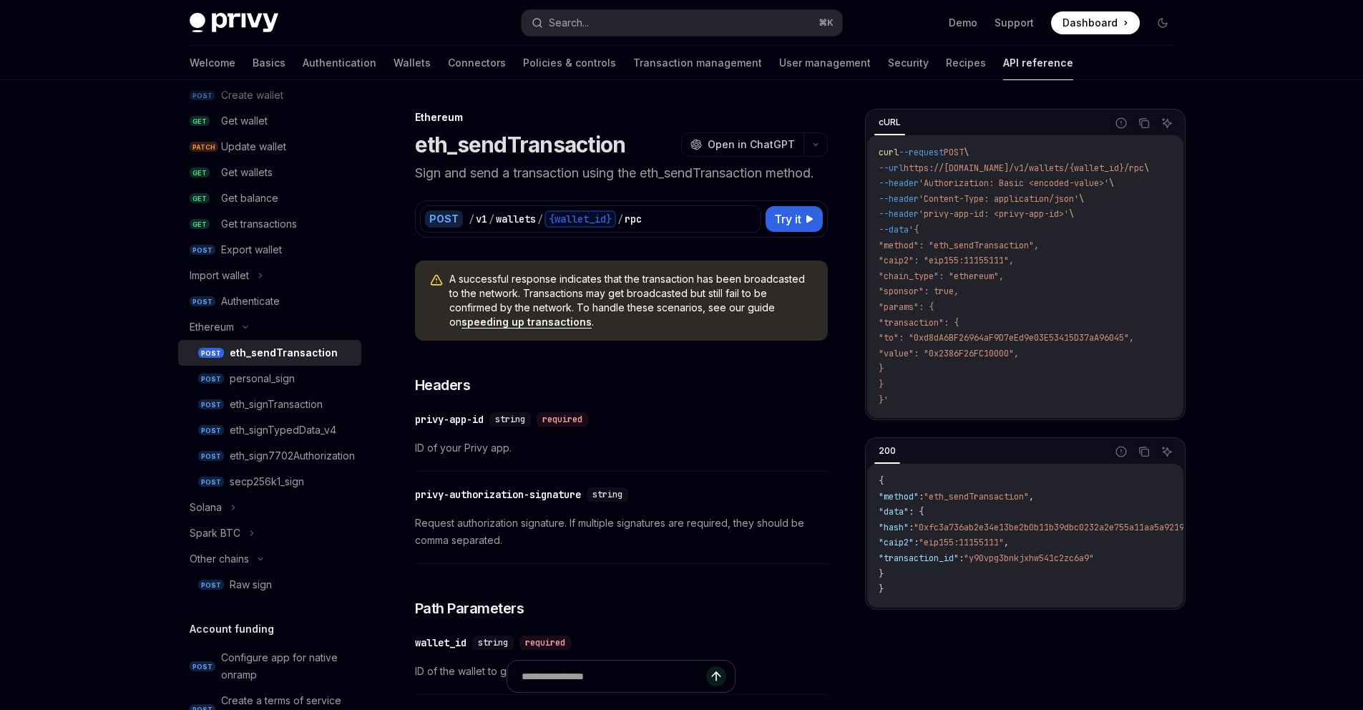
click at [894, 125] on div "cURL" at bounding box center [889, 122] width 31 height 17
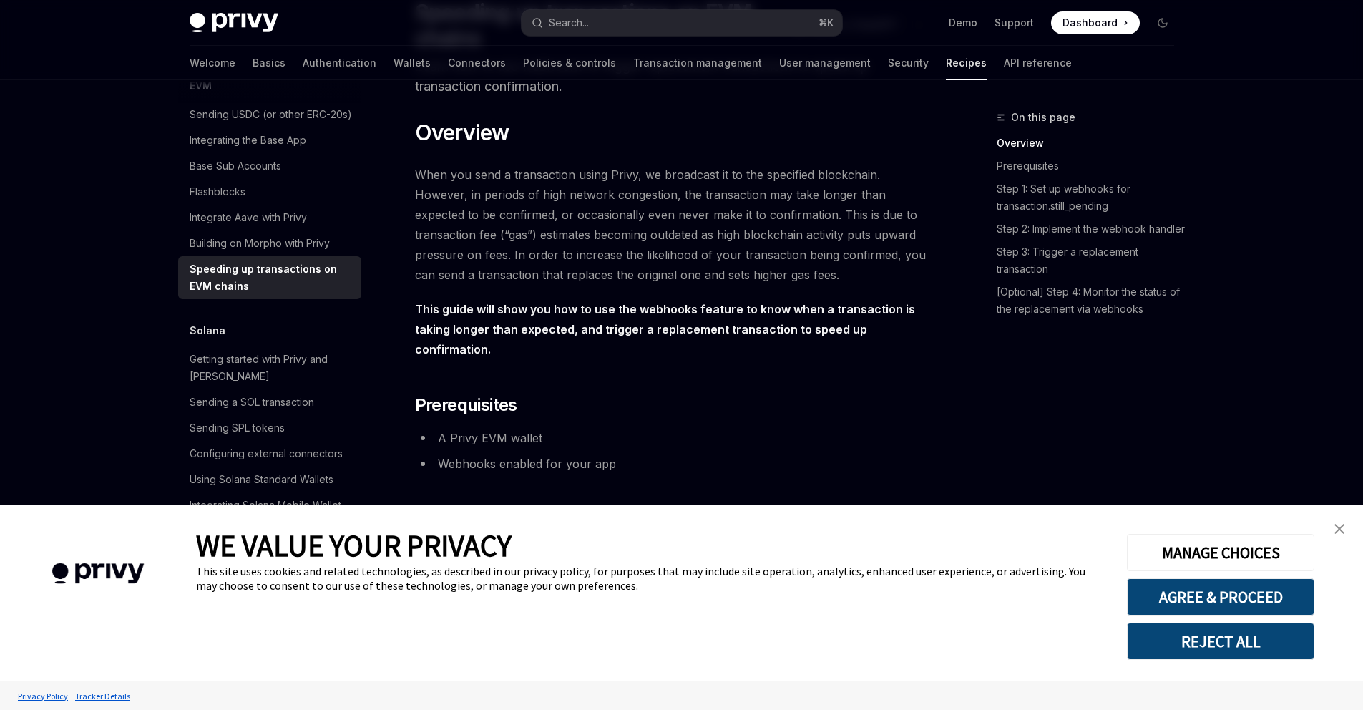
scroll to position [133, 0]
click at [1340, 531] on img "close banner" at bounding box center [1339, 529] width 10 height 10
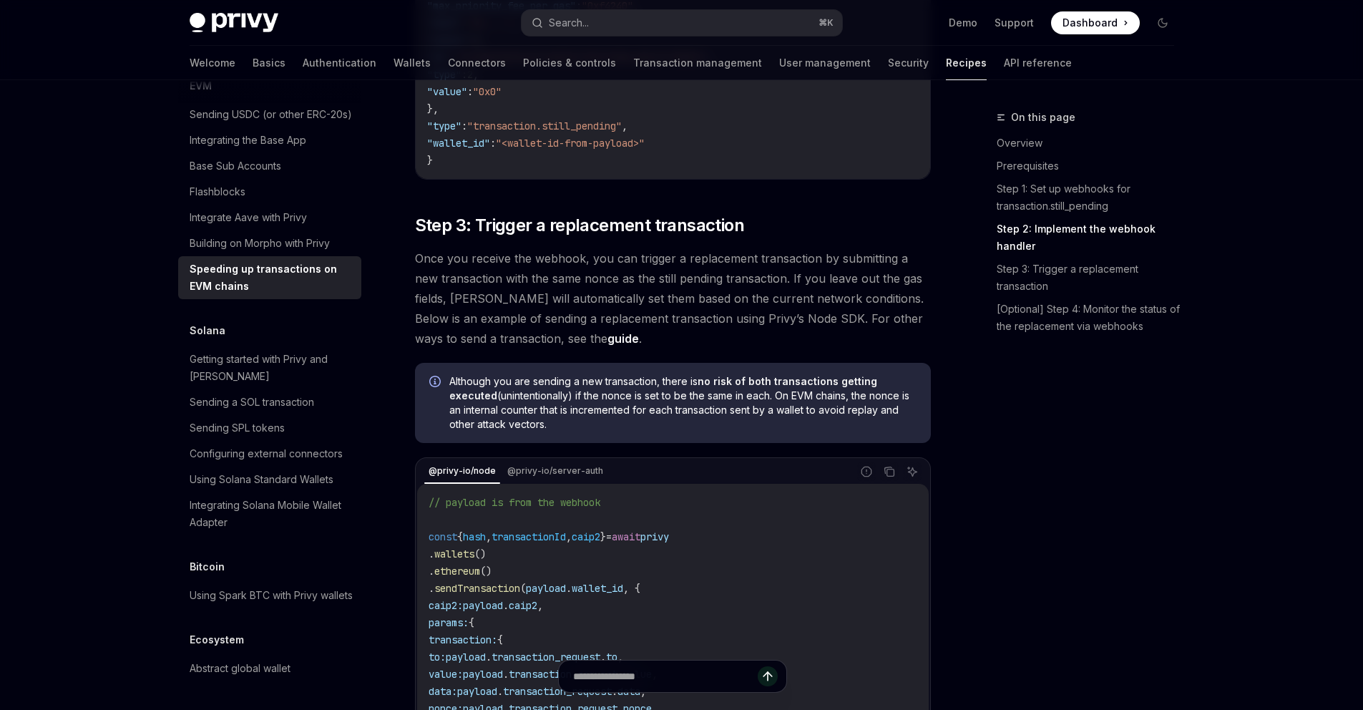
scroll to position [1002, 0]
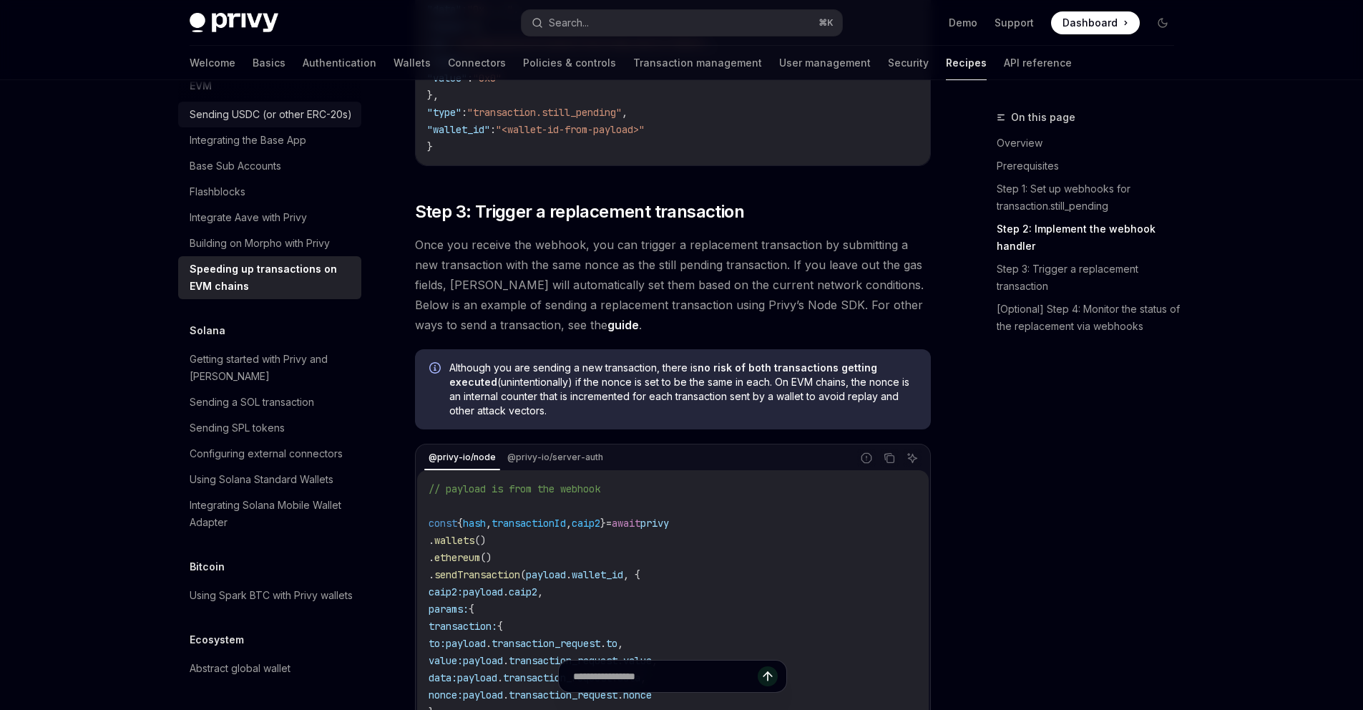
click at [275, 123] on div "Sending USDC (or other ERC-20s)" at bounding box center [271, 114] width 162 height 17
type textarea "*"
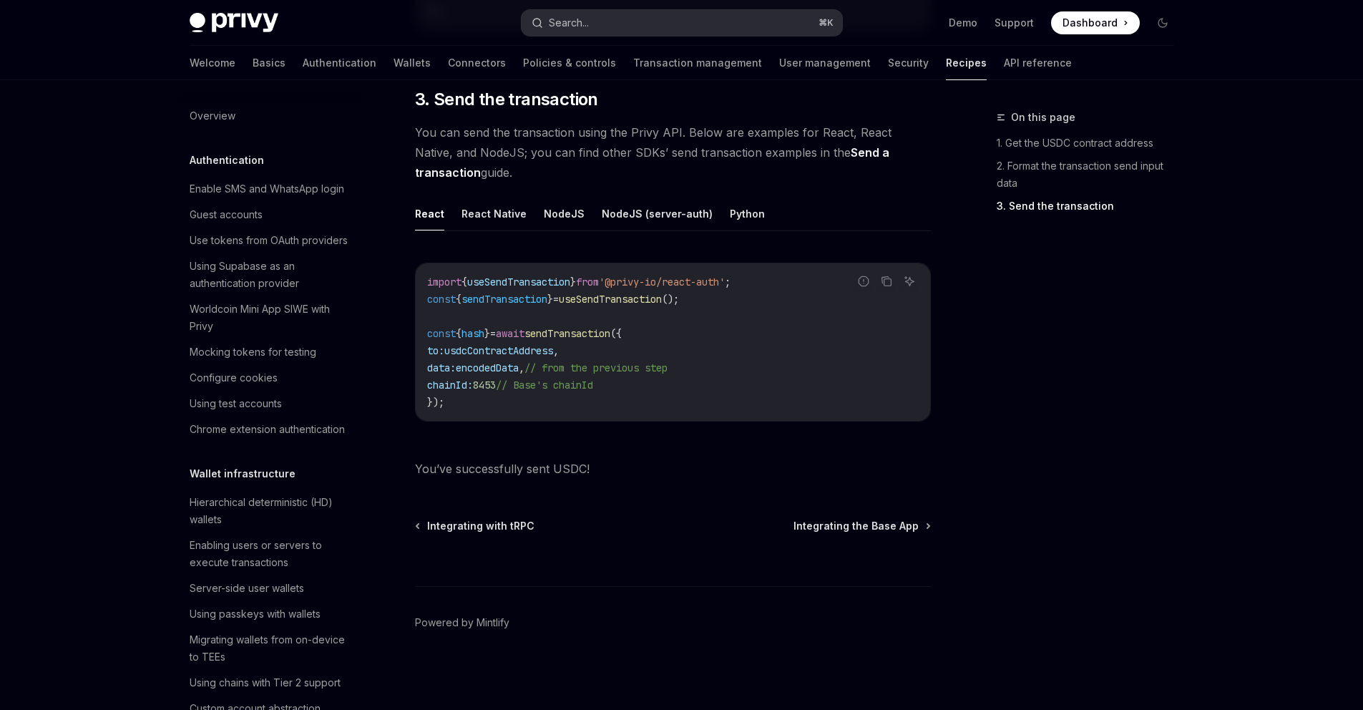
click at [638, 26] on button "Search... ⌘ K" at bounding box center [682, 23] width 321 height 26
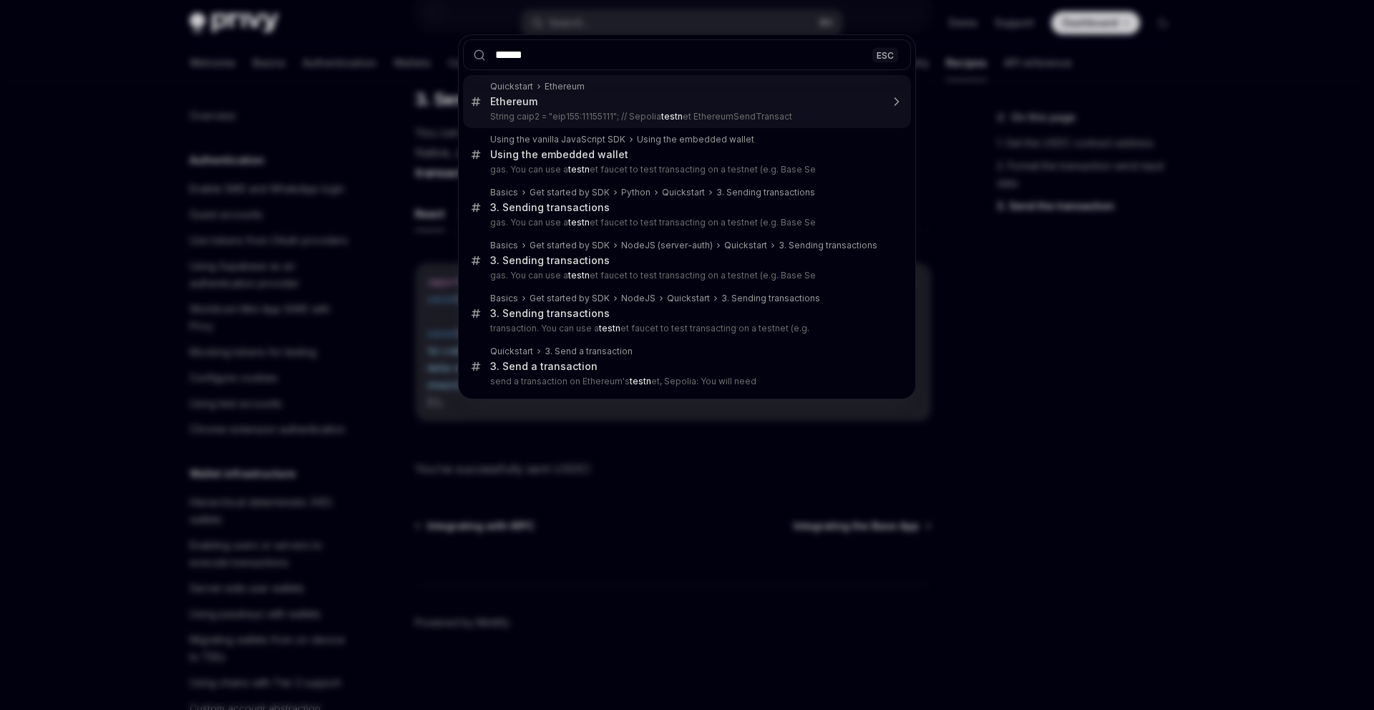
type input "*******"
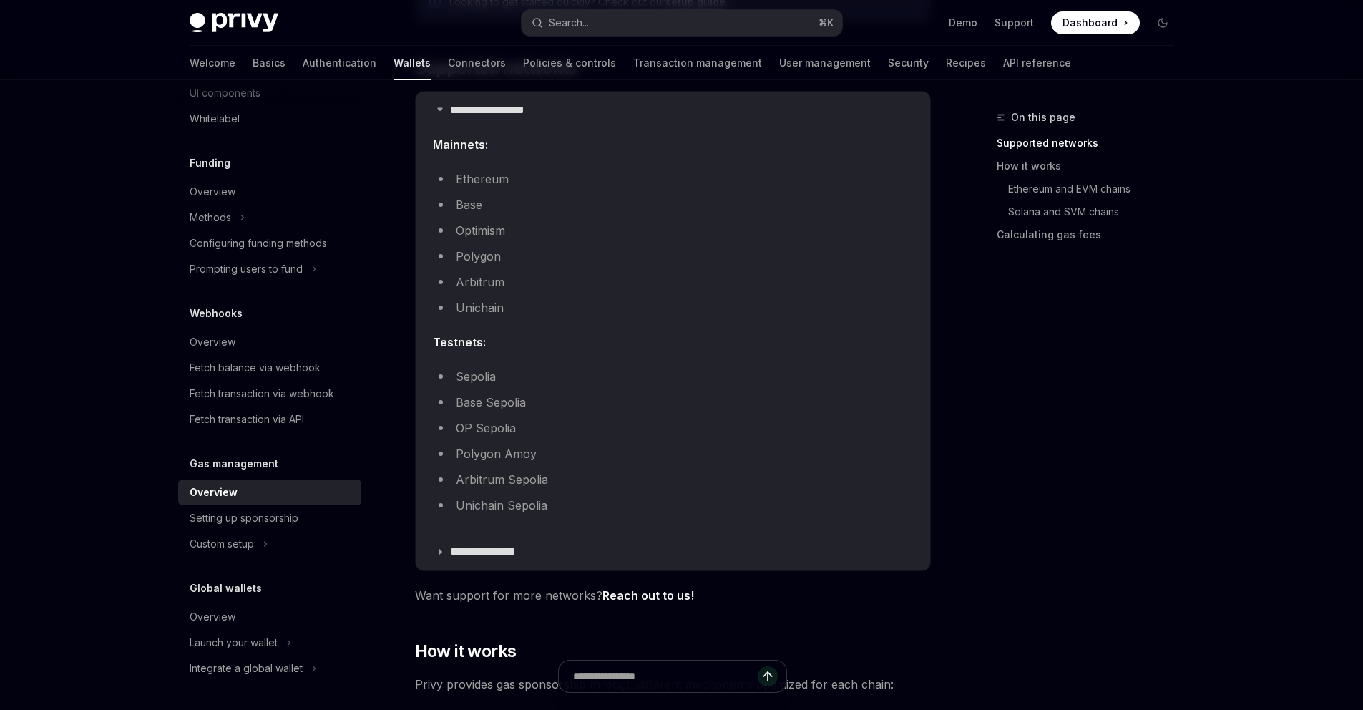
scroll to position [270, 0]
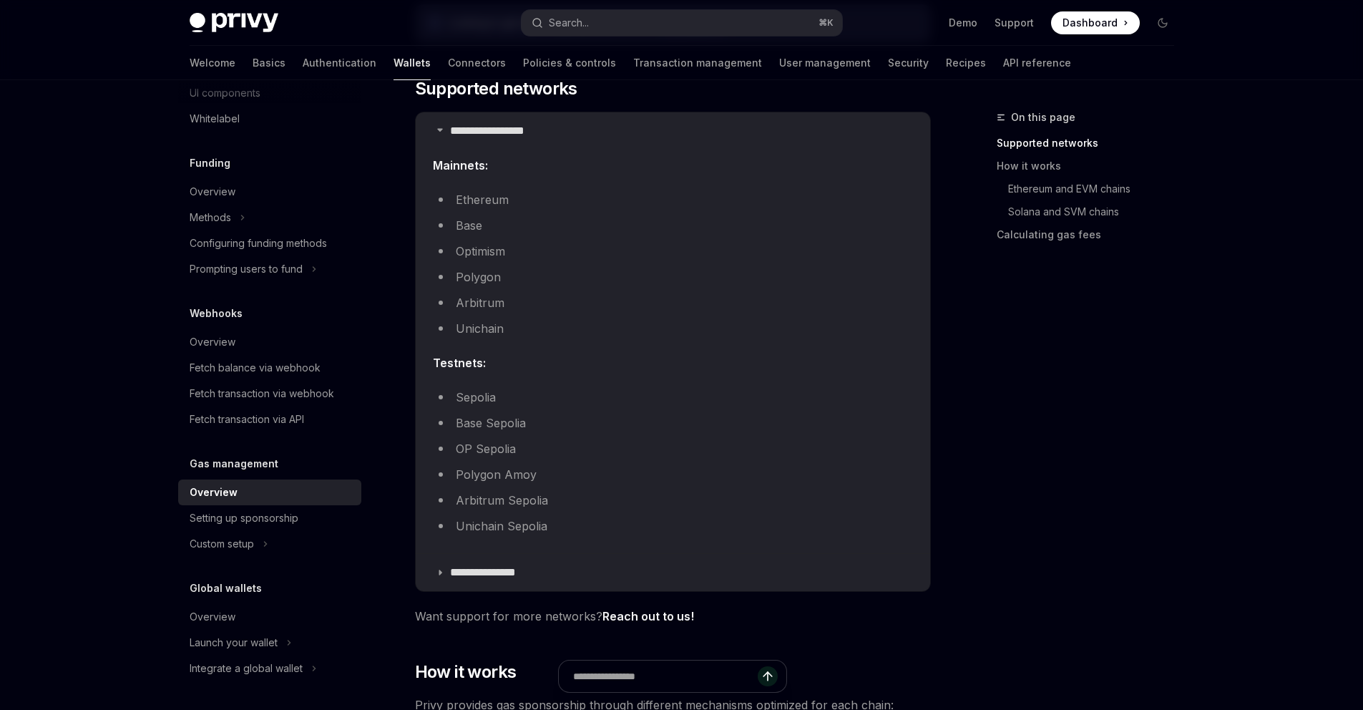
click at [475, 400] on li "Sepolia" at bounding box center [673, 397] width 480 height 20
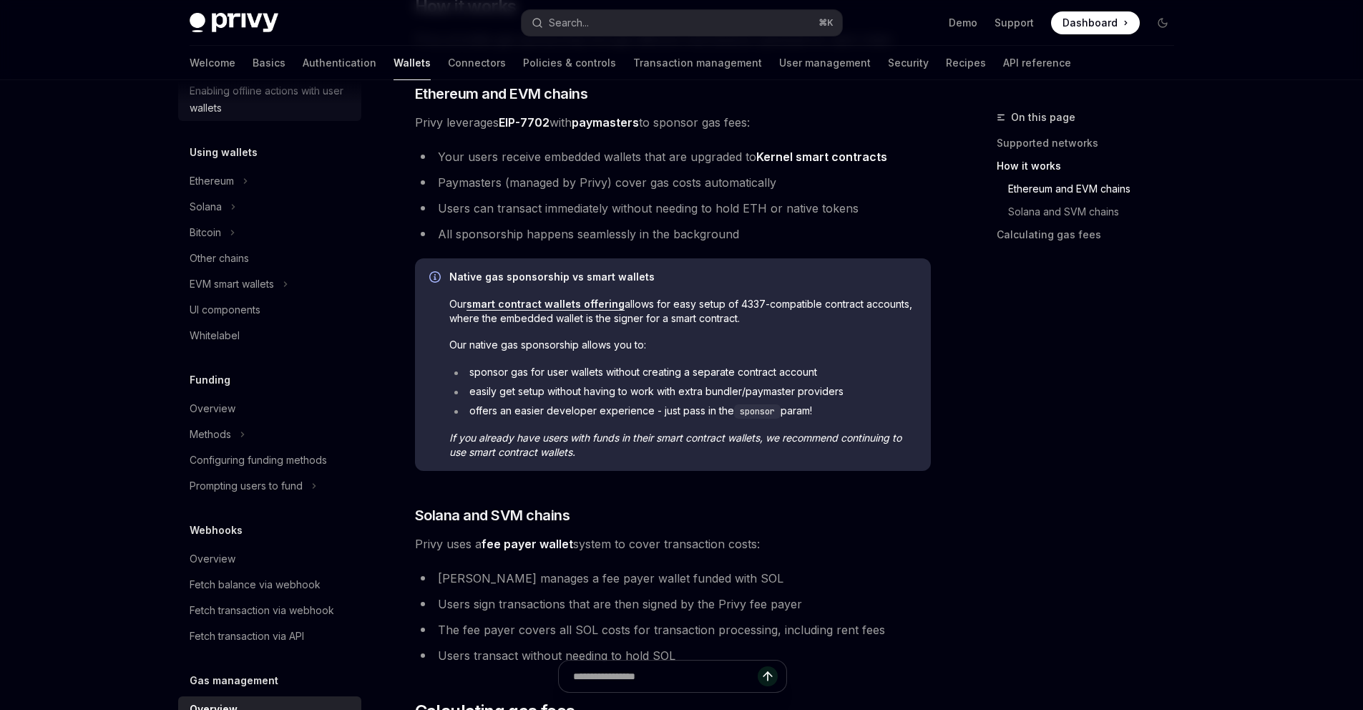
scroll to position [233, 0]
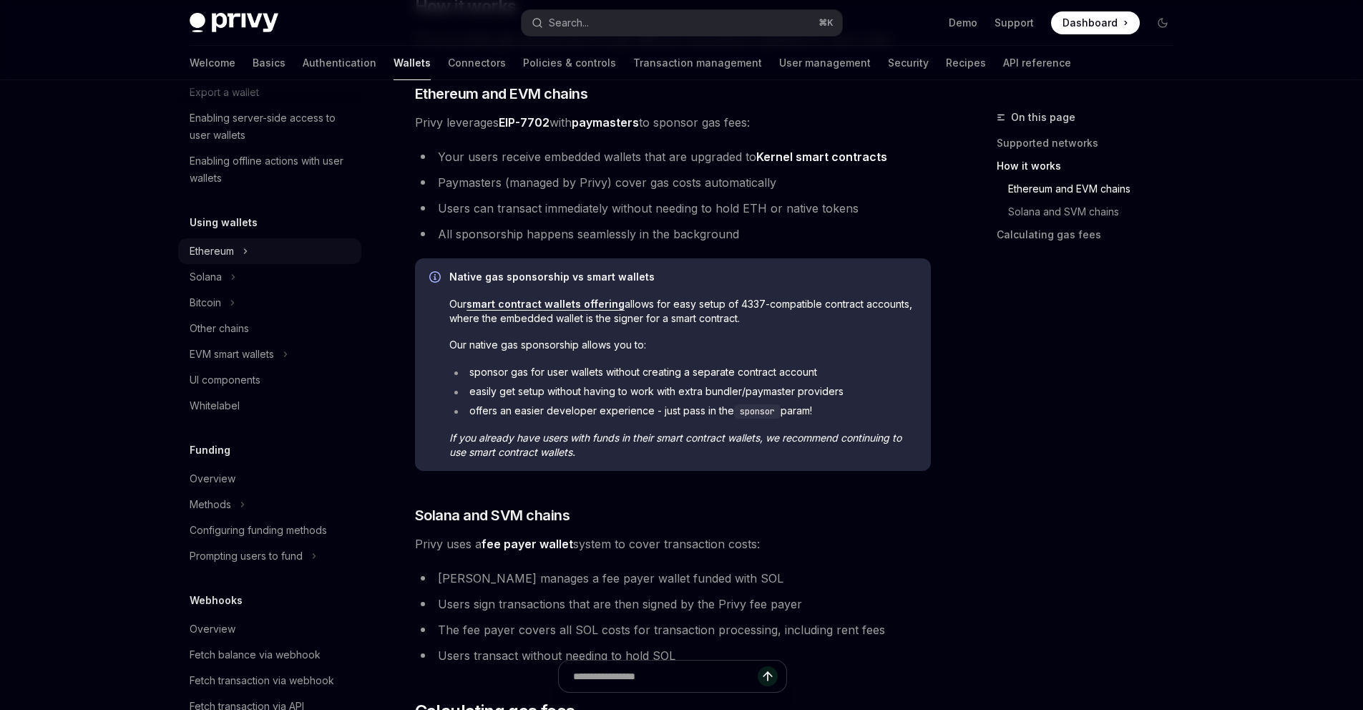
click at [242, 253] on div "Ethereum" at bounding box center [269, 251] width 183 height 26
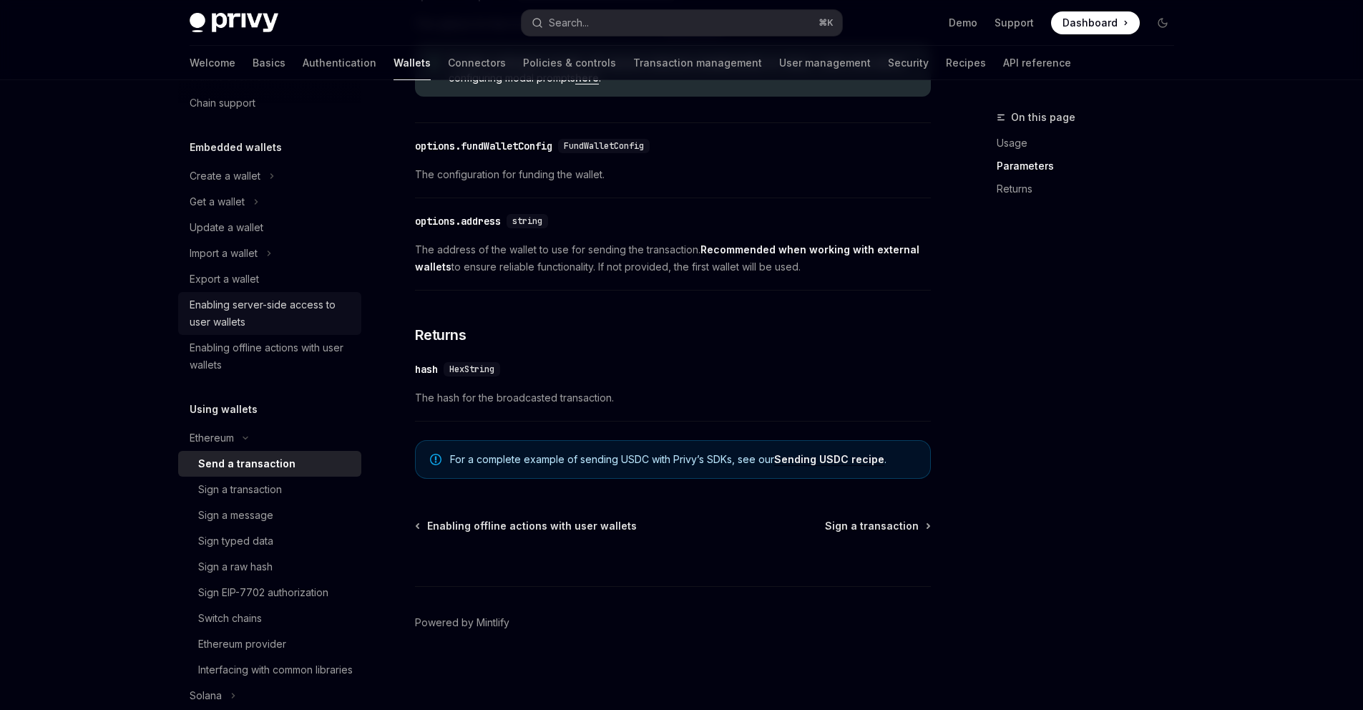
scroll to position [45, 0]
click at [268, 259] on icon at bounding box center [269, 253] width 6 height 17
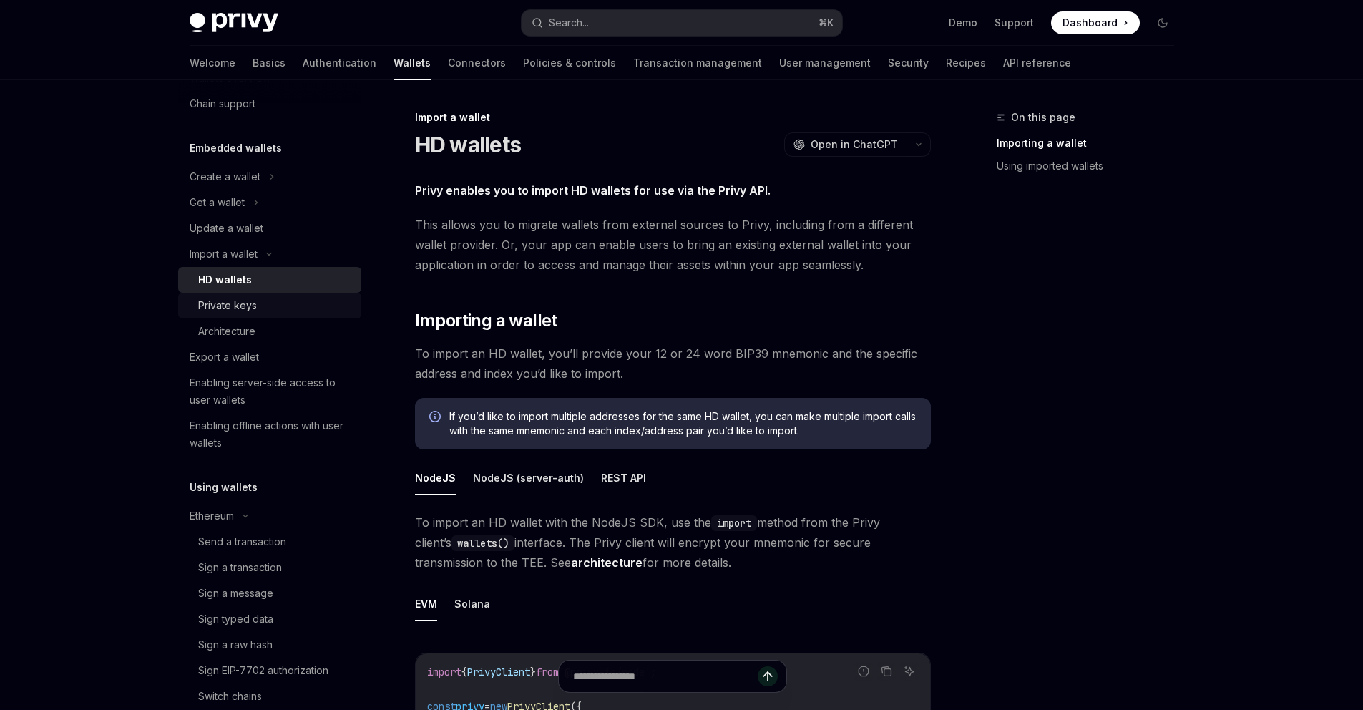
click at [273, 313] on div "Private keys" at bounding box center [275, 305] width 155 height 17
type textarea "*"
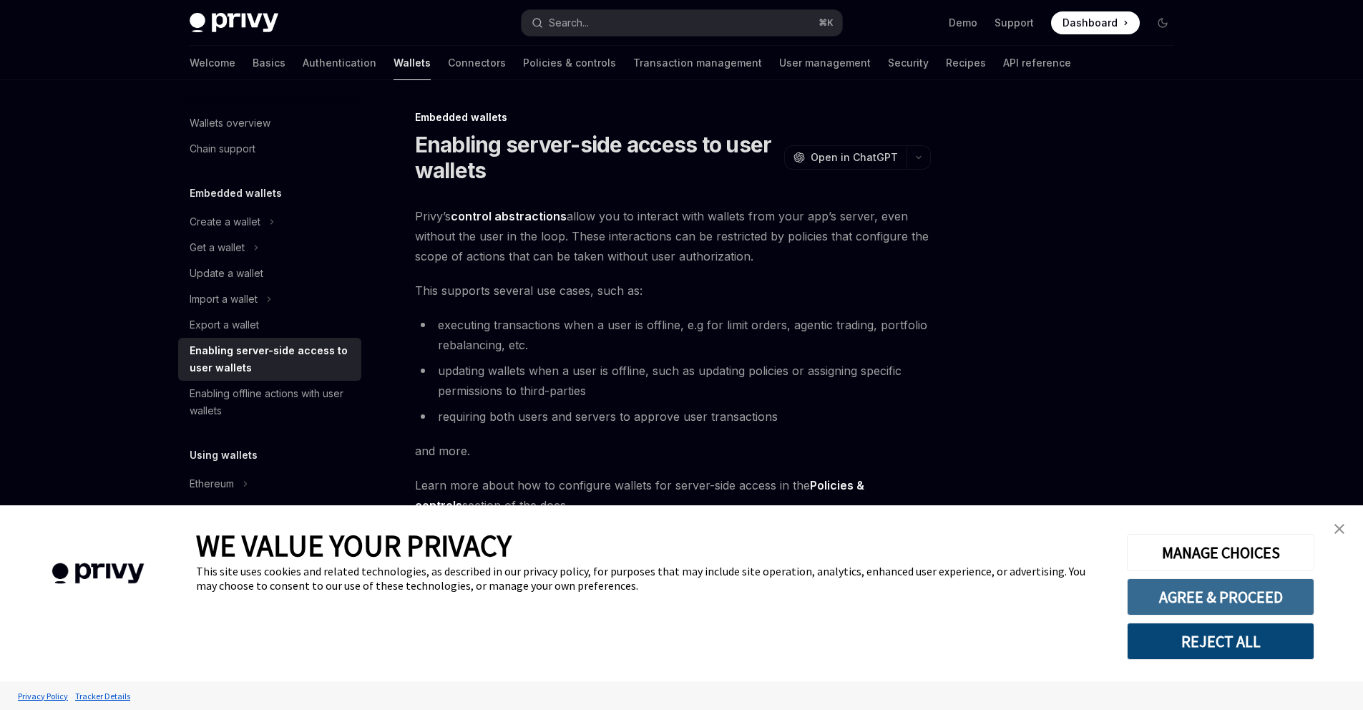
click at [1223, 604] on button "AGREE & PROCEED" at bounding box center [1220, 596] width 187 height 37
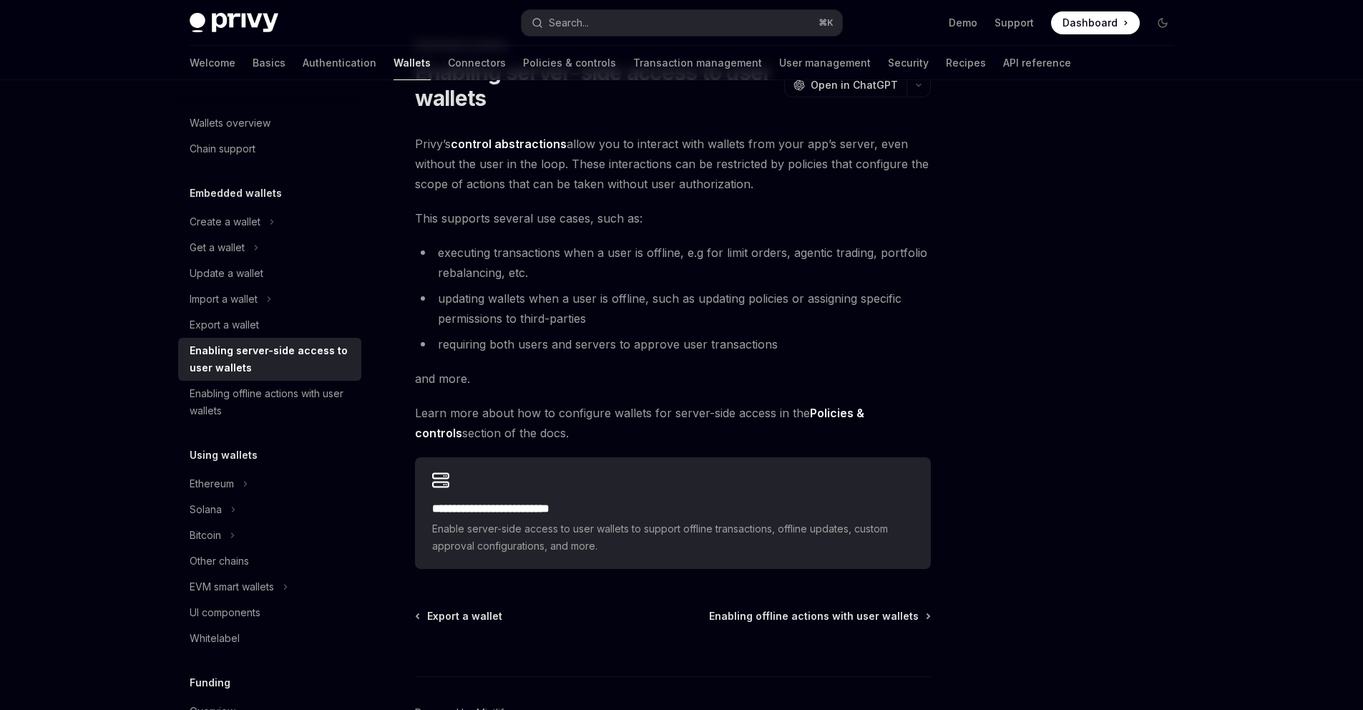
scroll to position [73, 0]
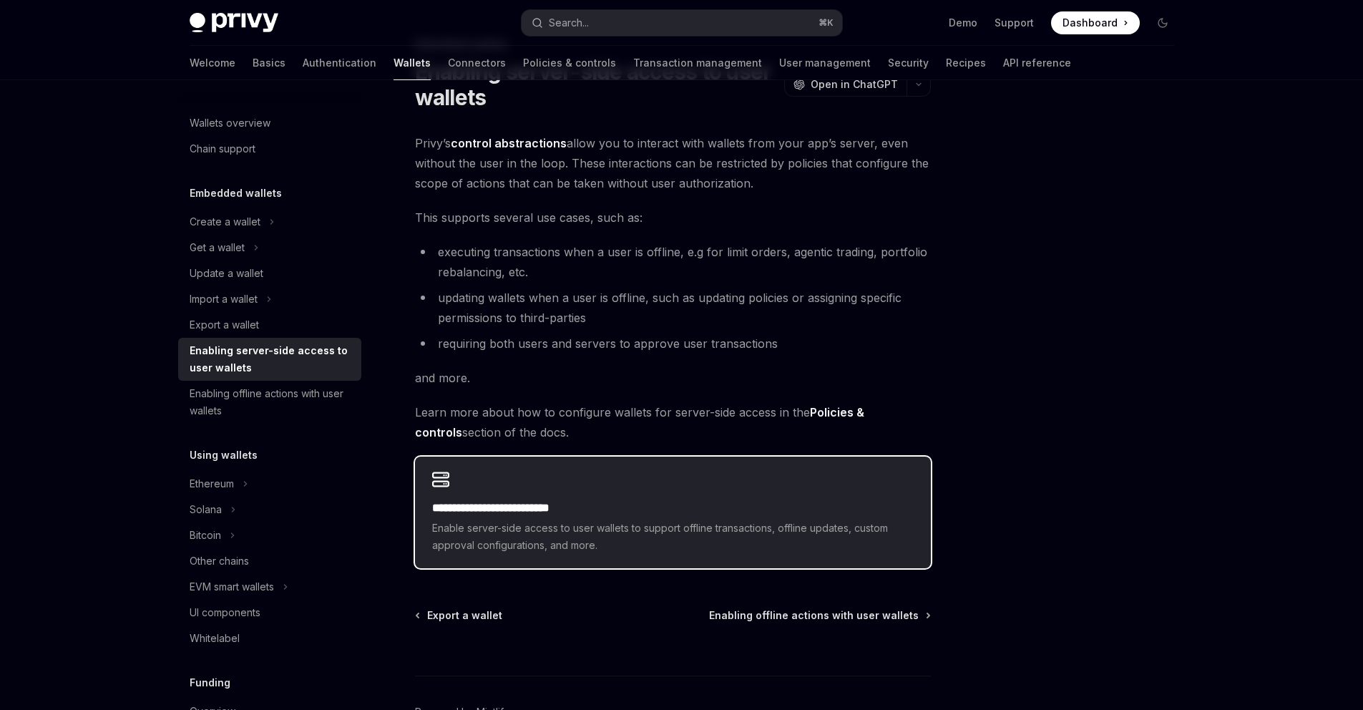
click at [775, 516] on h2 "**********" at bounding box center [673, 507] width 482 height 17
type textarea "*"
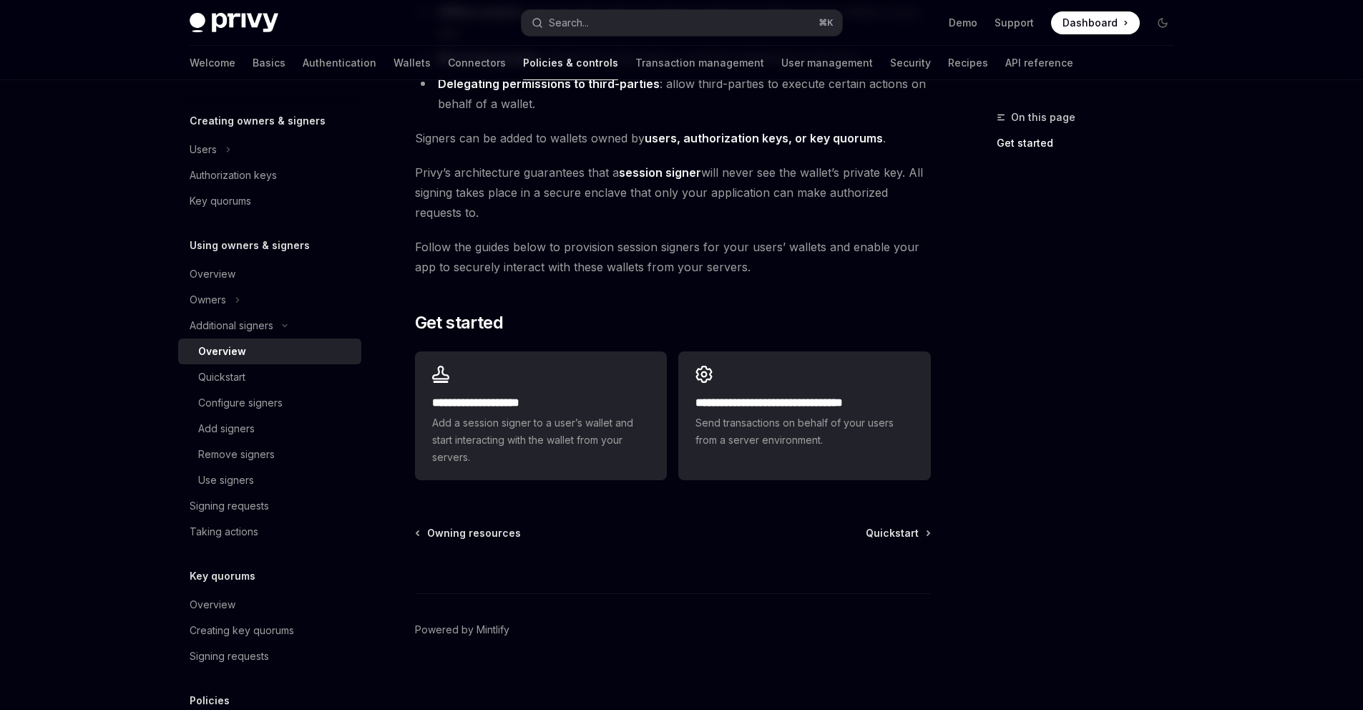
scroll to position [260, 0]
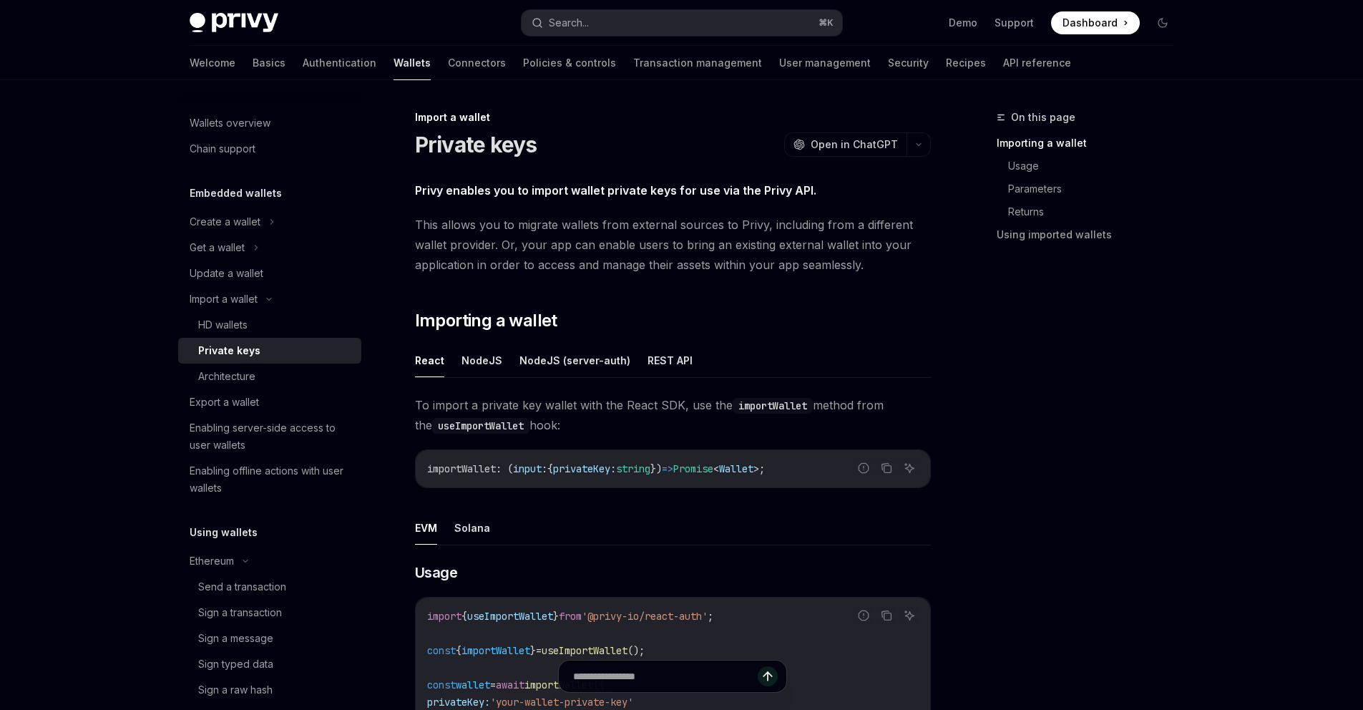
scroll to position [45, 0]
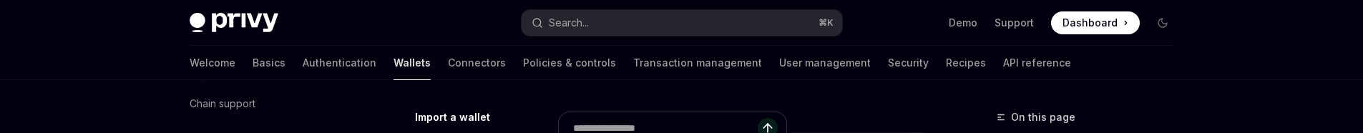
type textarea "*"
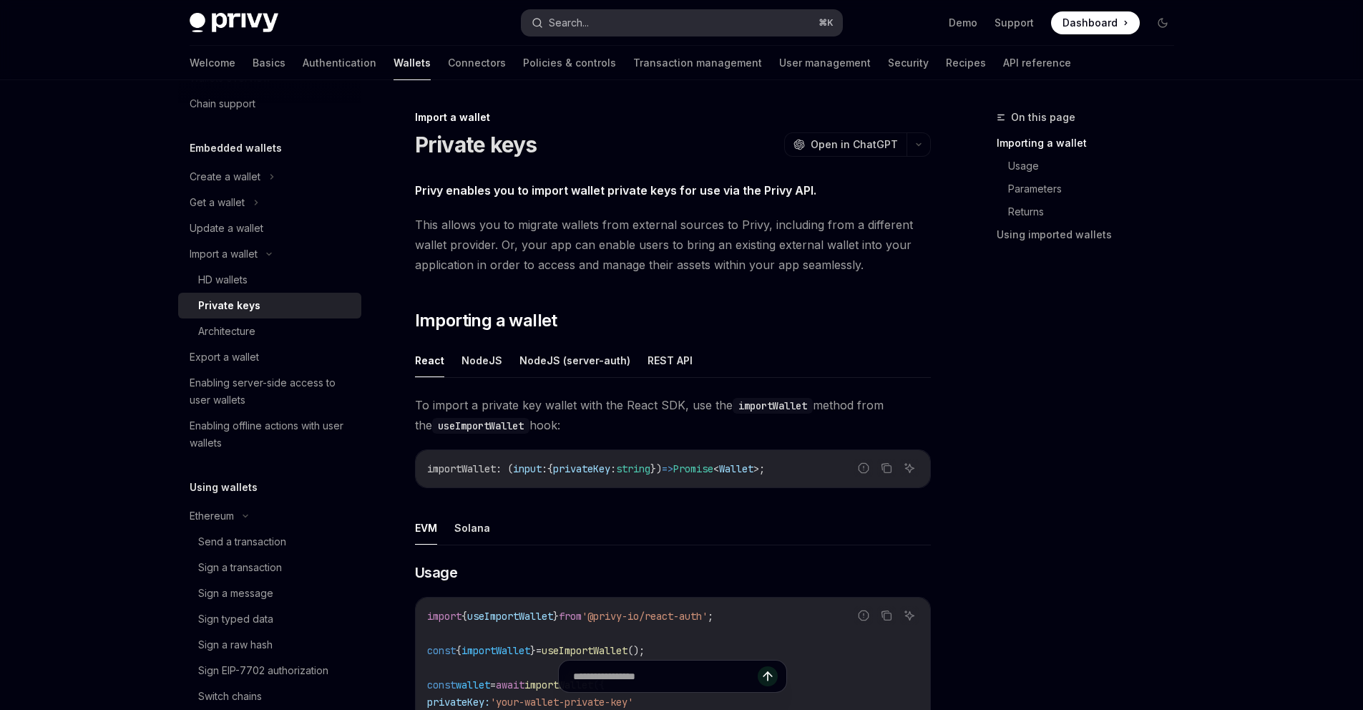
click at [691, 23] on button "Search... ⌘ K" at bounding box center [682, 23] width 321 height 26
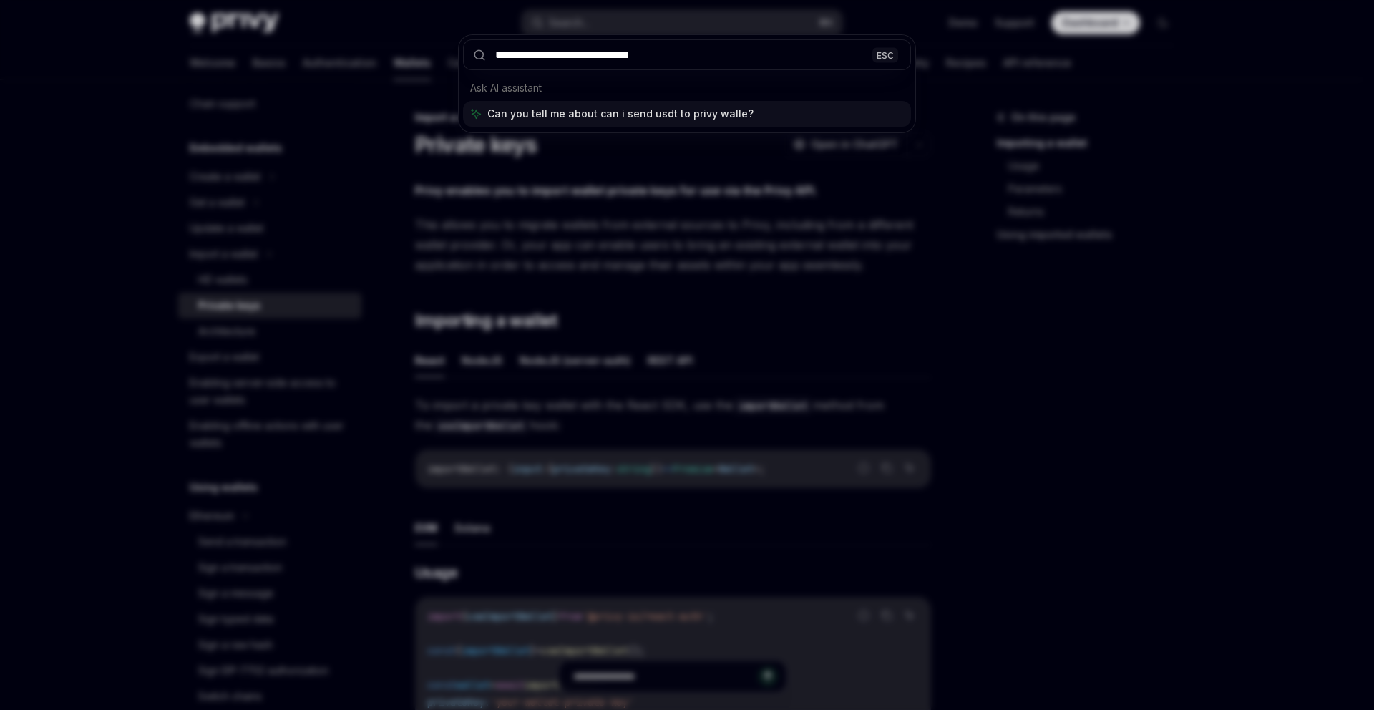
type input "**********"
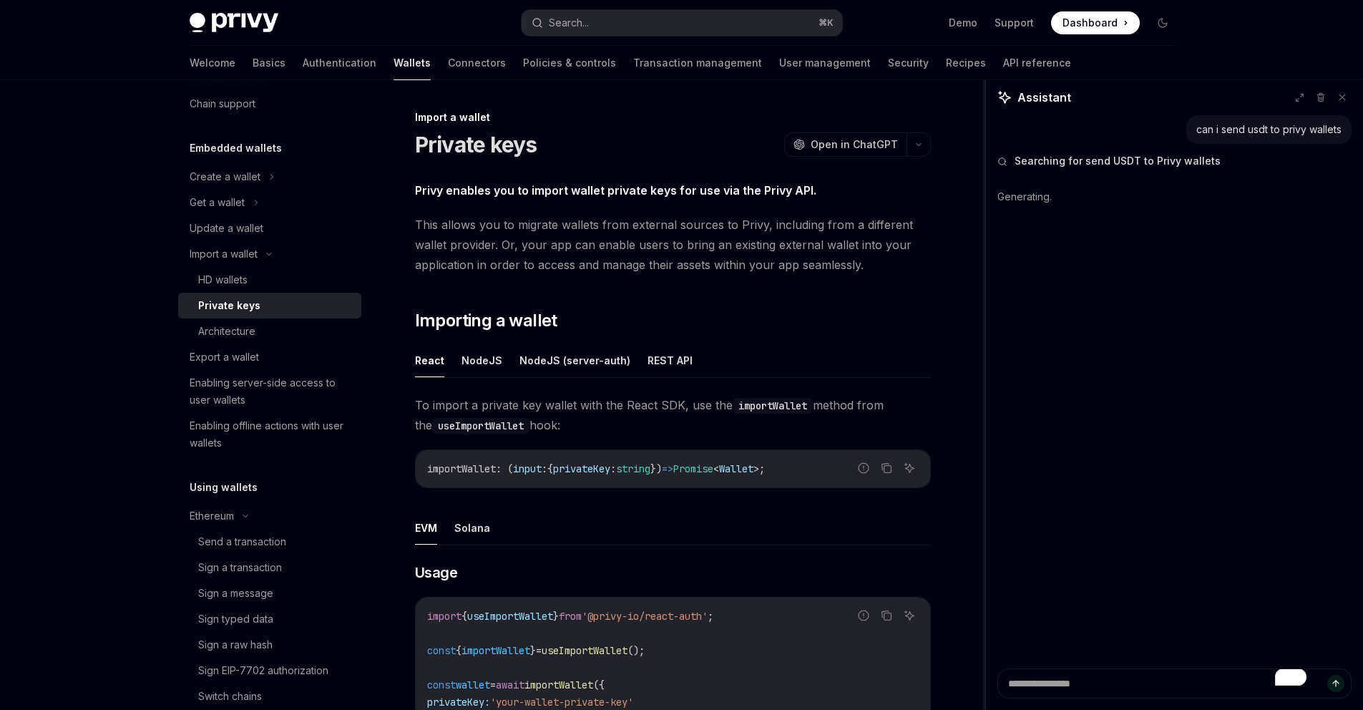
drag, startPoint x: 1100, startPoint y: 327, endPoint x: 985, endPoint y: 337, distance: 114.9
click at [985, 337] on div at bounding box center [984, 395] width 3 height 630
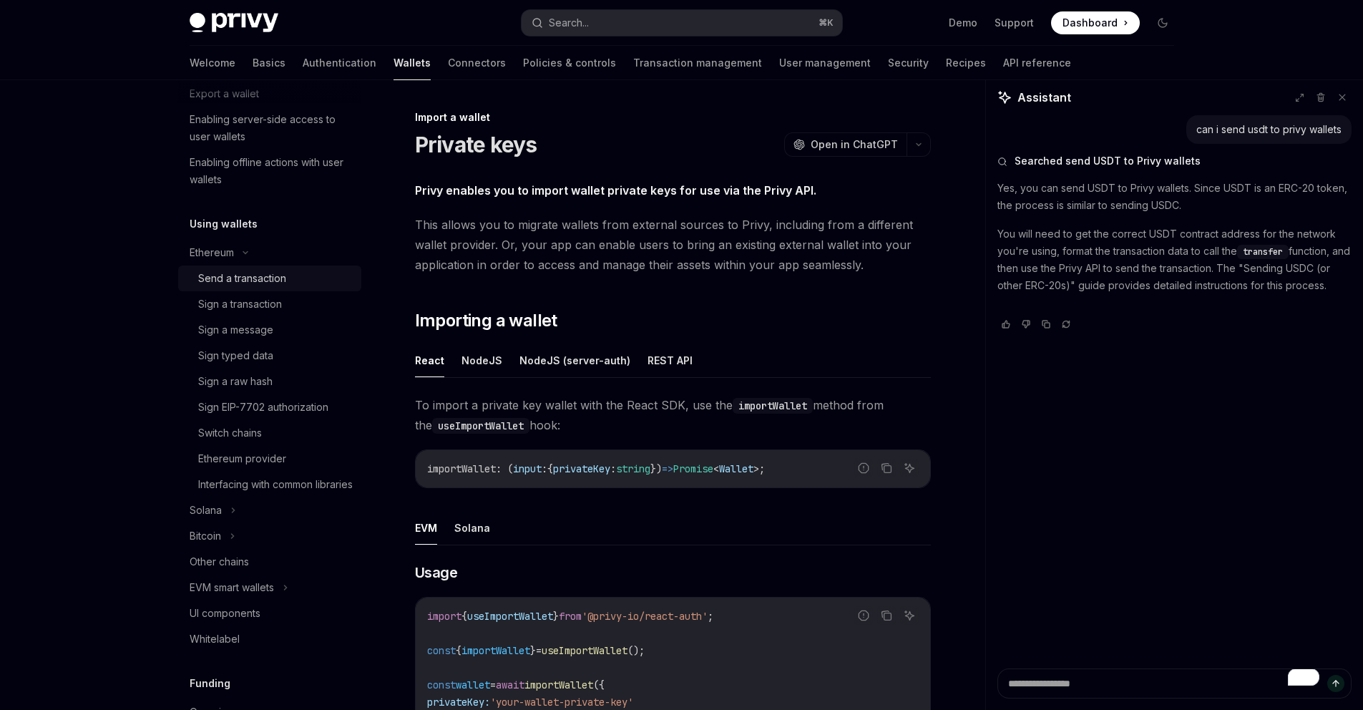
scroll to position [293, 0]
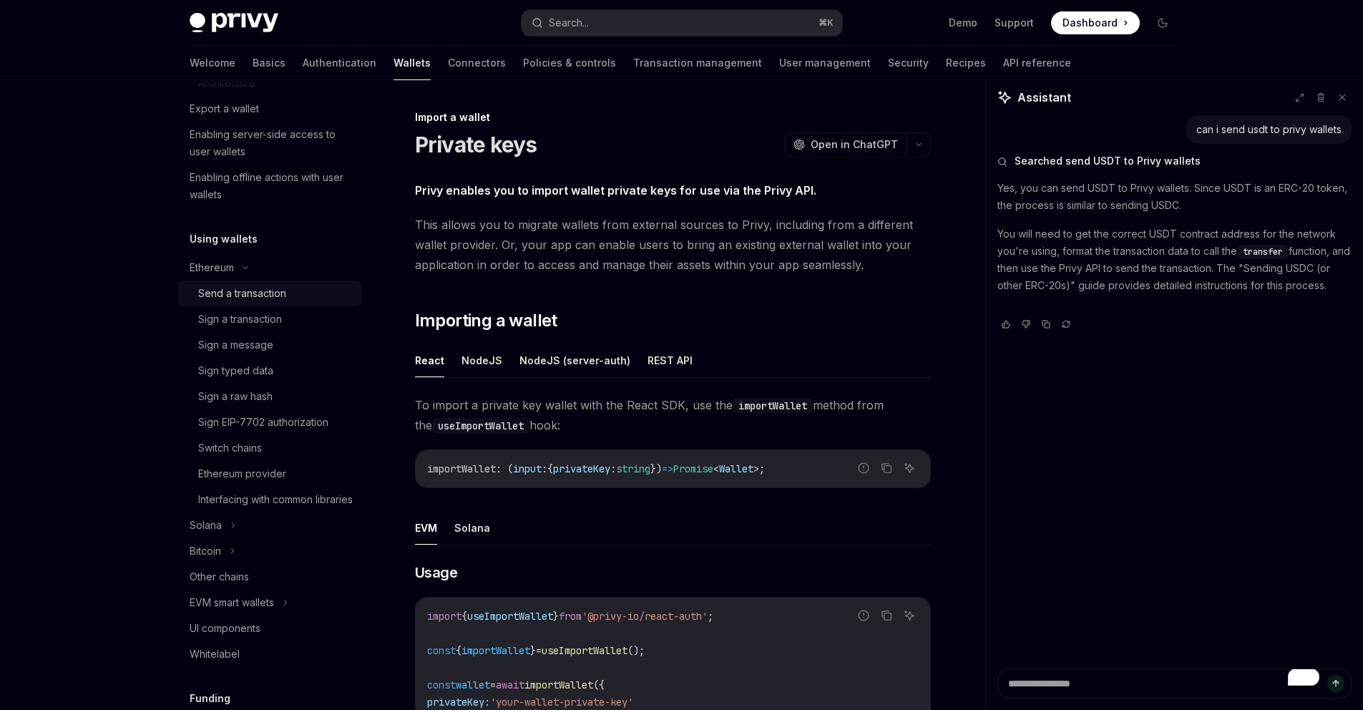
click at [277, 293] on div "Send a transaction" at bounding box center [242, 293] width 88 height 17
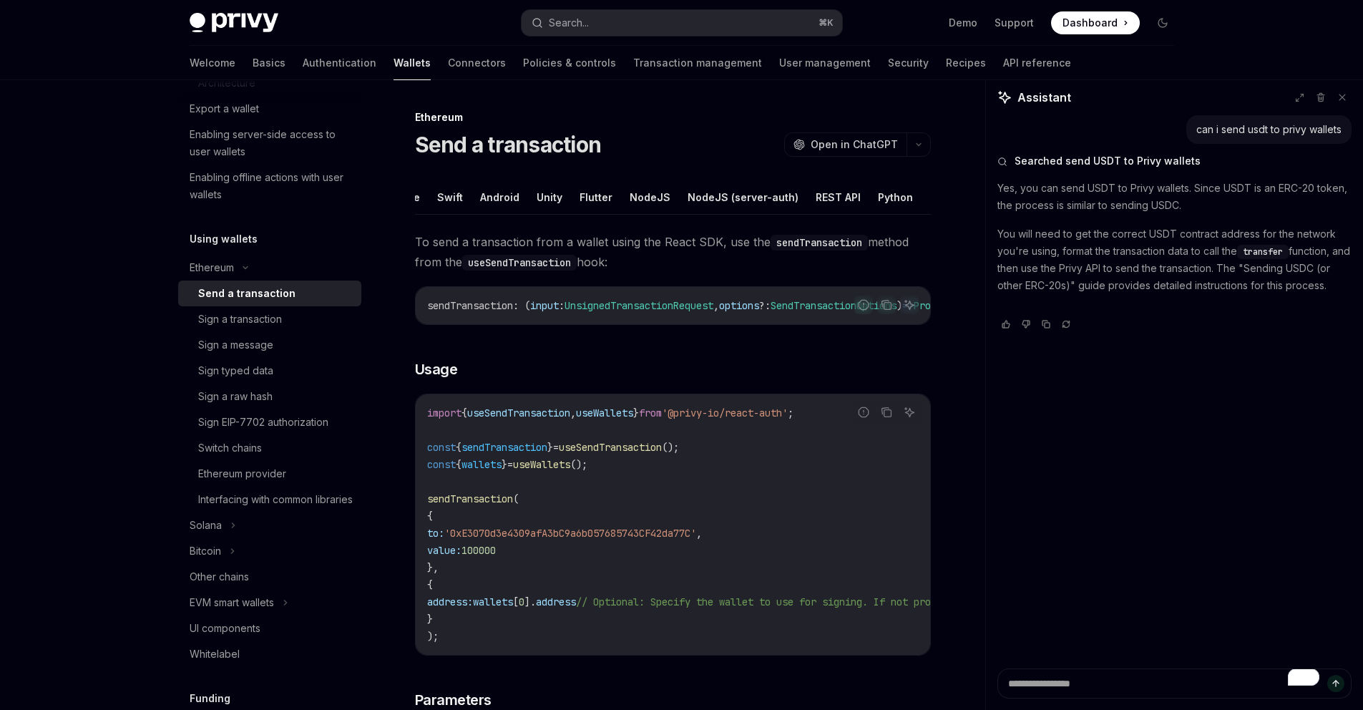
scroll to position [0, 114]
click at [821, 201] on button "REST API" at bounding box center [830, 197] width 45 height 34
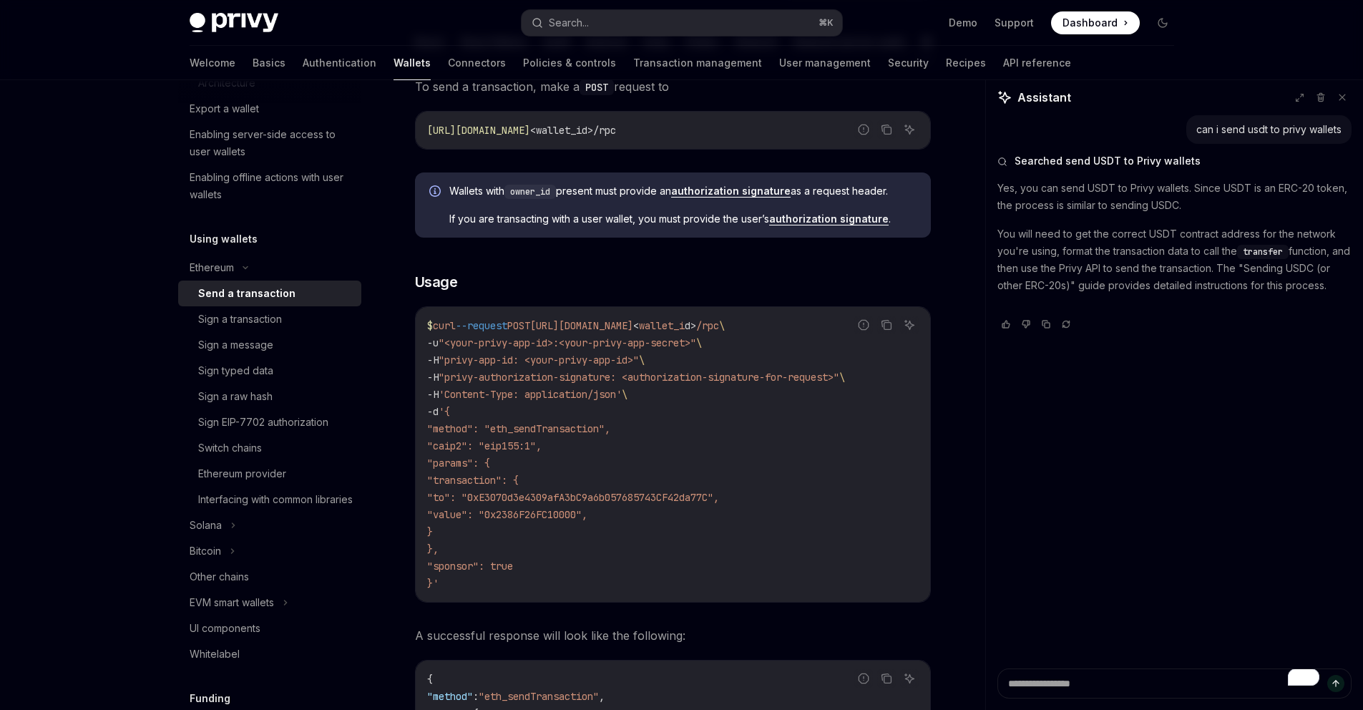
scroll to position [156, 0]
click at [1344, 94] on icon at bounding box center [1342, 97] width 6 height 6
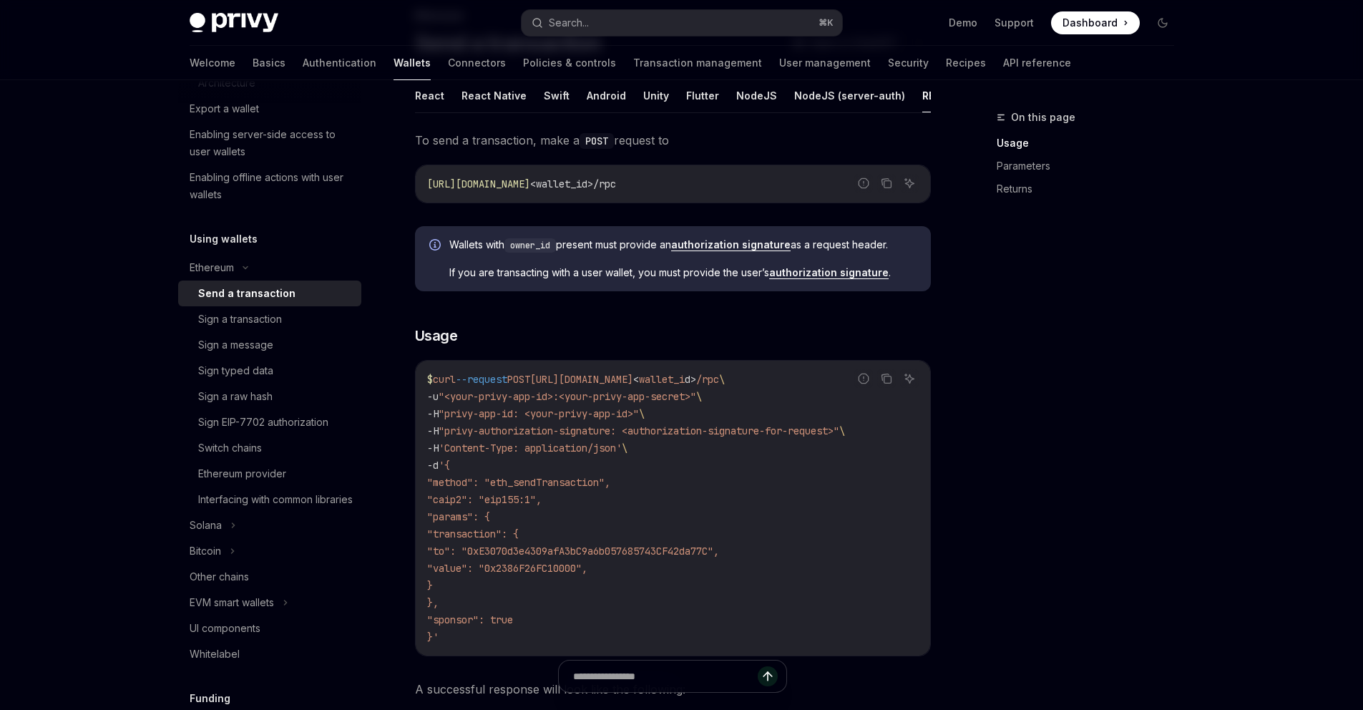
scroll to position [29, 0]
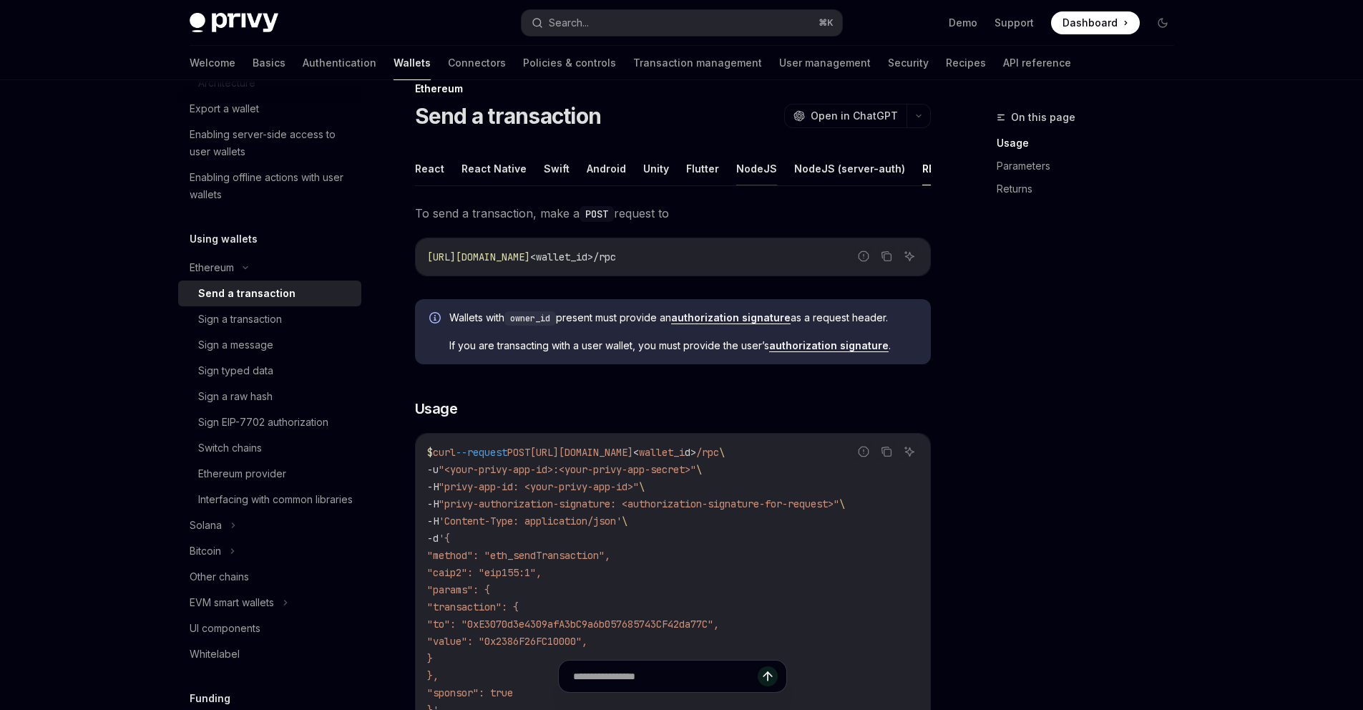
click at [743, 173] on button "NodeJS" at bounding box center [756, 169] width 41 height 34
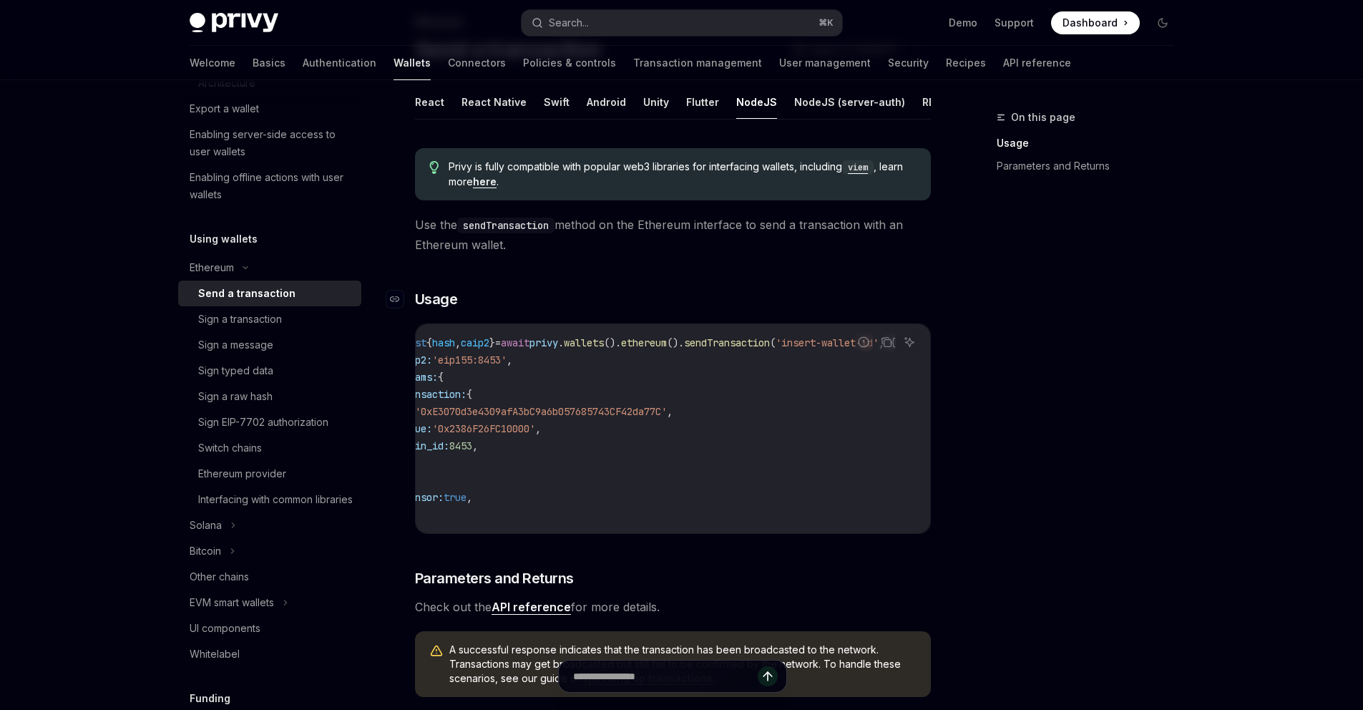
scroll to position [0, 28]
click at [922, 104] on button "REST API" at bounding box center [944, 102] width 45 height 34
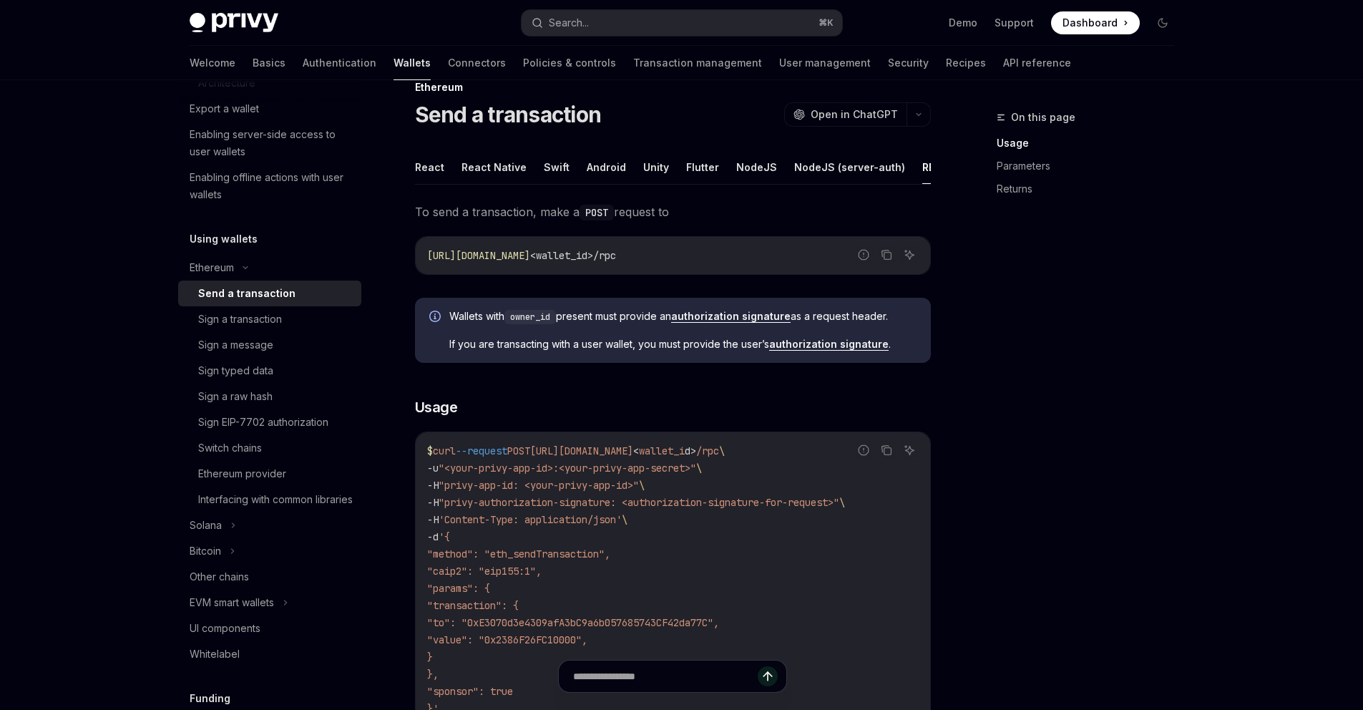
scroll to position [29, 0]
click at [743, 165] on button "NodeJS" at bounding box center [756, 168] width 41 height 34
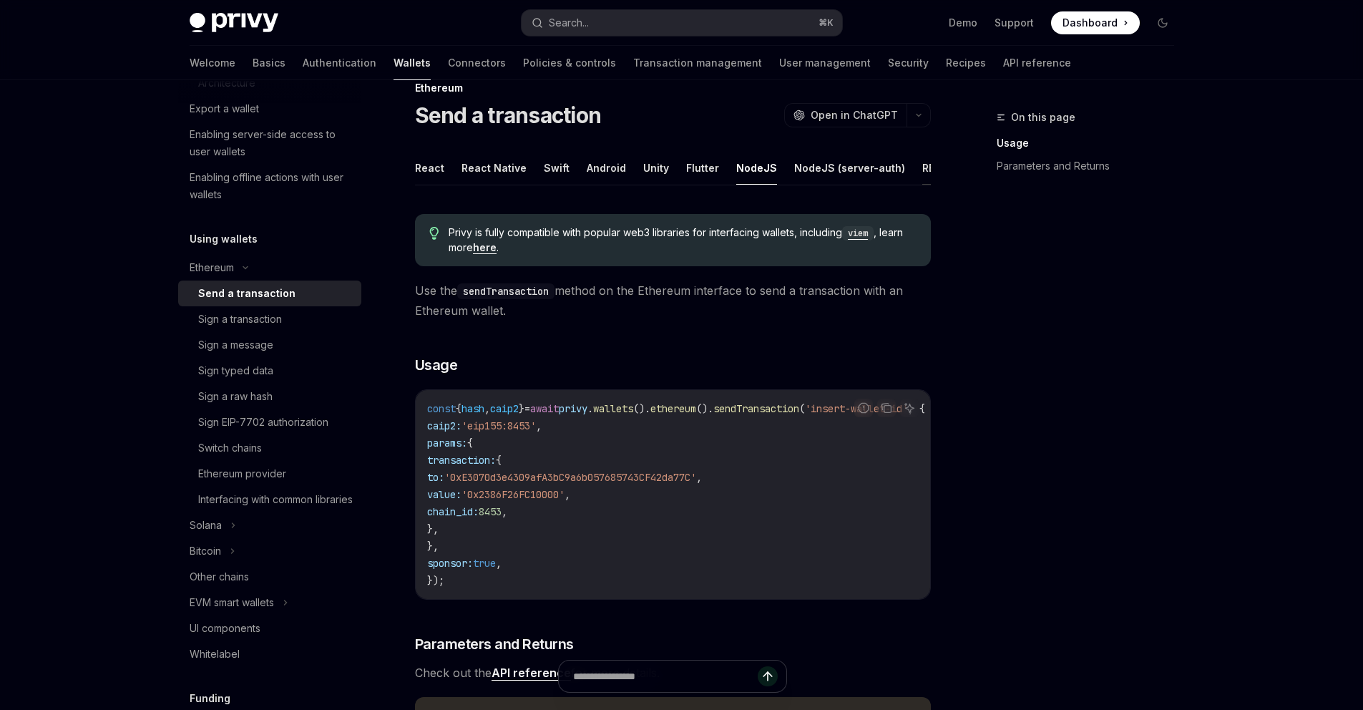
click at [922, 168] on button "REST API" at bounding box center [944, 168] width 45 height 34
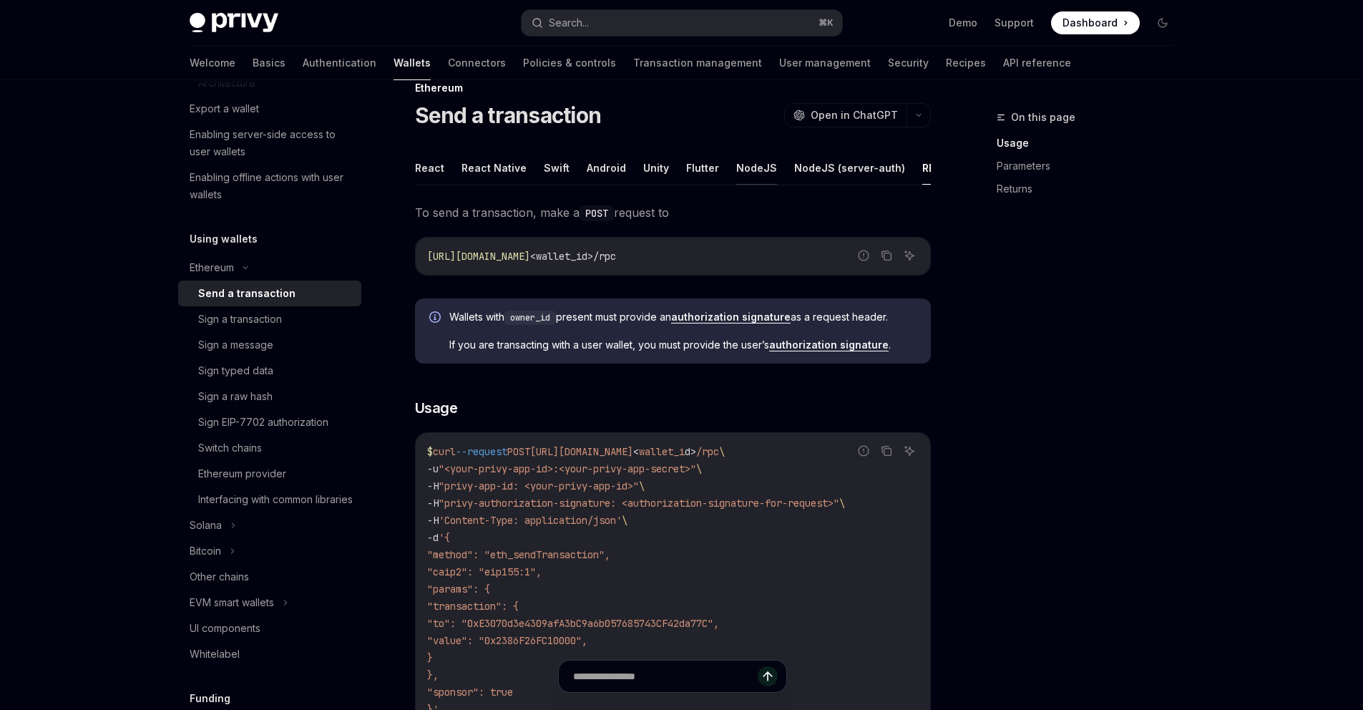
click at [748, 165] on button "NodeJS" at bounding box center [756, 168] width 41 height 34
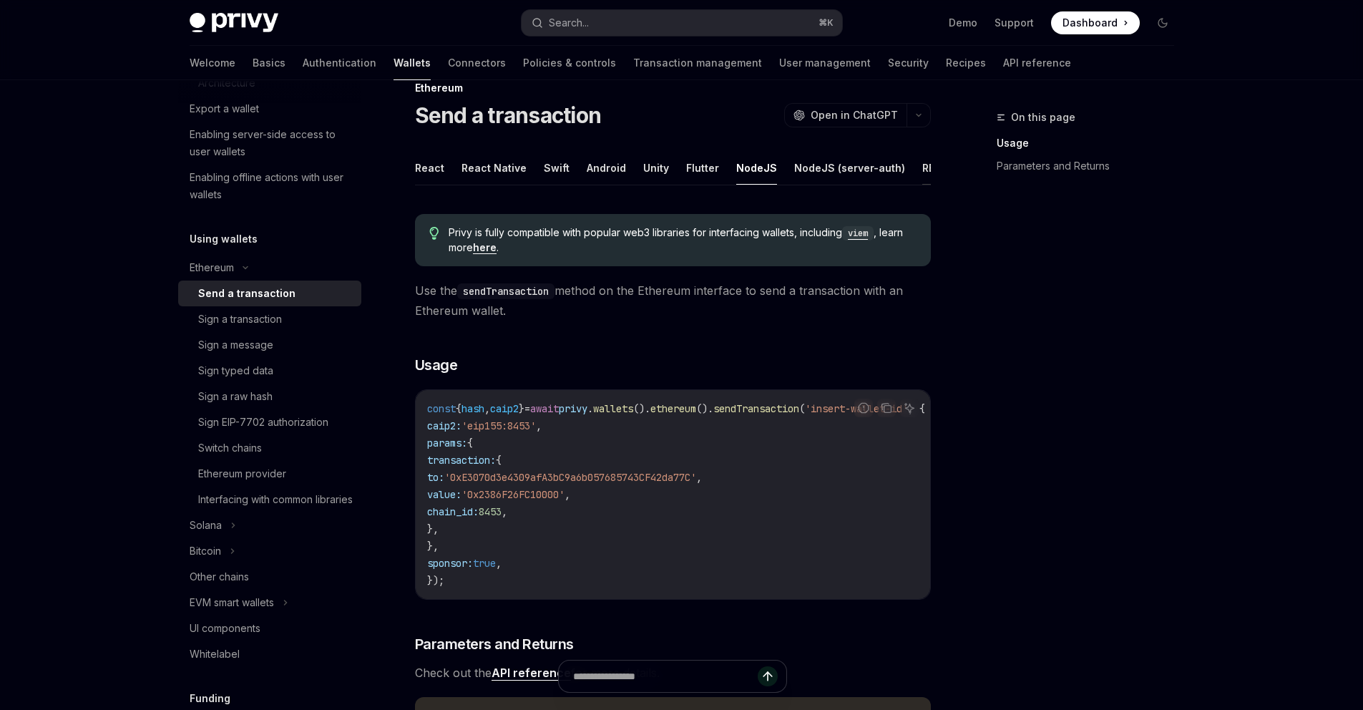
click at [922, 171] on button "REST API" at bounding box center [944, 168] width 45 height 34
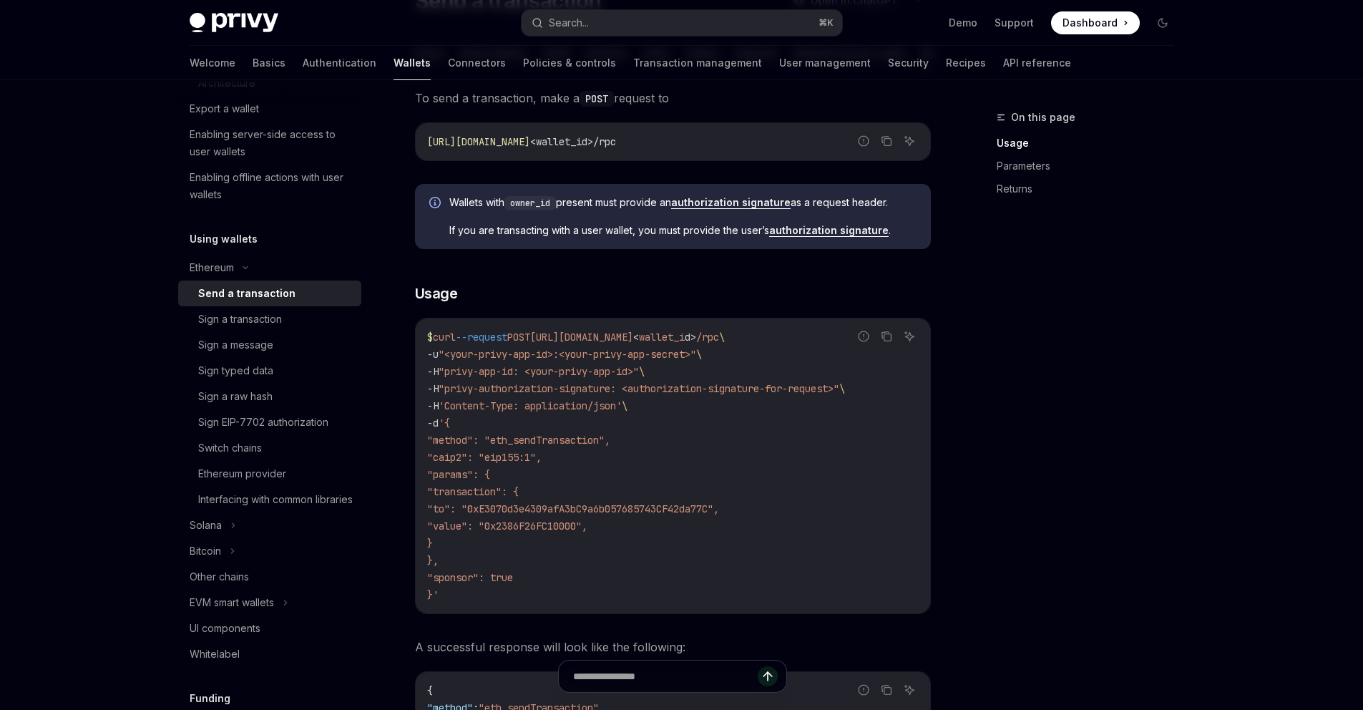
scroll to position [152, 0]
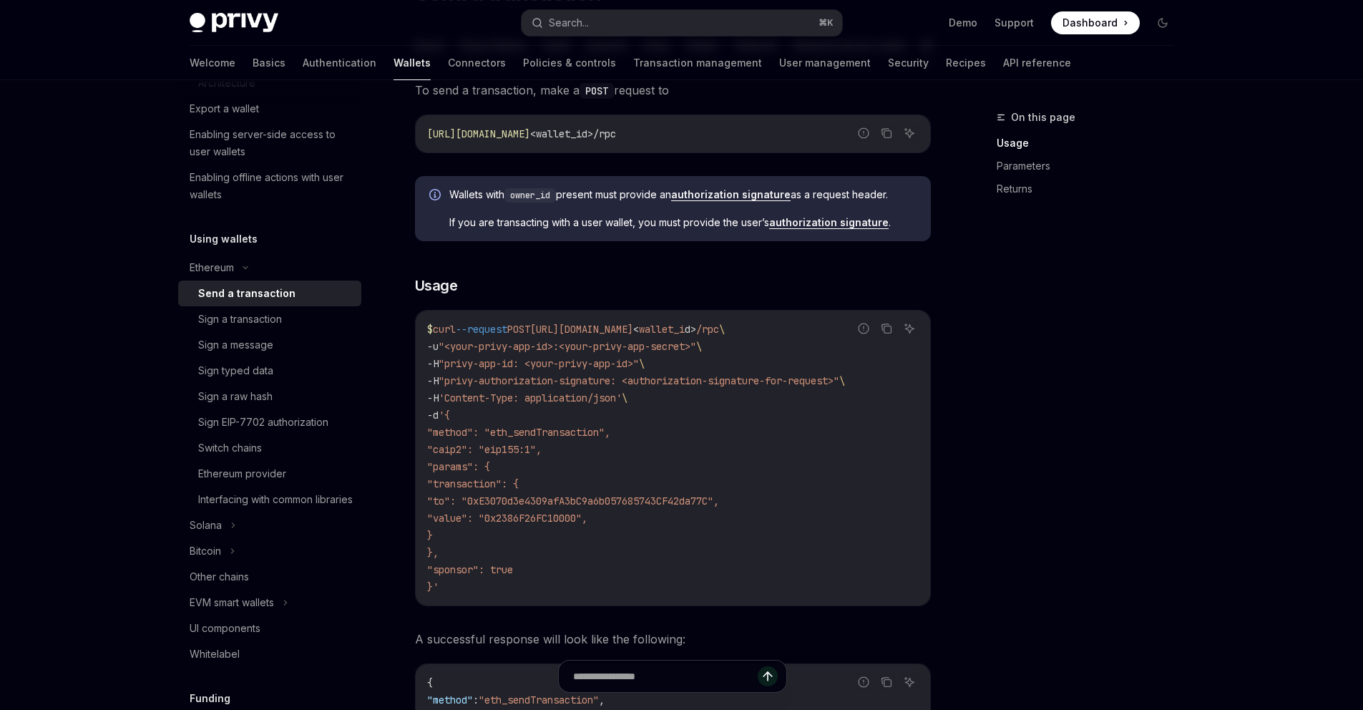
click at [555, 439] on span ""method": "eth_sendTransaction"," at bounding box center [518, 432] width 183 height 13
click at [489, 473] on span ""params": {" at bounding box center [458, 466] width 63 height 13
click at [519, 490] on span ""transaction": {" at bounding box center [473, 483] width 92 height 13
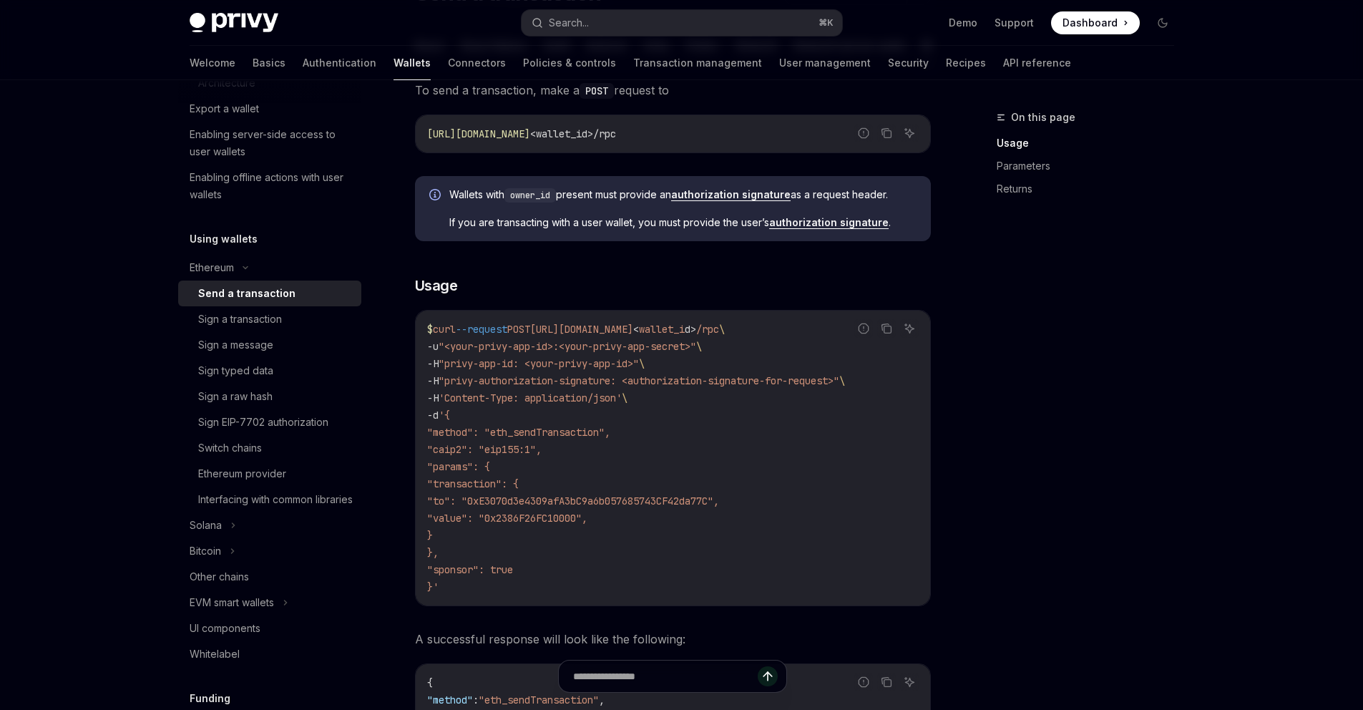
click at [519, 490] on span ""transaction": {" at bounding box center [473, 483] width 92 height 13
click at [575, 507] on span ""to": "0xE3070d3e4309afA3bC9a6b057685743CF42da77C"," at bounding box center [573, 500] width 292 height 13
drag, startPoint x: 575, startPoint y: 513, endPoint x: 565, endPoint y: 519, distance: 11.3
click at [575, 507] on span ""to": "0xE3070d3e4309afA3bC9a6b057685743CF42da77C"," at bounding box center [573, 500] width 292 height 13
click at [586, 524] on span ""value": "0x2386F26FC10000"," at bounding box center [507, 518] width 160 height 13
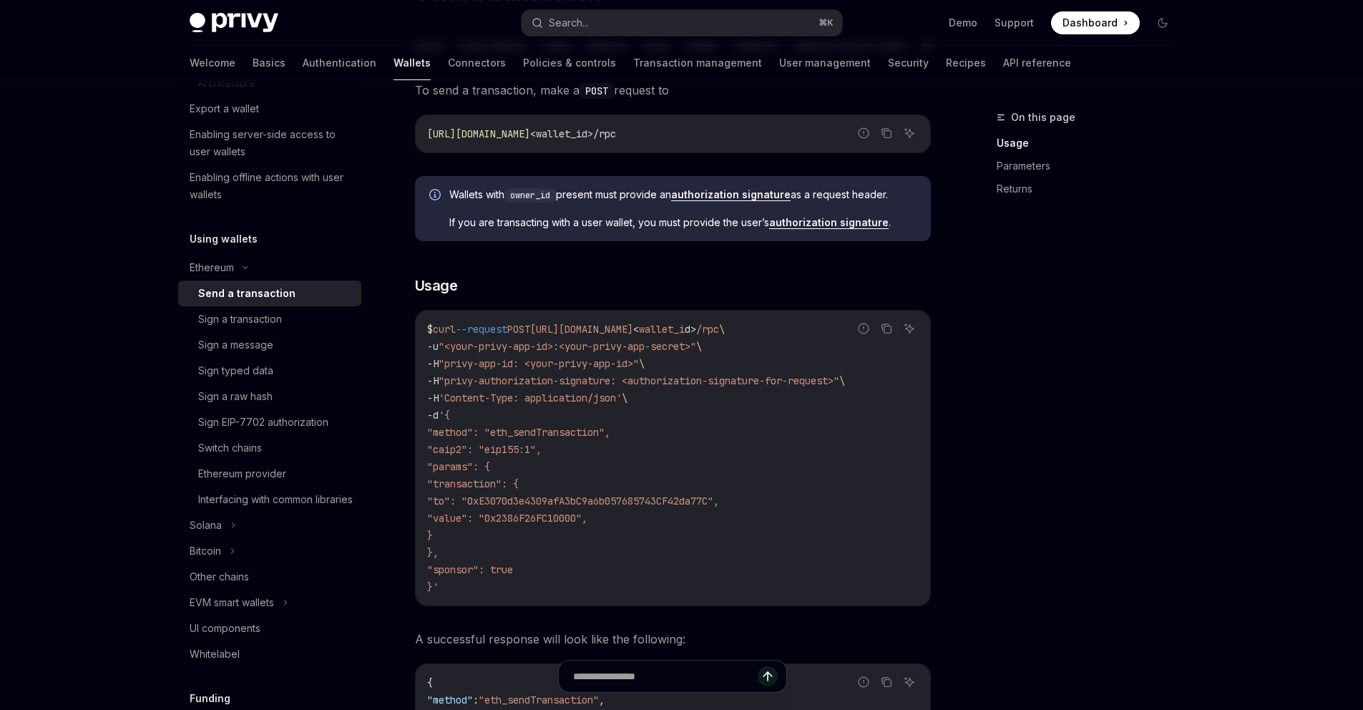
click at [586, 524] on span ""value": "0x2386F26FC10000"," at bounding box center [507, 518] width 160 height 13
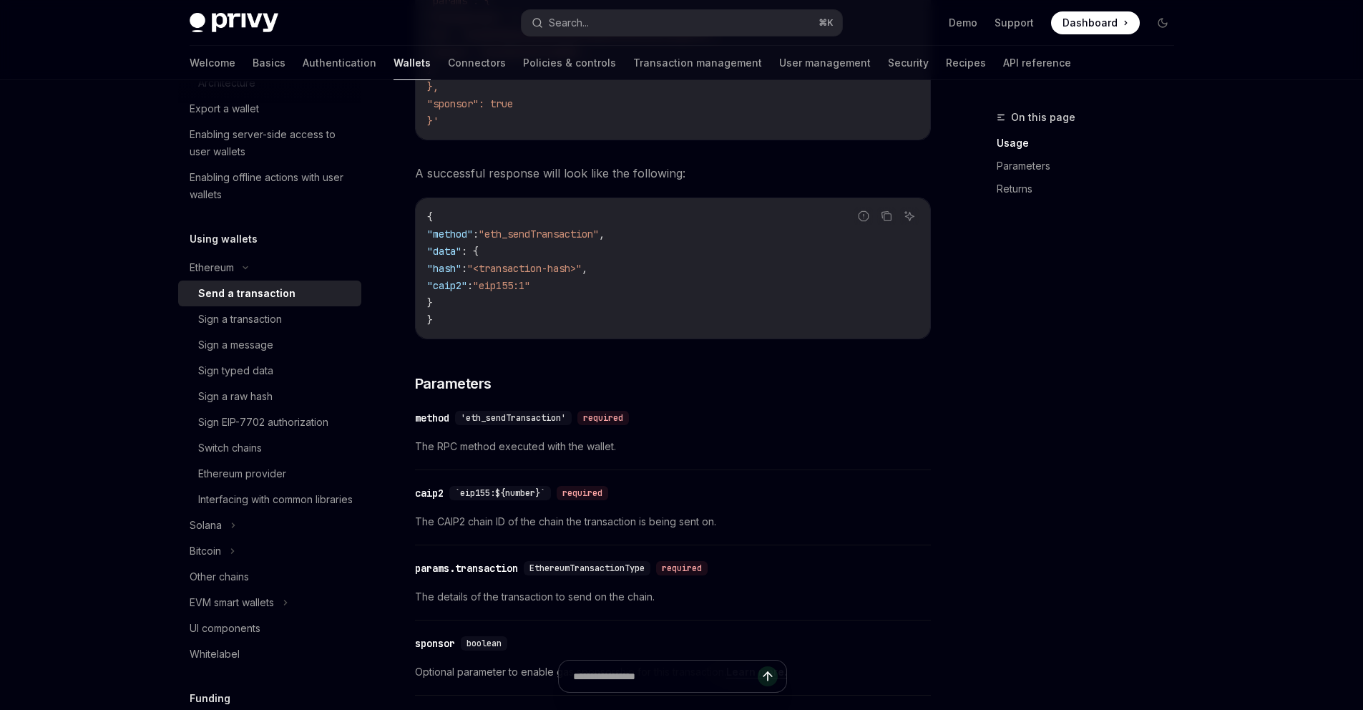
scroll to position [628, 0]
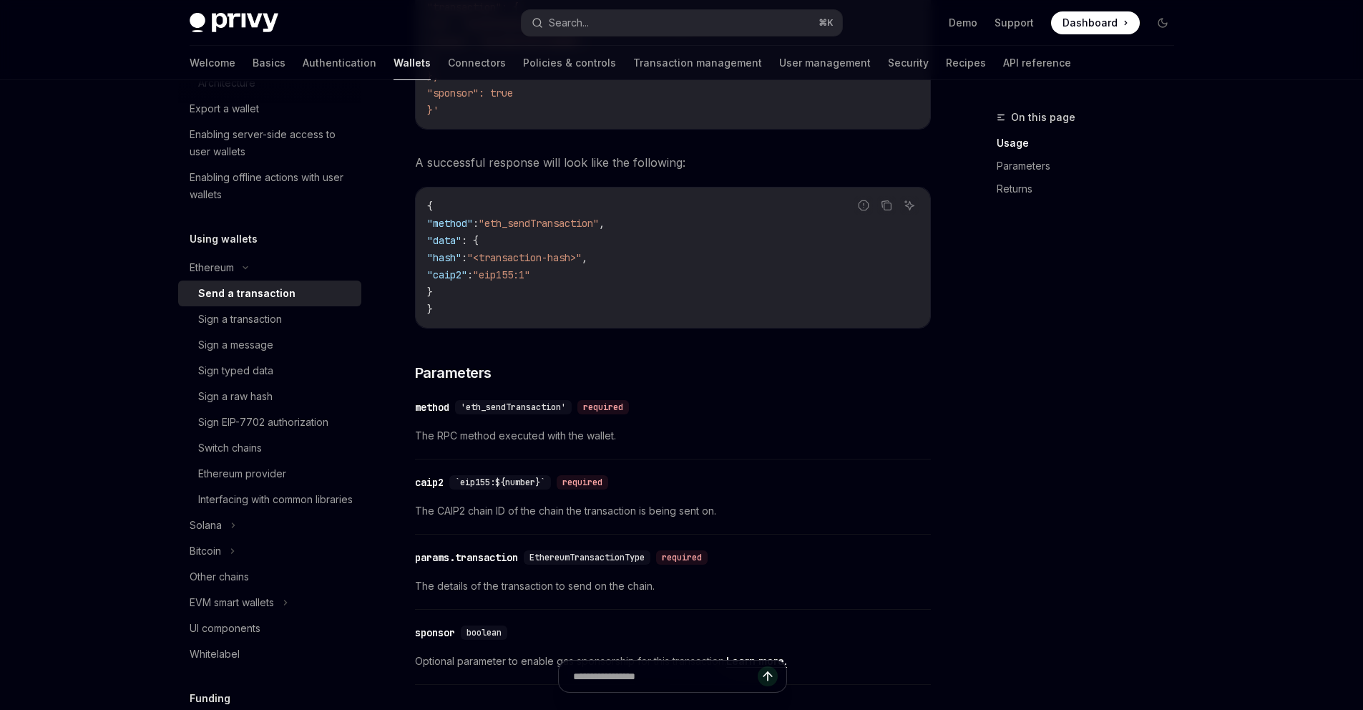
click at [462, 519] on span "The CAIP2 chain ID of the chain the transaction is being sent on." at bounding box center [673, 510] width 516 height 17
click at [447, 519] on span "The CAIP2 chain ID of the chain the transaction is being sent on." at bounding box center [673, 510] width 516 height 17
copy span "CAIP2"
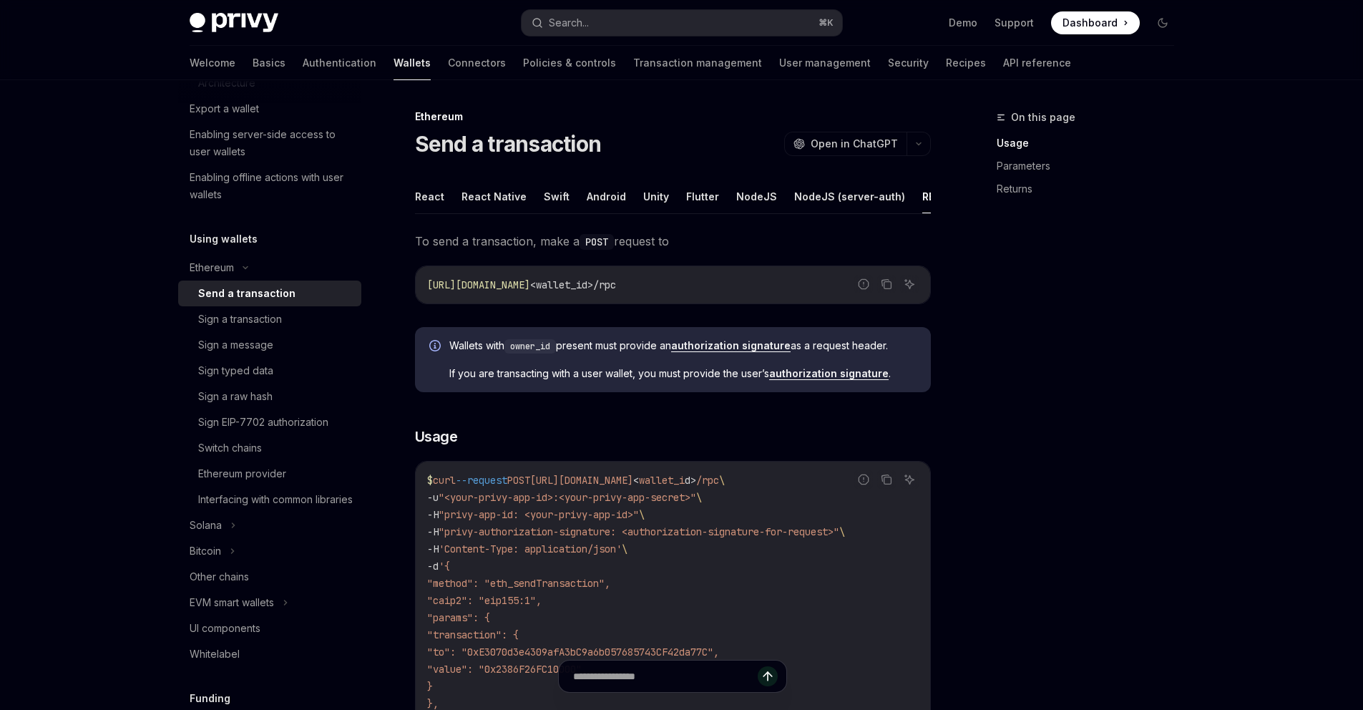
scroll to position [0, 0]
click at [741, 196] on button "NodeJS" at bounding box center [756, 197] width 41 height 34
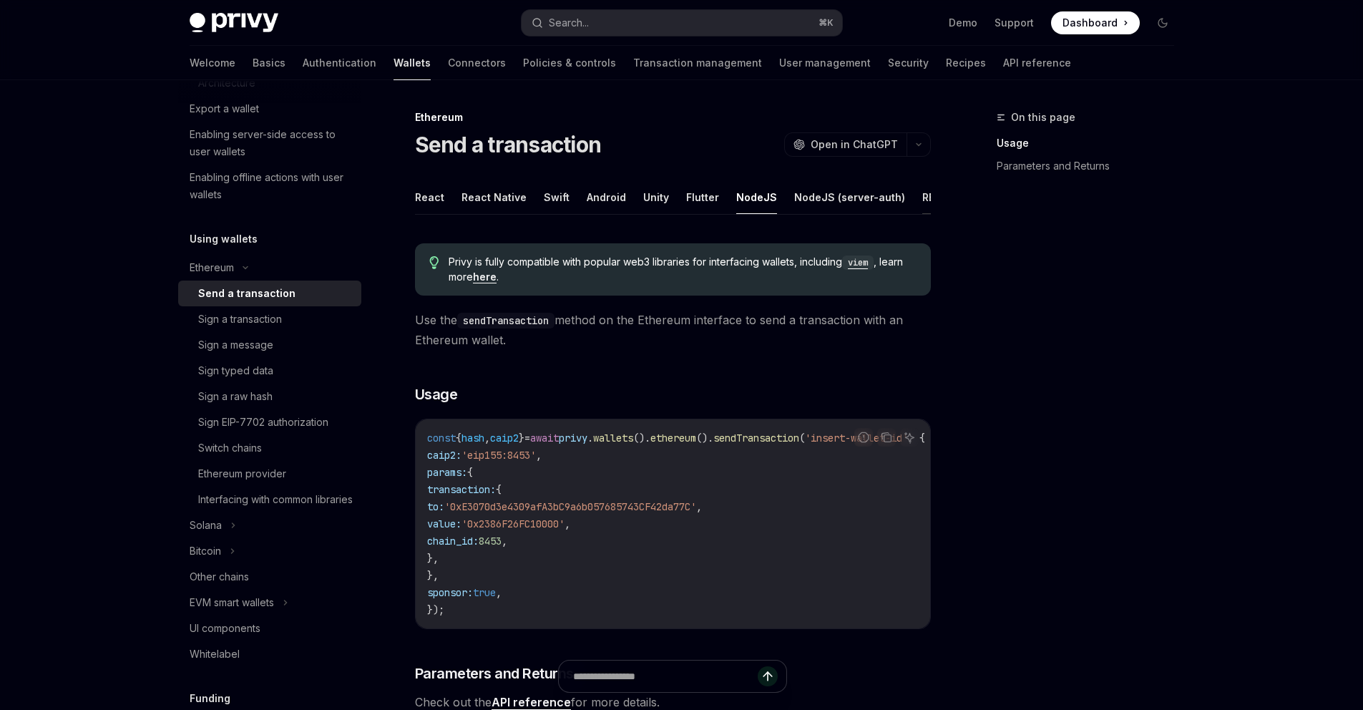
click at [922, 202] on button "REST API" at bounding box center [944, 197] width 45 height 34
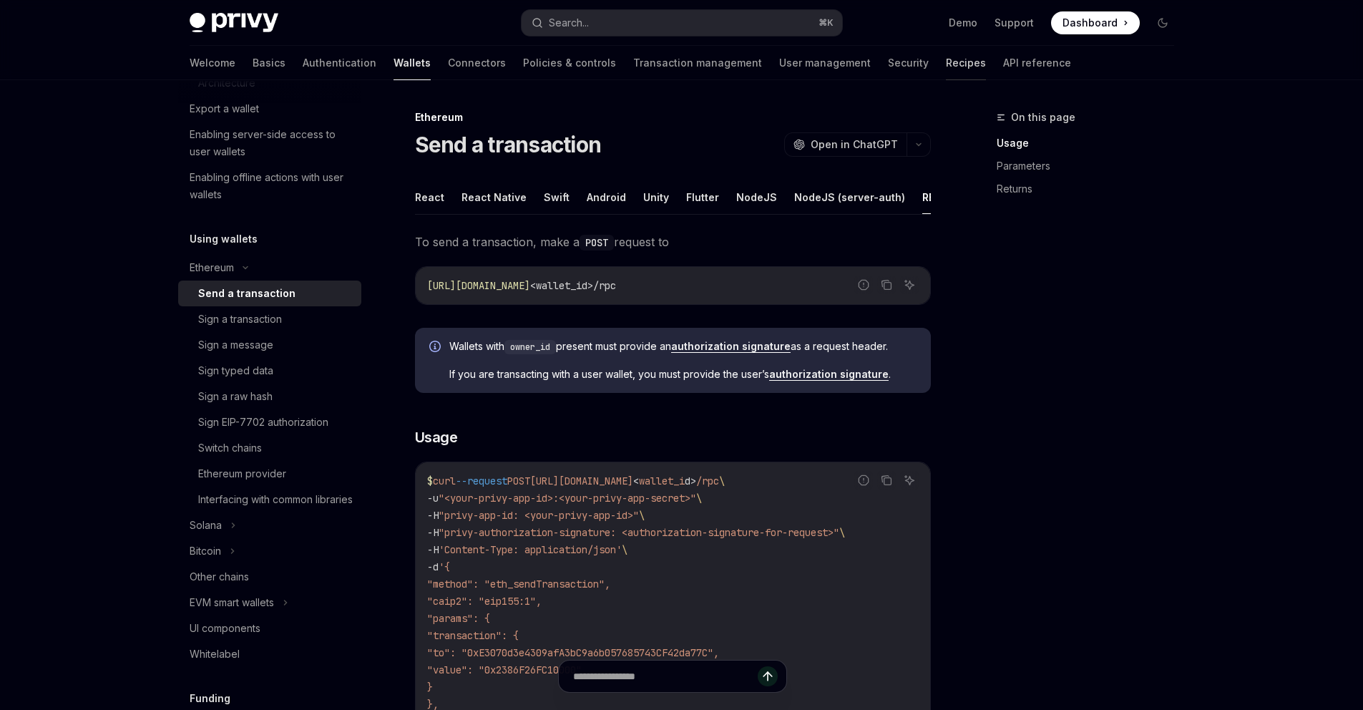
click at [946, 58] on link "Recipes" at bounding box center [966, 63] width 40 height 34
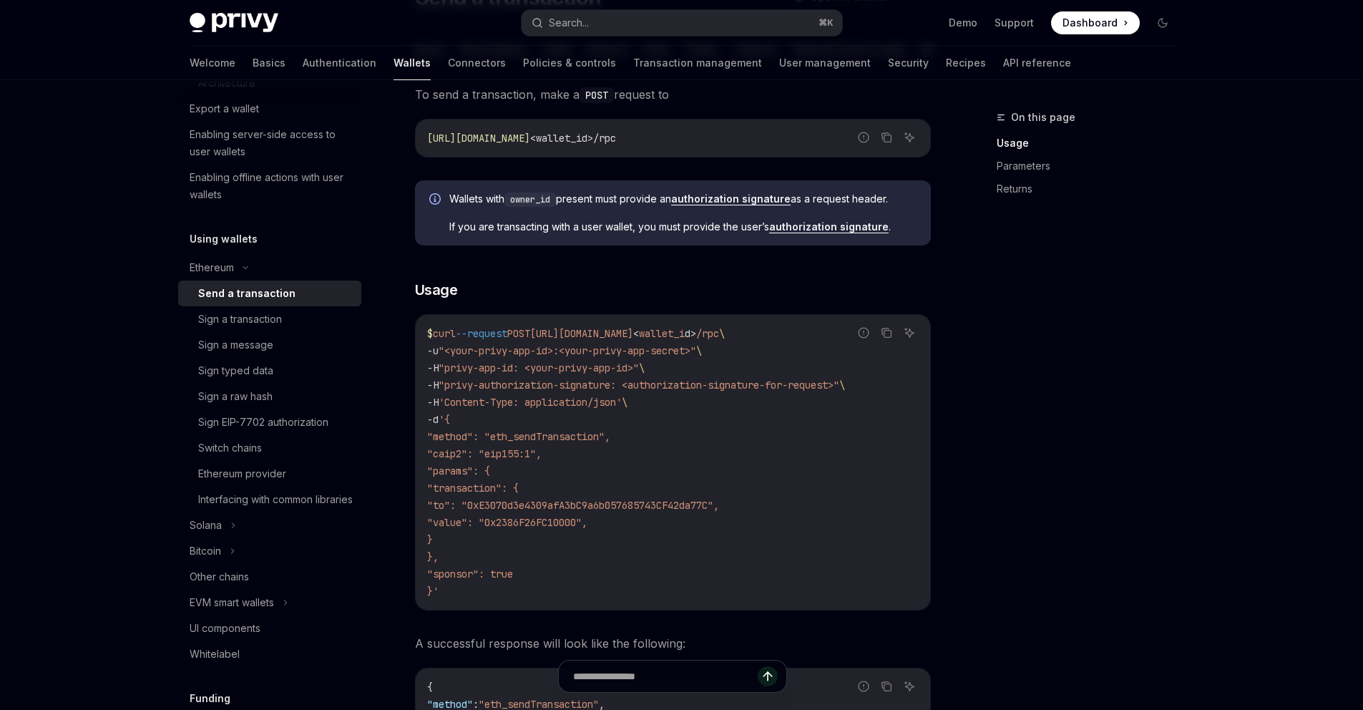
scroll to position [200, 0]
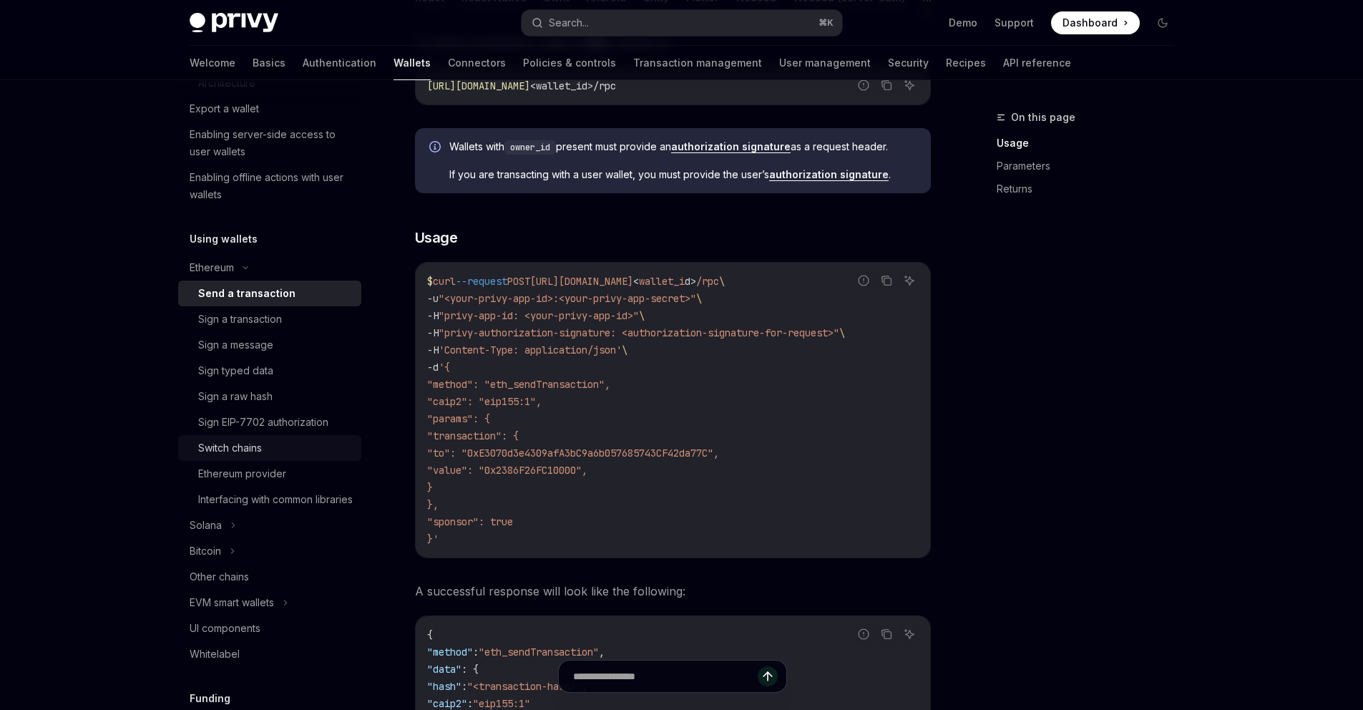
click at [261, 449] on div "Switch chains" at bounding box center [230, 447] width 64 height 17
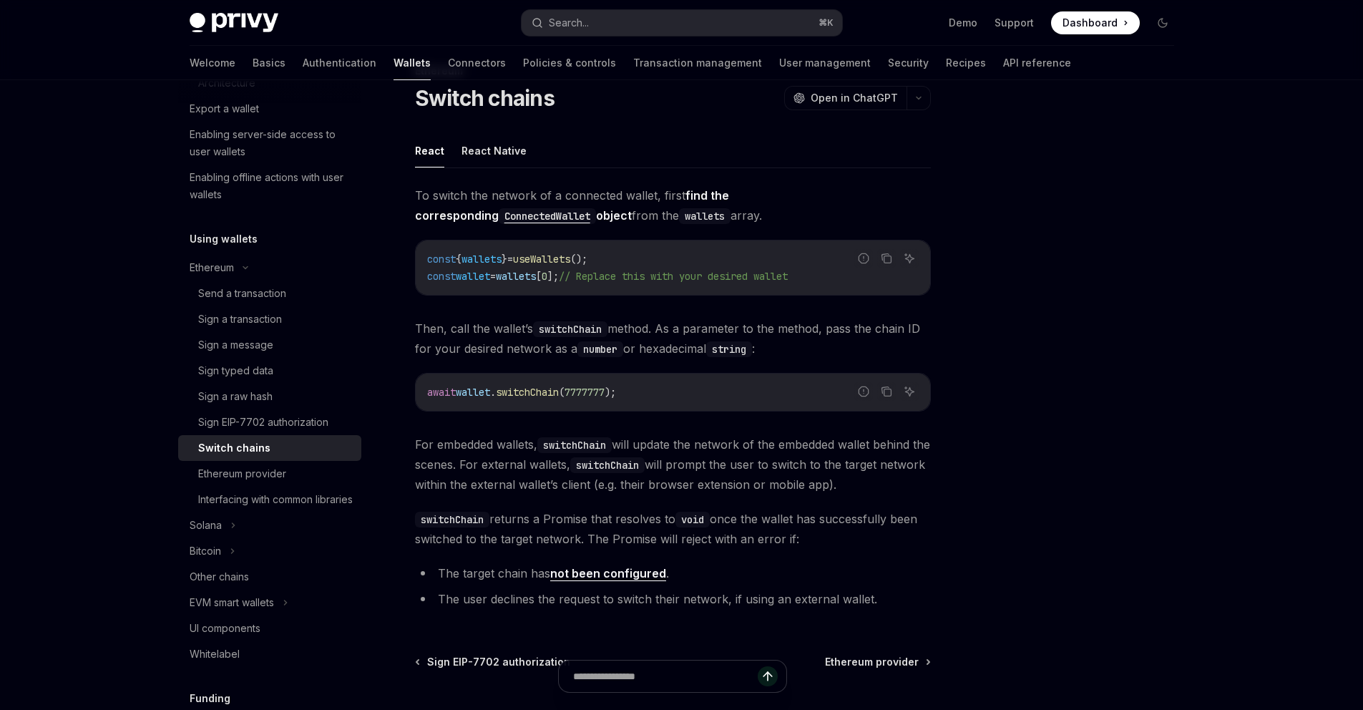
scroll to position [45, 0]
click at [274, 297] on div "Send a transaction" at bounding box center [242, 293] width 88 height 17
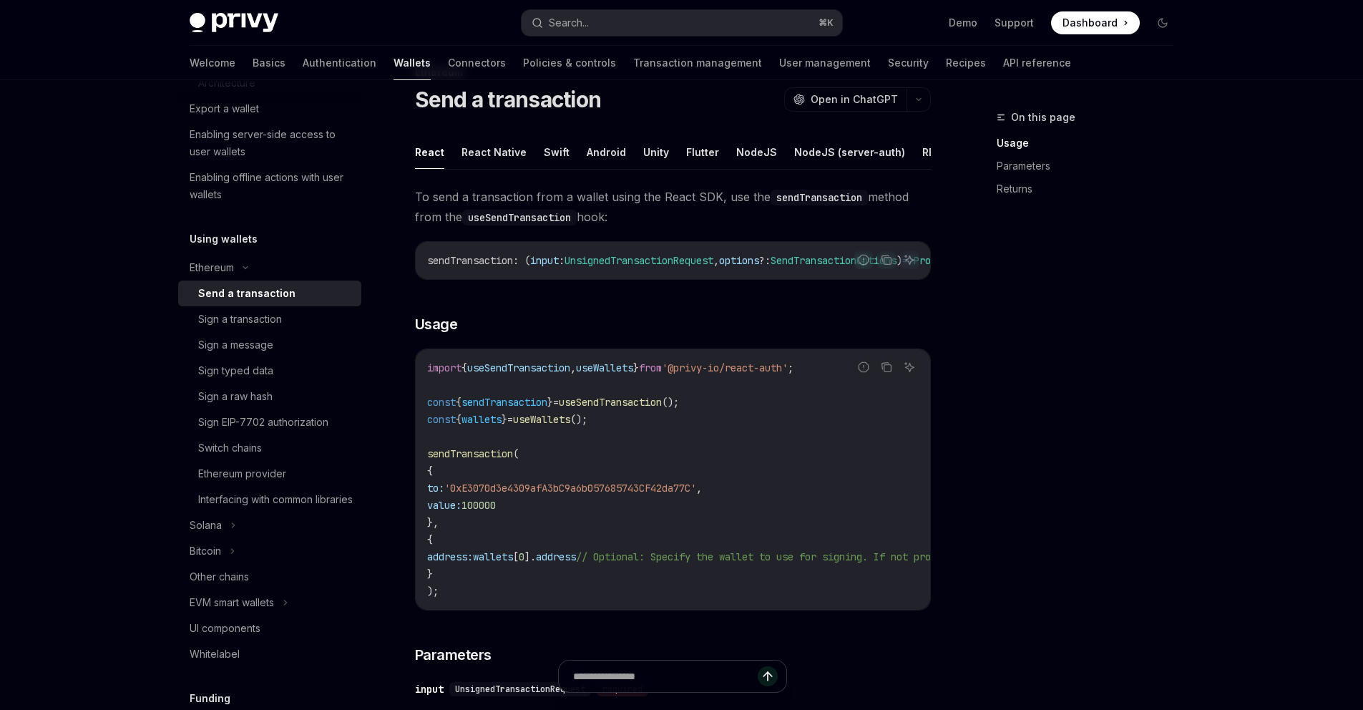
click at [231, 301] on div "Send a transaction" at bounding box center [246, 293] width 97 height 17
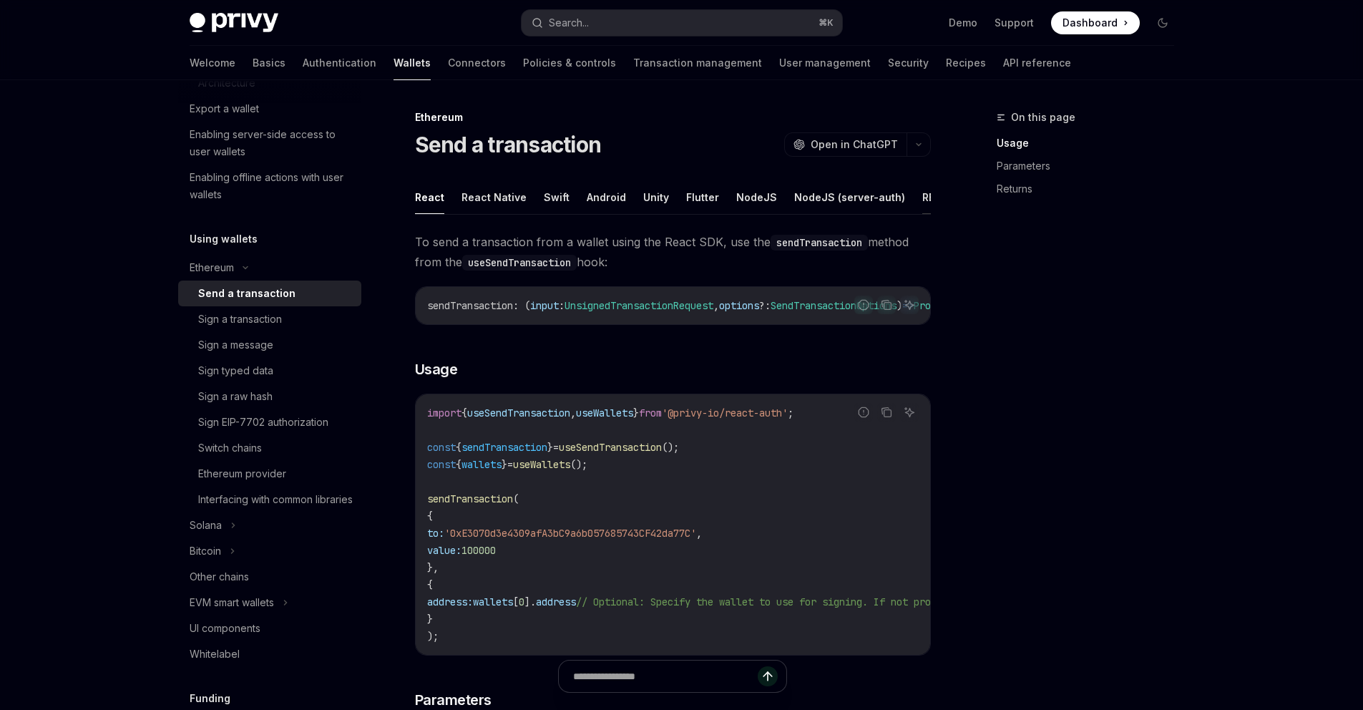
click at [922, 201] on button "REST API" at bounding box center [944, 197] width 45 height 34
type textarea "*"
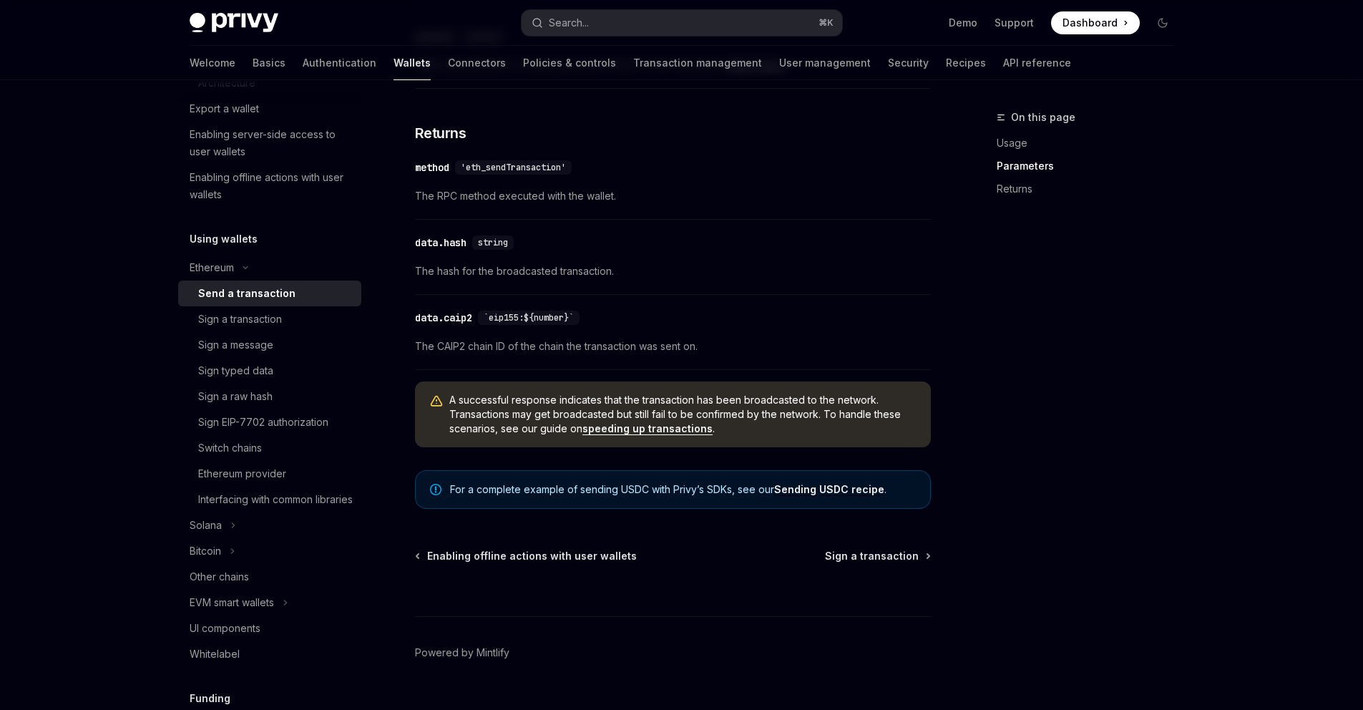
scroll to position [1228, 0]
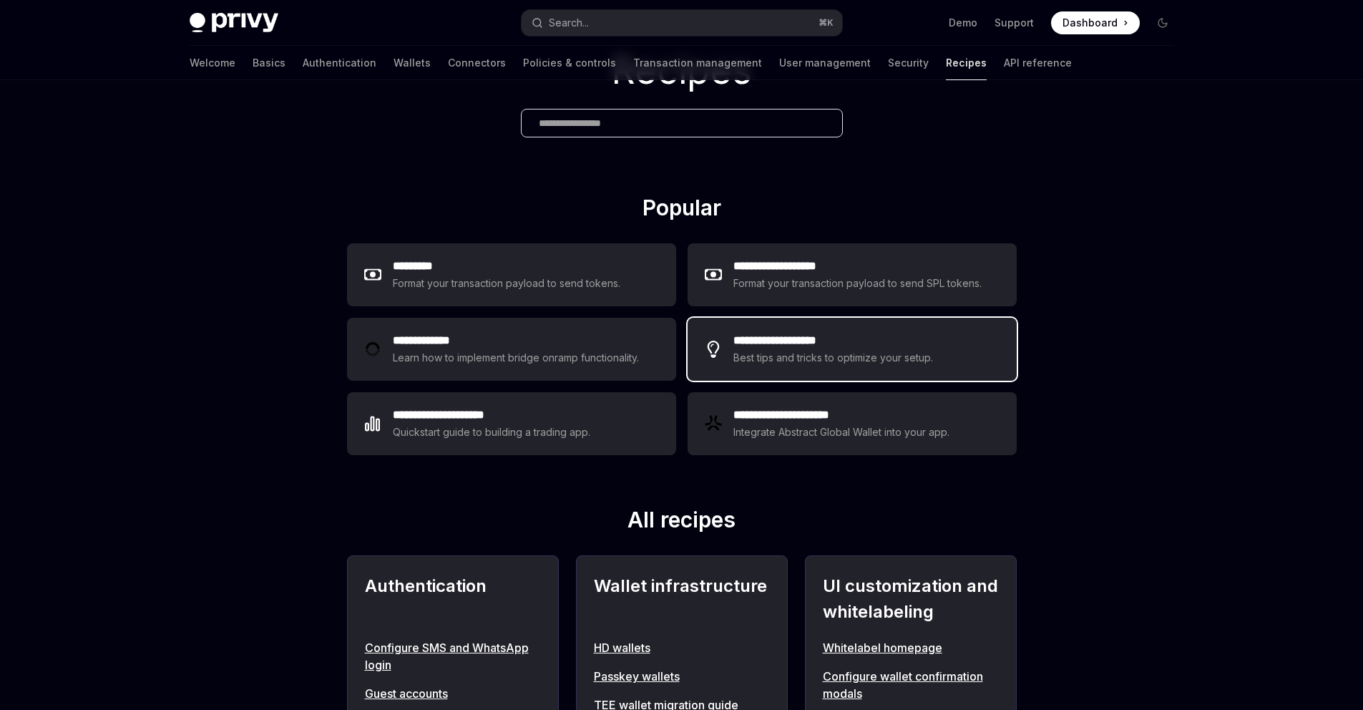
scroll to position [97, 0]
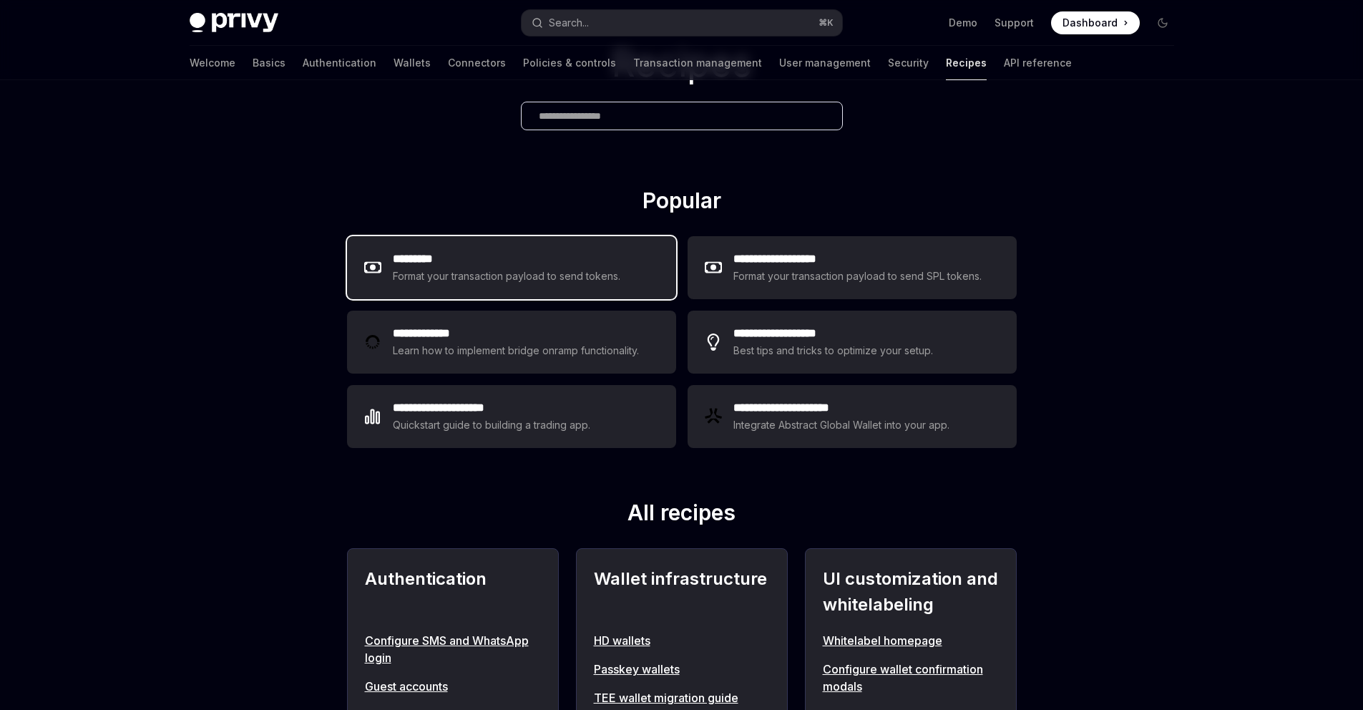
click at [530, 288] on div "********* Format your transaction payload to send tokens." at bounding box center [511, 267] width 329 height 63
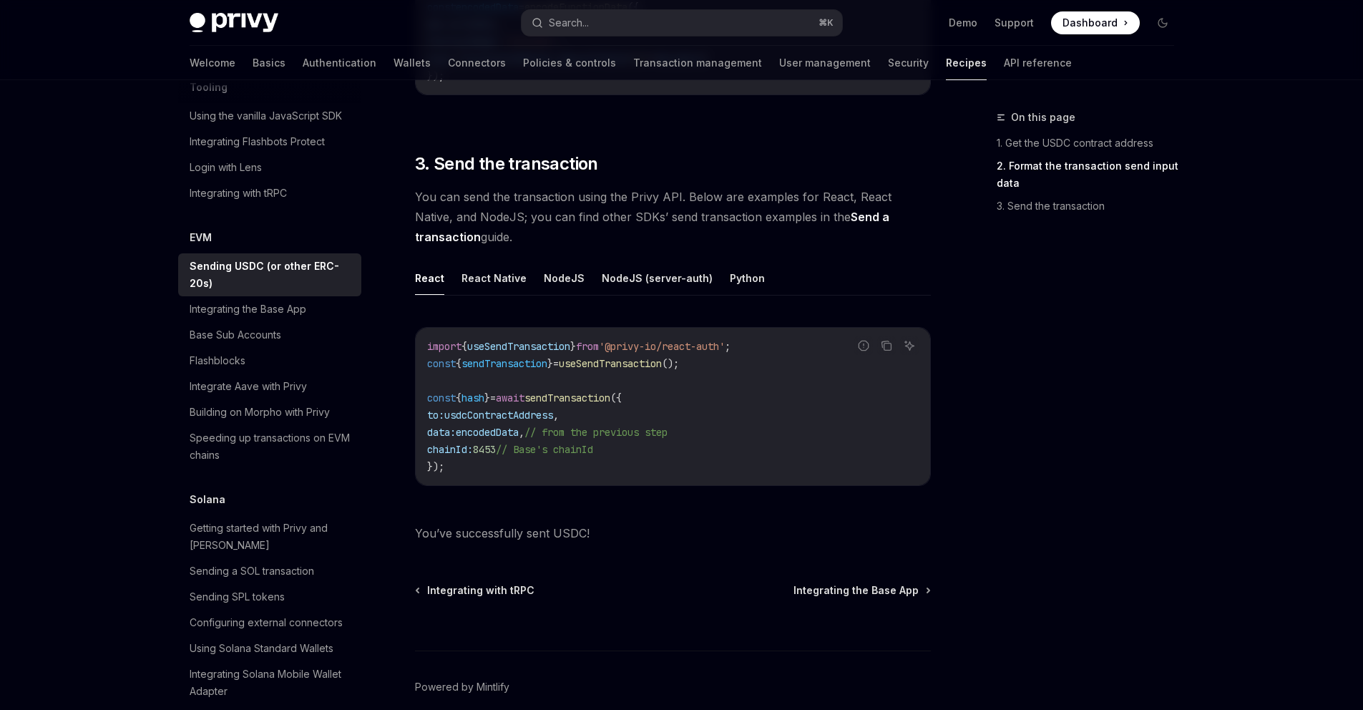
scroll to position [1032, 0]
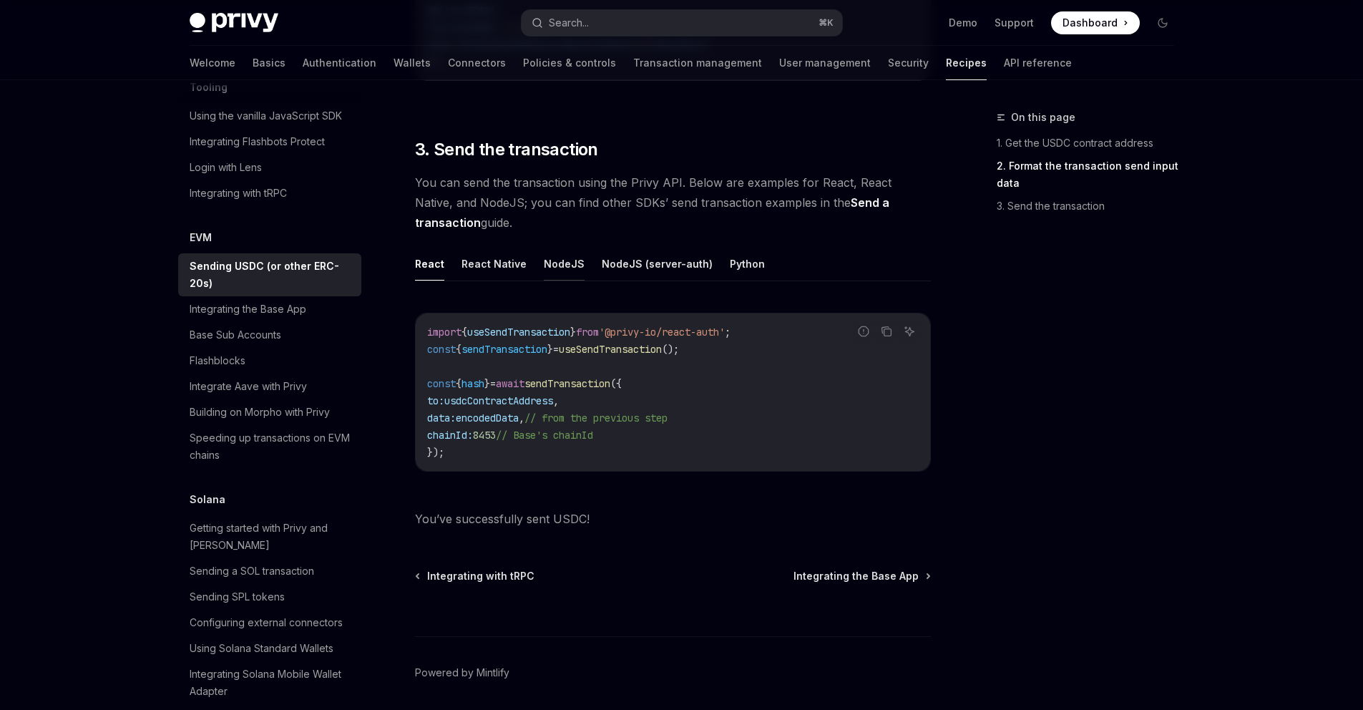
click at [565, 270] on button "NodeJS" at bounding box center [564, 264] width 41 height 34
type textarea "*"
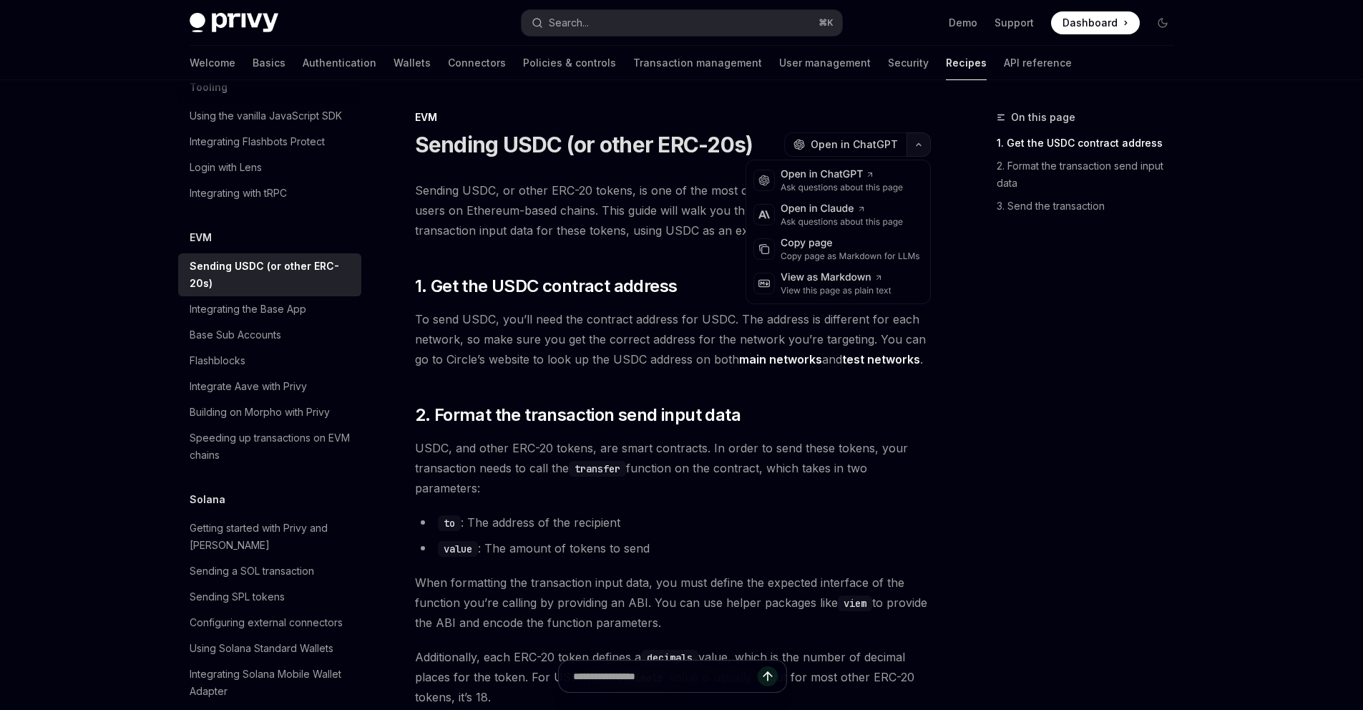
click at [921, 146] on icon "button" at bounding box center [918, 145] width 17 height 6
click at [855, 246] on div "Copy page" at bounding box center [851, 243] width 140 height 14
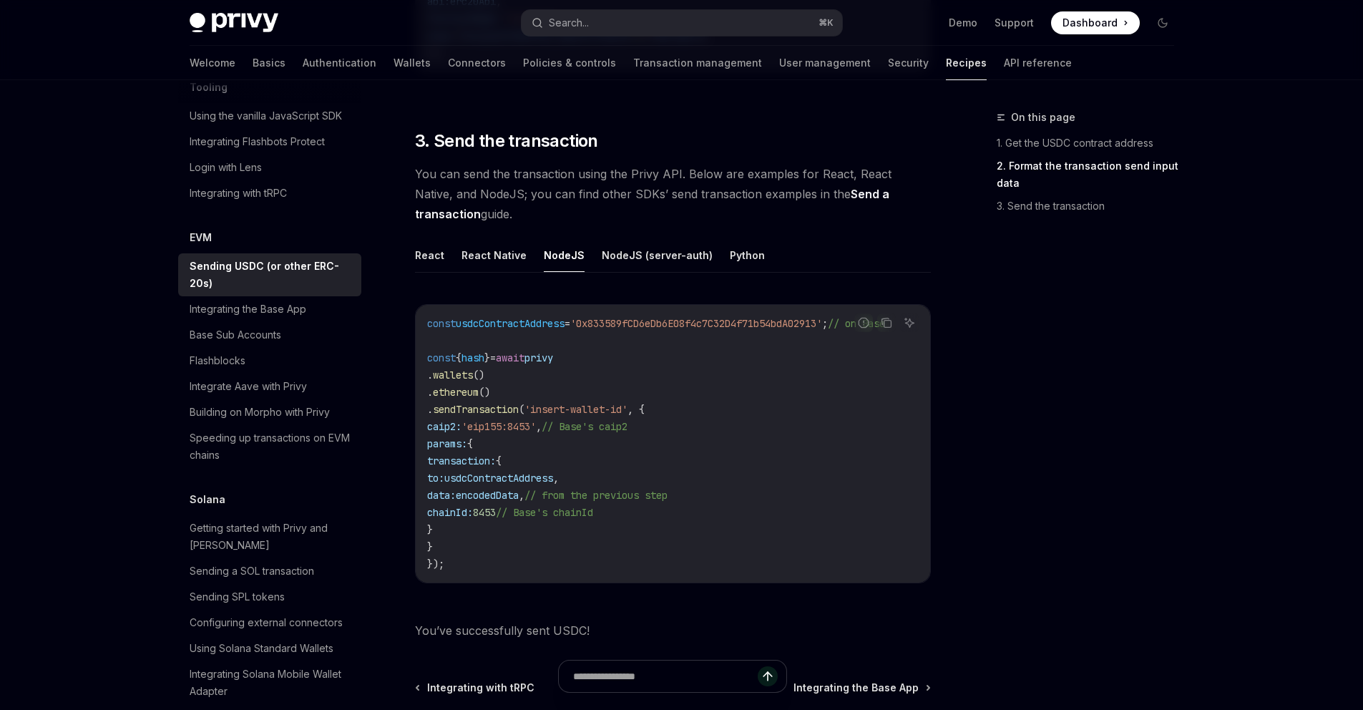
scroll to position [1045, 0]
